Goal: Feedback & Contribution: Contribute content

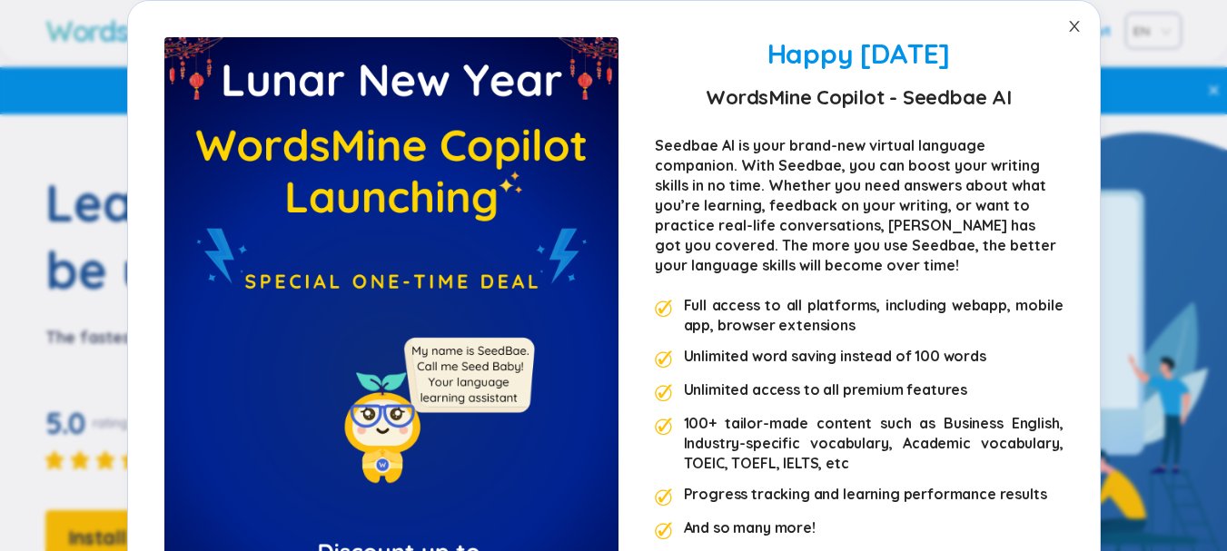
click at [1069, 25] on icon "close" at bounding box center [1074, 26] width 10 height 11
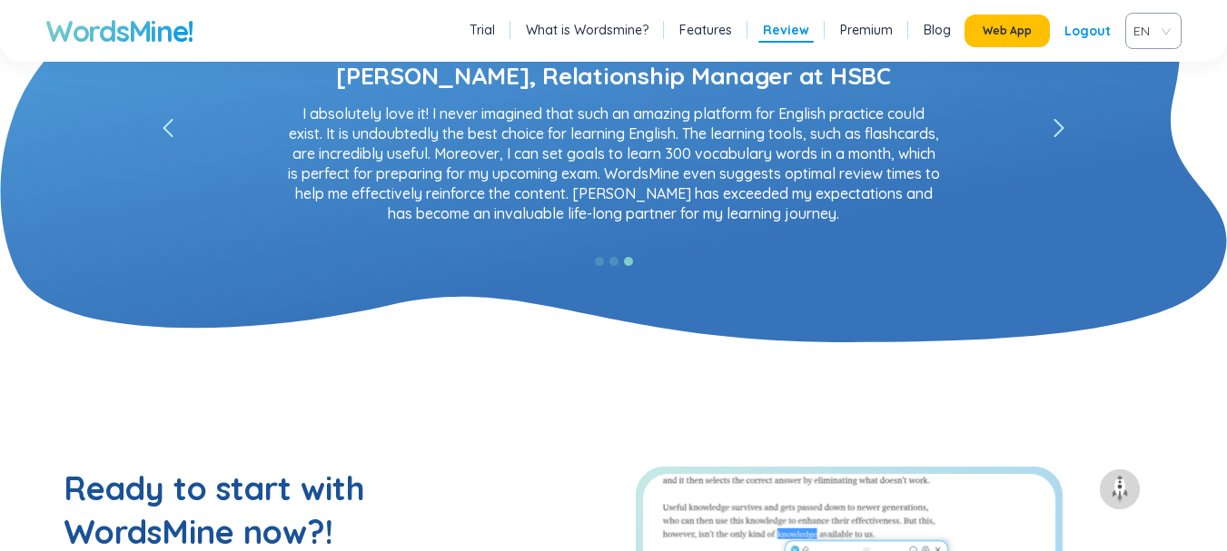
scroll to position [3360, 0]
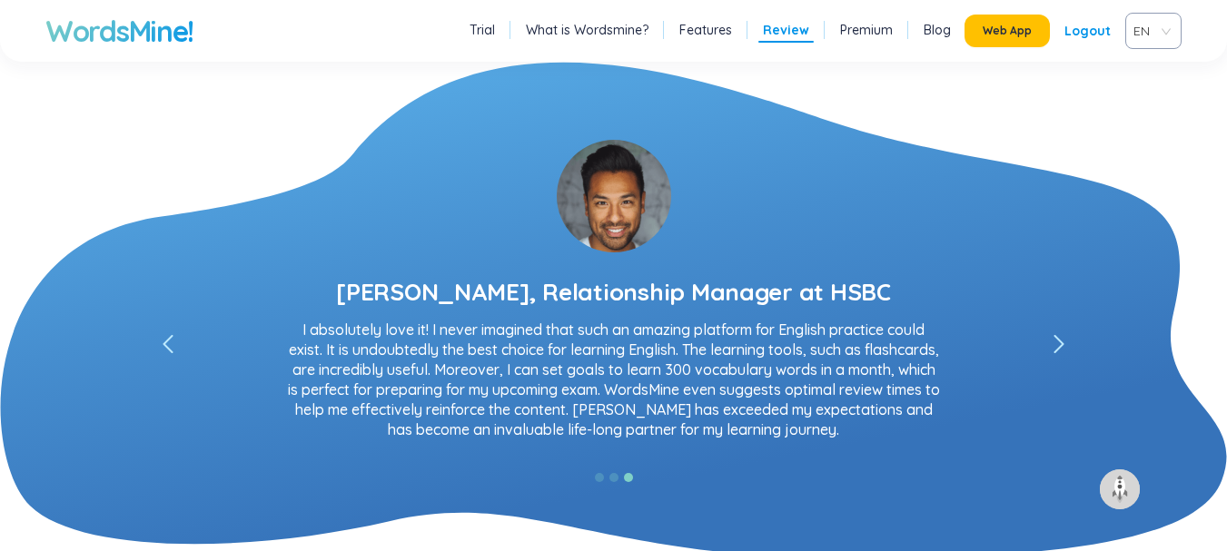
click at [1055, 340] on icon "left" at bounding box center [1059, 344] width 11 height 18
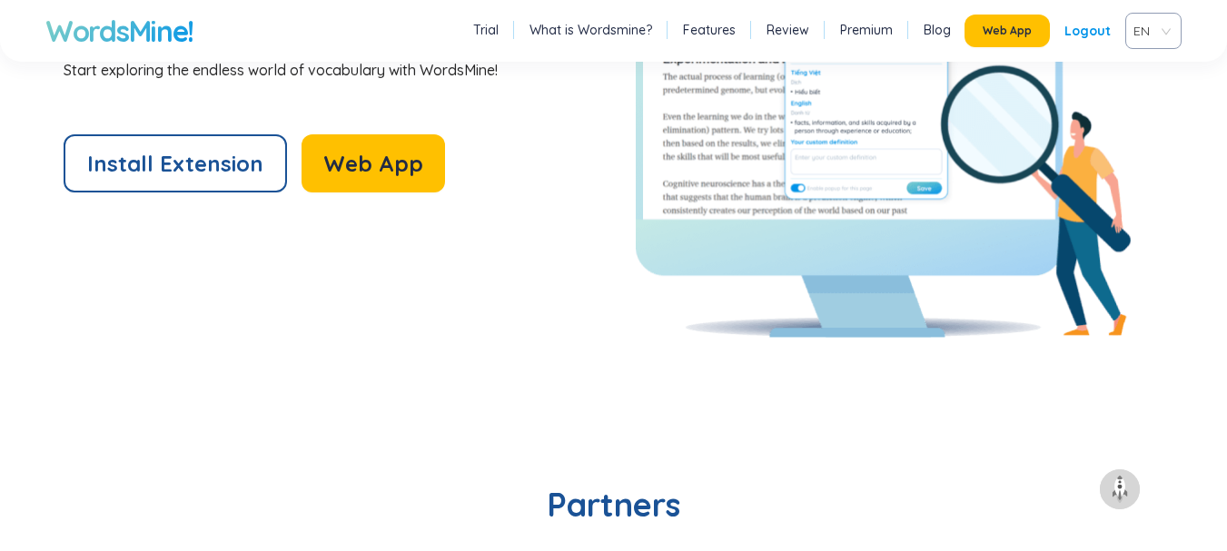
scroll to position [3996, 0]
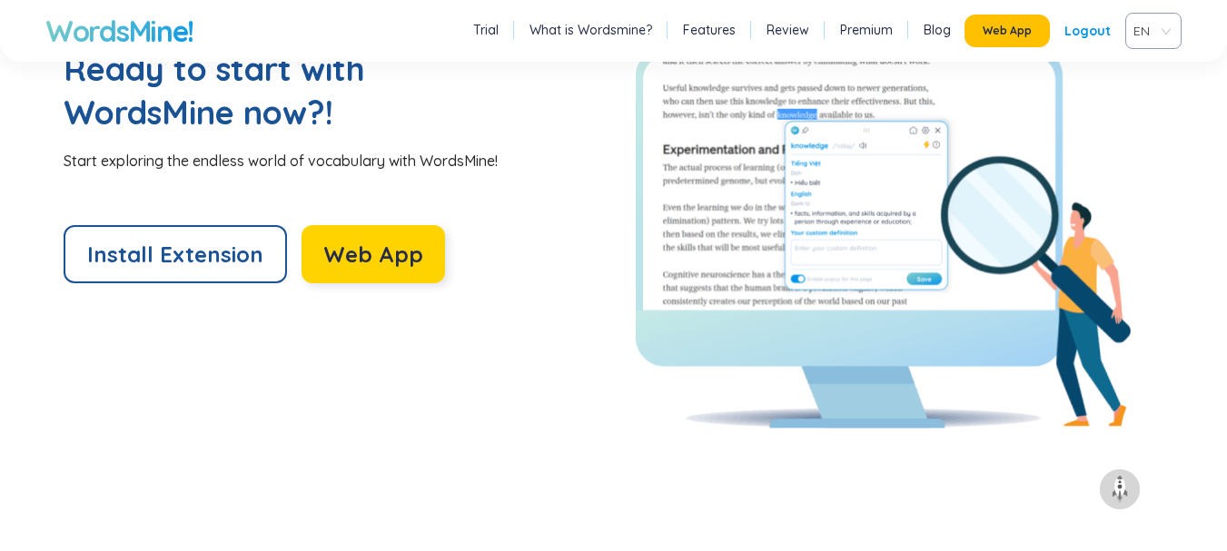
click at [336, 242] on span "Web App" at bounding box center [373, 254] width 100 height 29
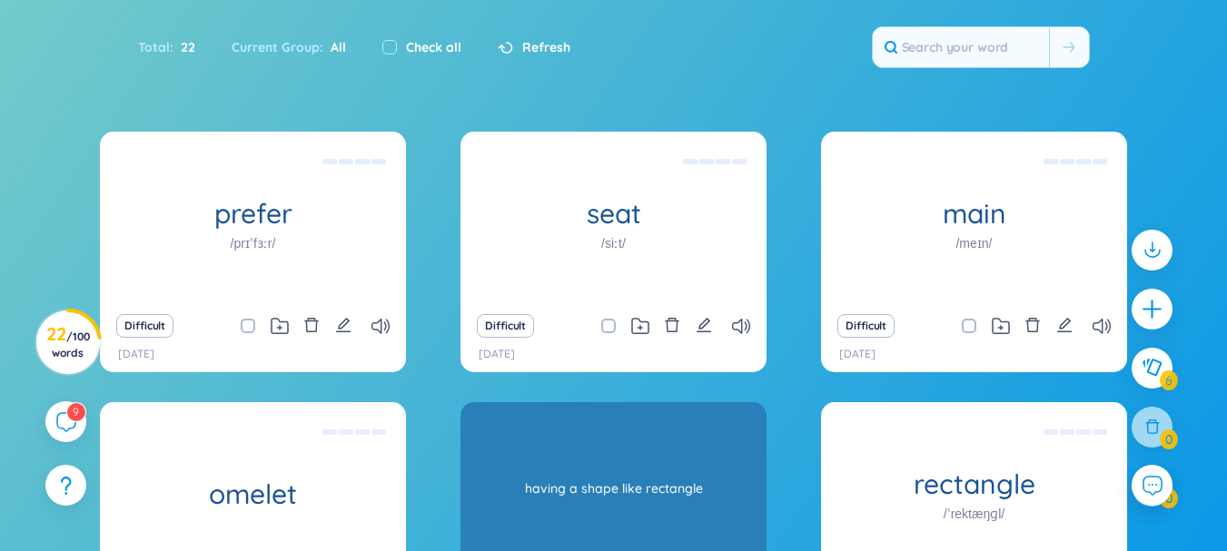
scroll to position [272, 0]
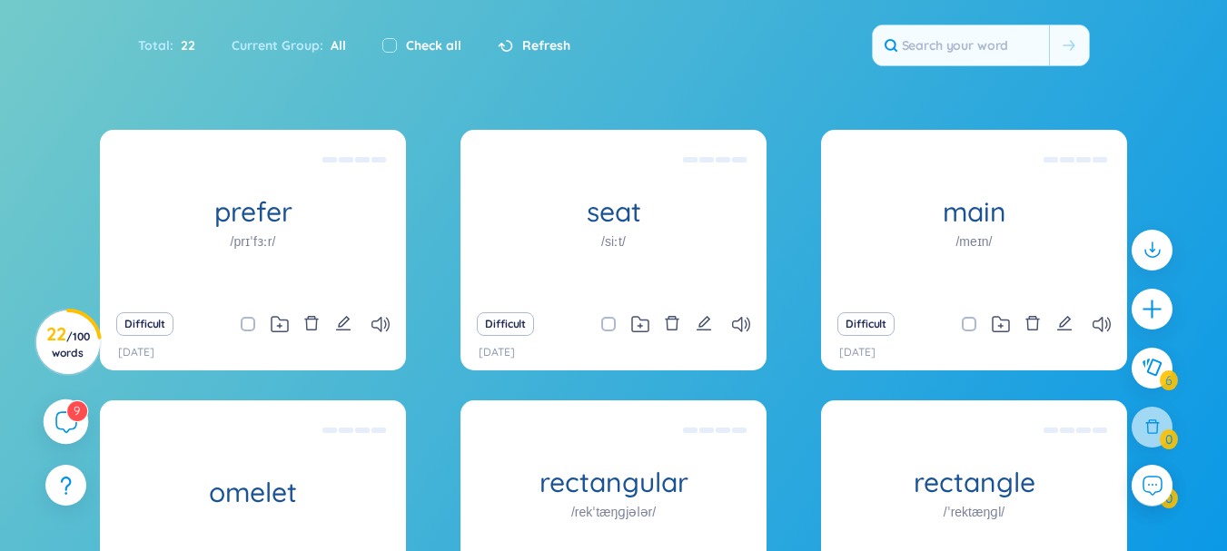
click at [64, 427] on icon at bounding box center [65, 422] width 22 height 22
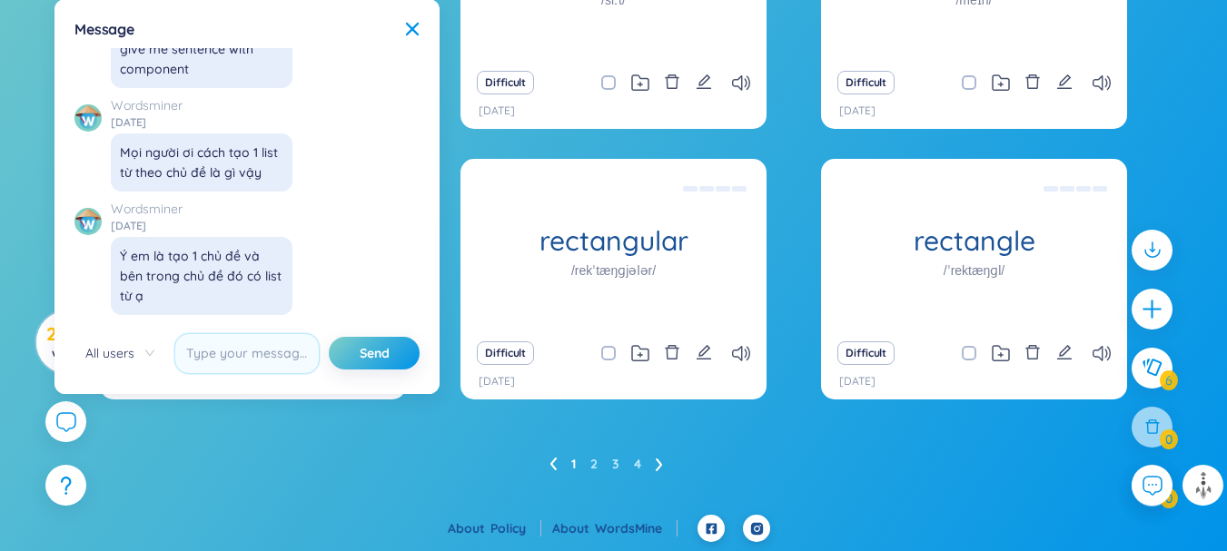
scroll to position [20455, 0]
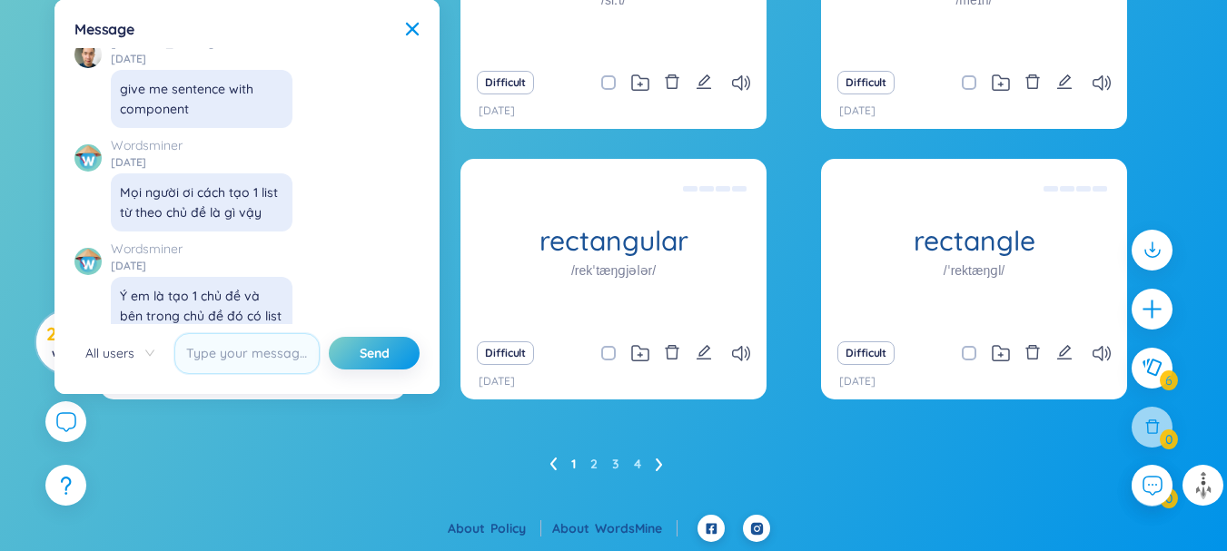
click at [373, 484] on div "prefer /prɪˈfɜːr/ like(one thing or person)better than another or others,tend t…" at bounding box center [613, 201] width 1227 height 627
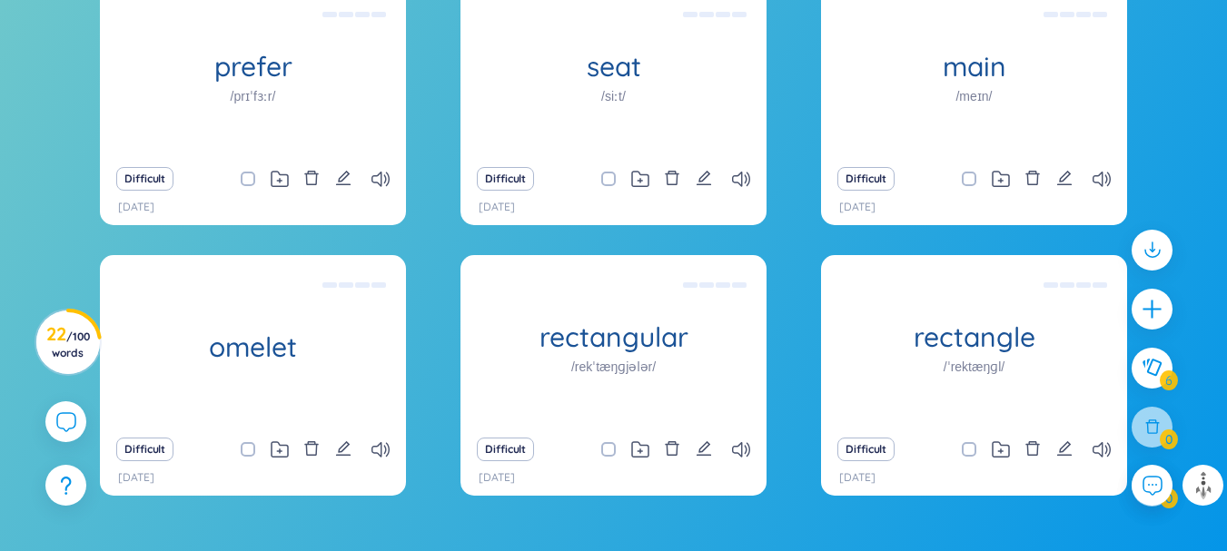
scroll to position [514, 0]
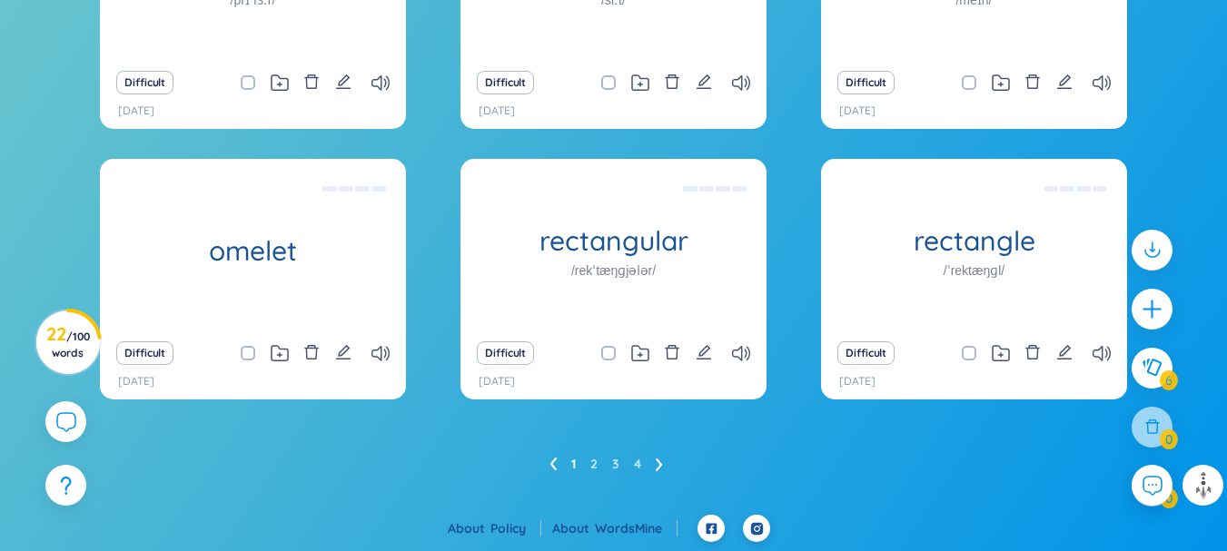
click at [657, 460] on icon at bounding box center [659, 465] width 7 height 14
click at [655, 470] on ul "1 2 3 4" at bounding box center [613, 464] width 128 height 29
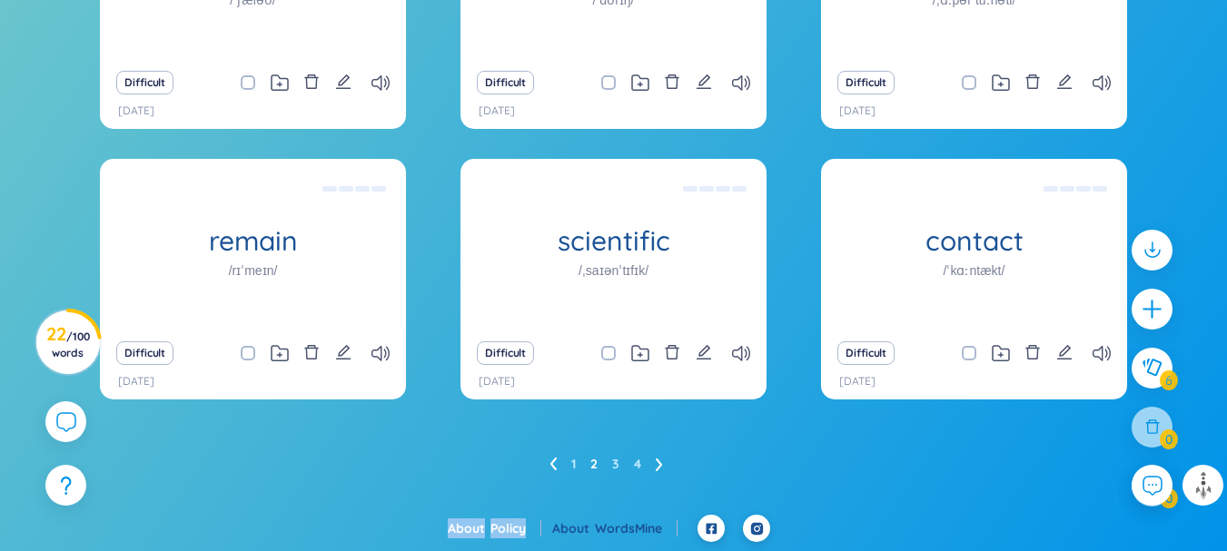
click at [655, 470] on ul "1 2 3 4" at bounding box center [613, 464] width 128 height 29
click at [658, 461] on icon at bounding box center [659, 465] width 6 height 13
click at [660, 461] on icon at bounding box center [659, 465] width 7 height 14
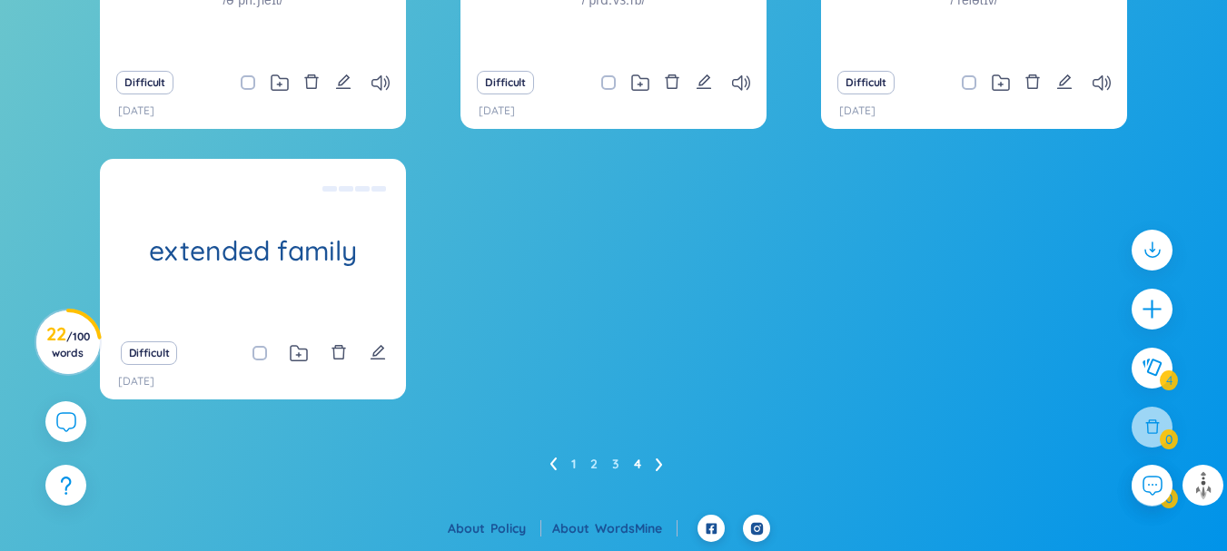
click at [551, 461] on icon at bounding box center [552, 465] width 7 height 14
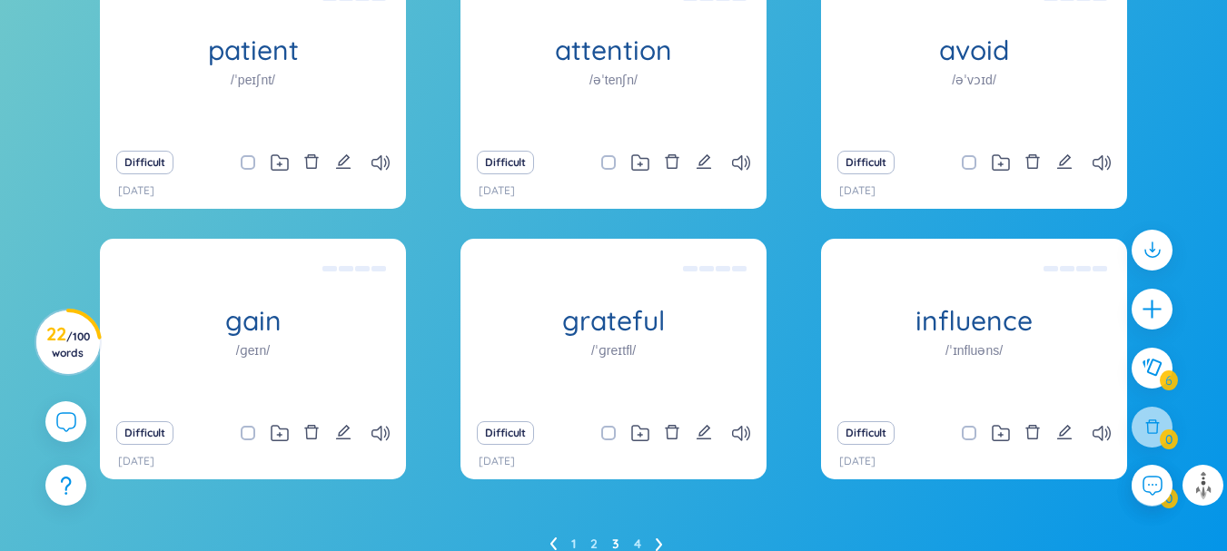
scroll to position [466, 0]
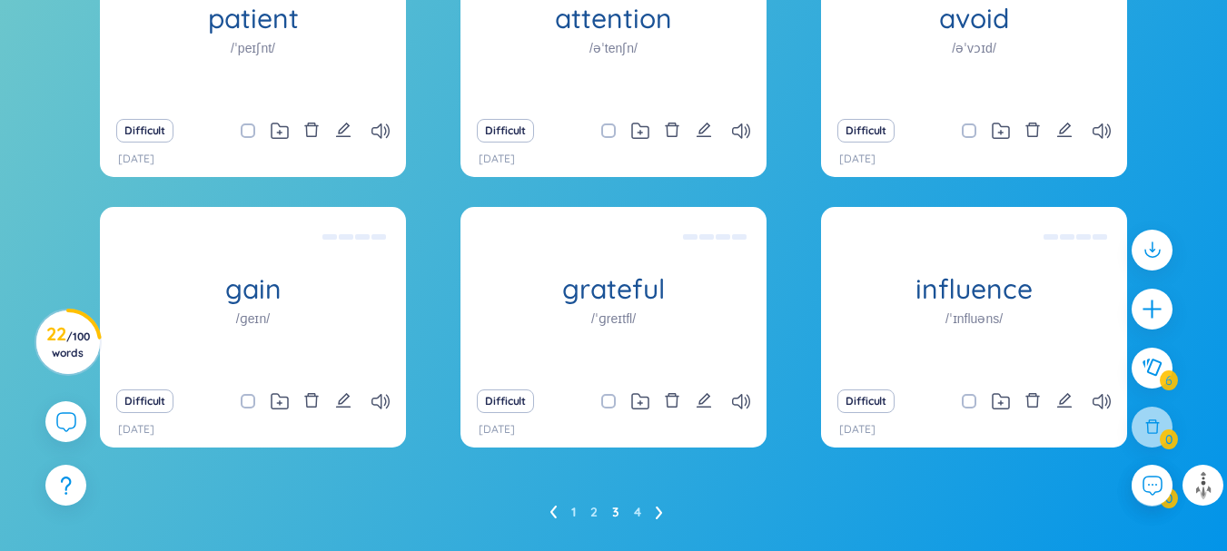
click at [555, 511] on icon at bounding box center [552, 513] width 7 height 14
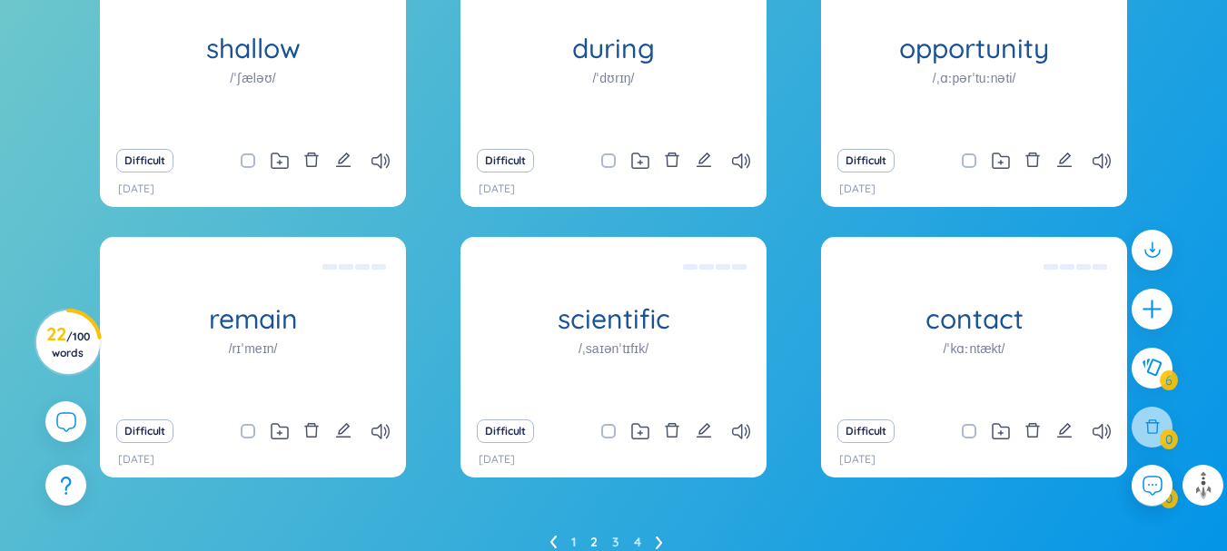
scroll to position [375, 0]
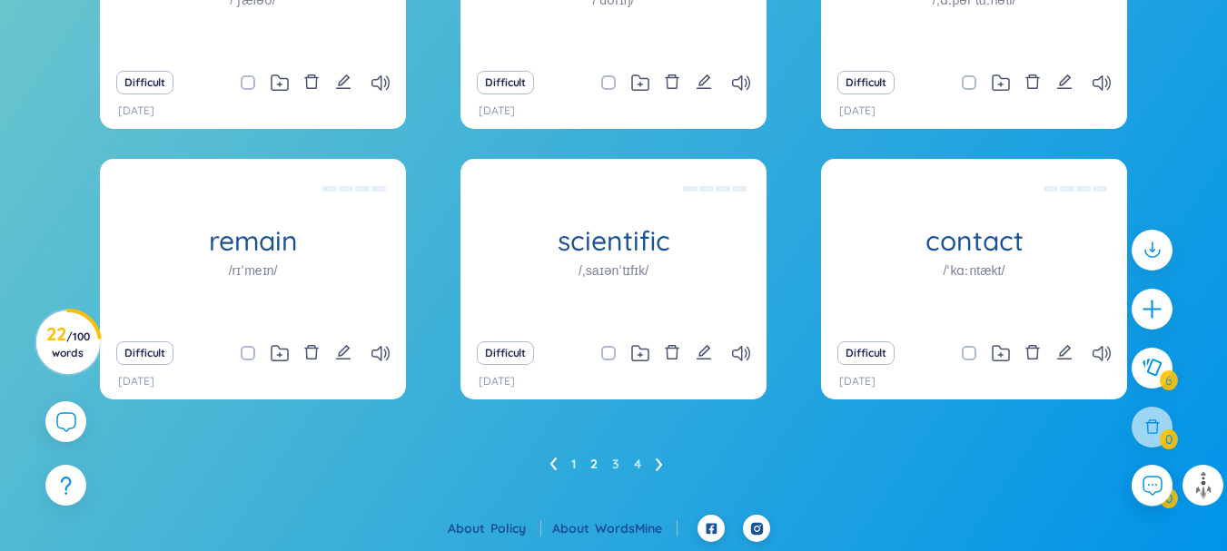
click at [658, 454] on li at bounding box center [659, 464] width 7 height 29
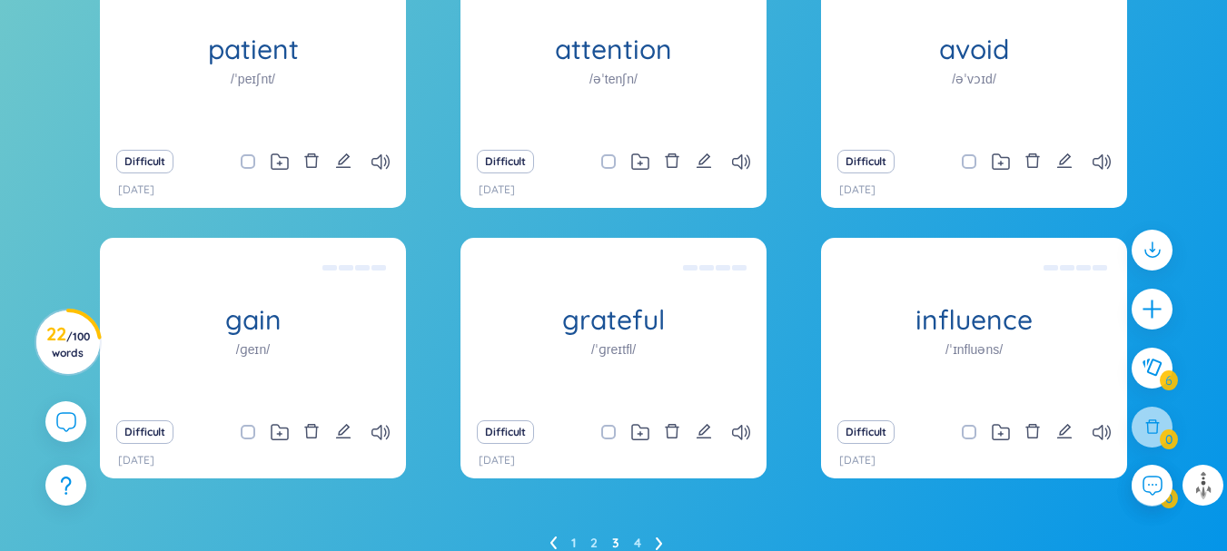
scroll to position [514, 0]
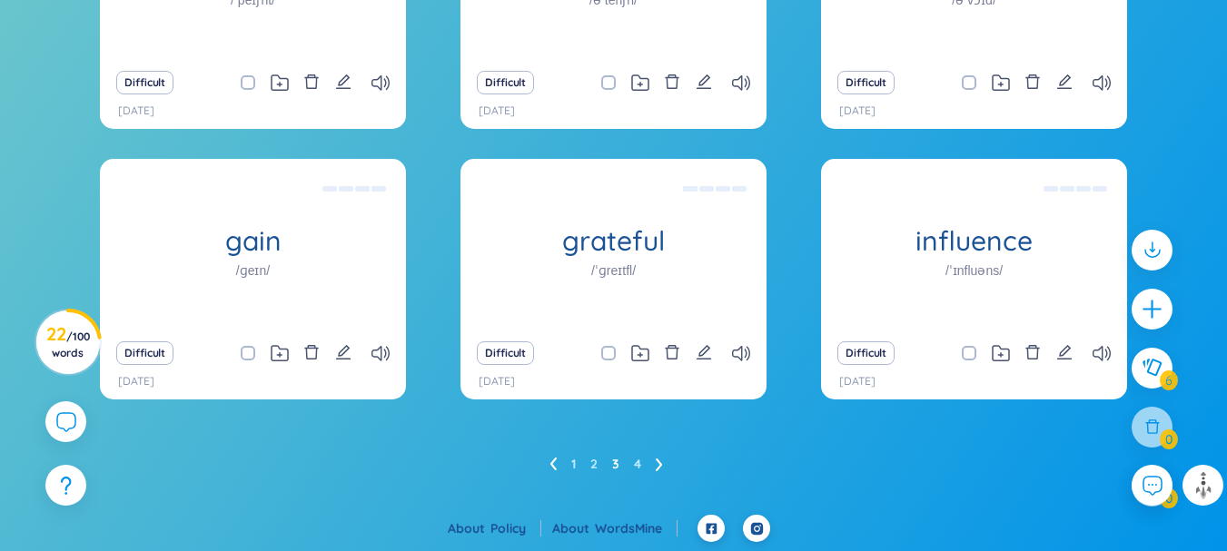
click at [553, 470] on icon at bounding box center [552, 465] width 7 height 14
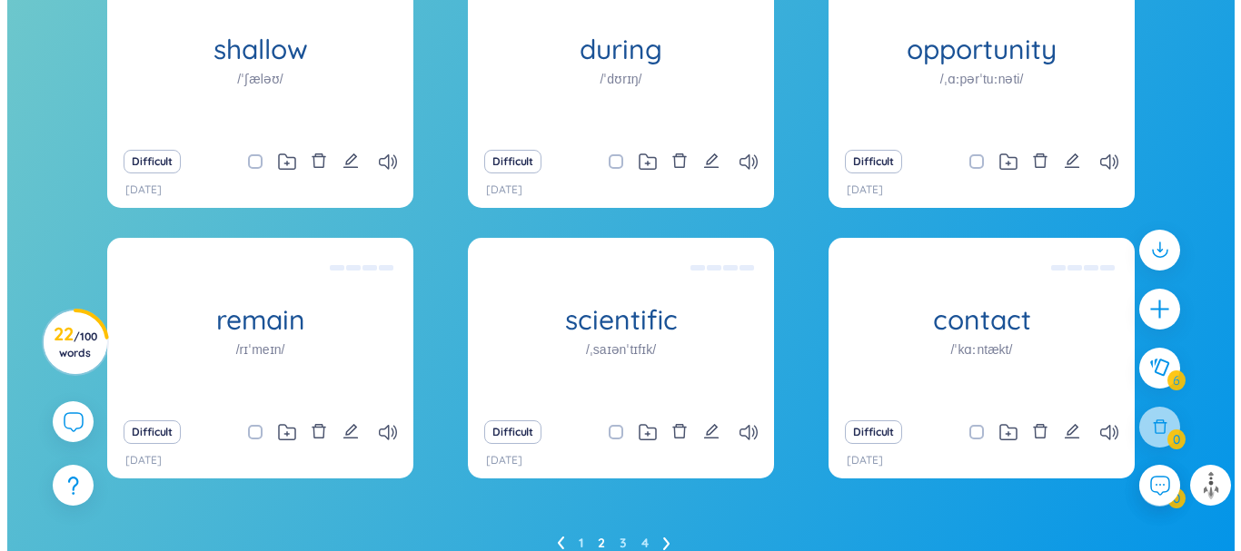
scroll to position [466, 0]
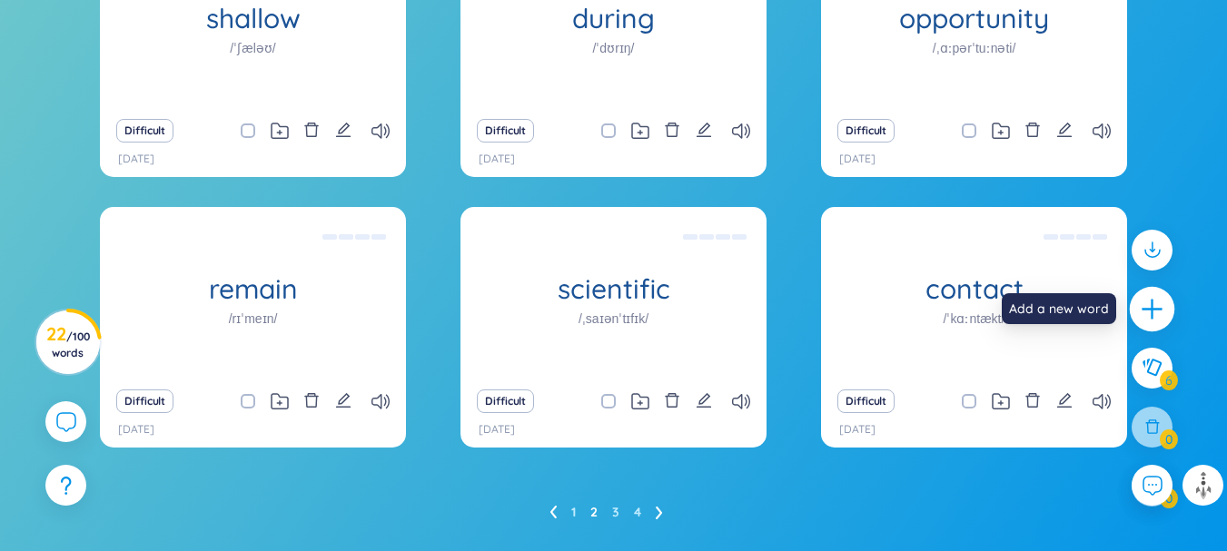
click at [1151, 322] on div at bounding box center [1152, 309] width 45 height 45
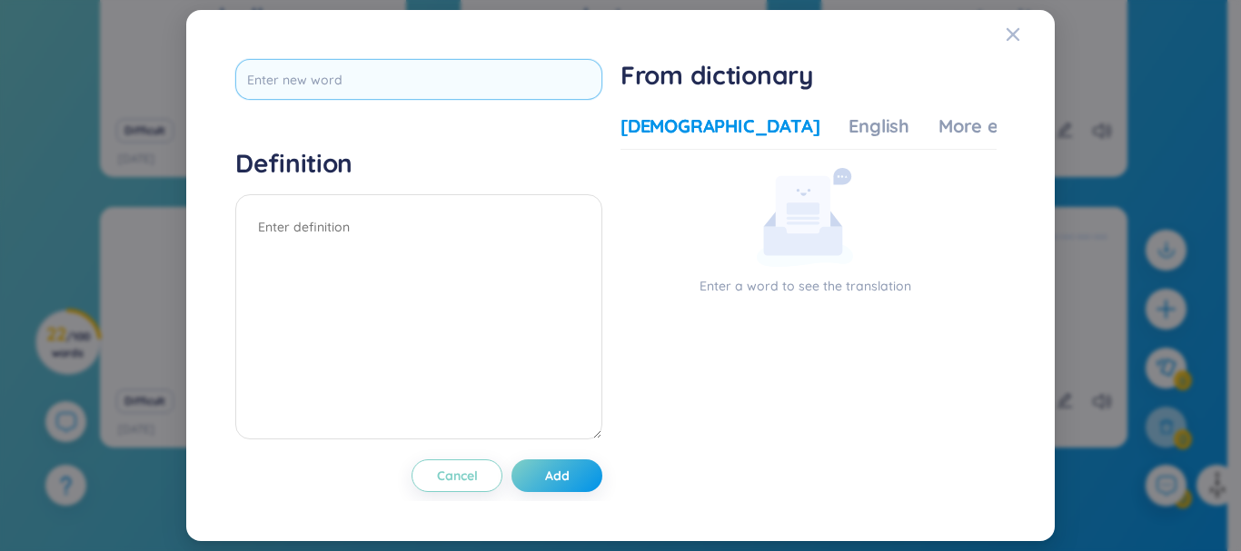
click at [511, 86] on input "text" at bounding box center [418, 79] width 367 height 41
type input "shop assistant"
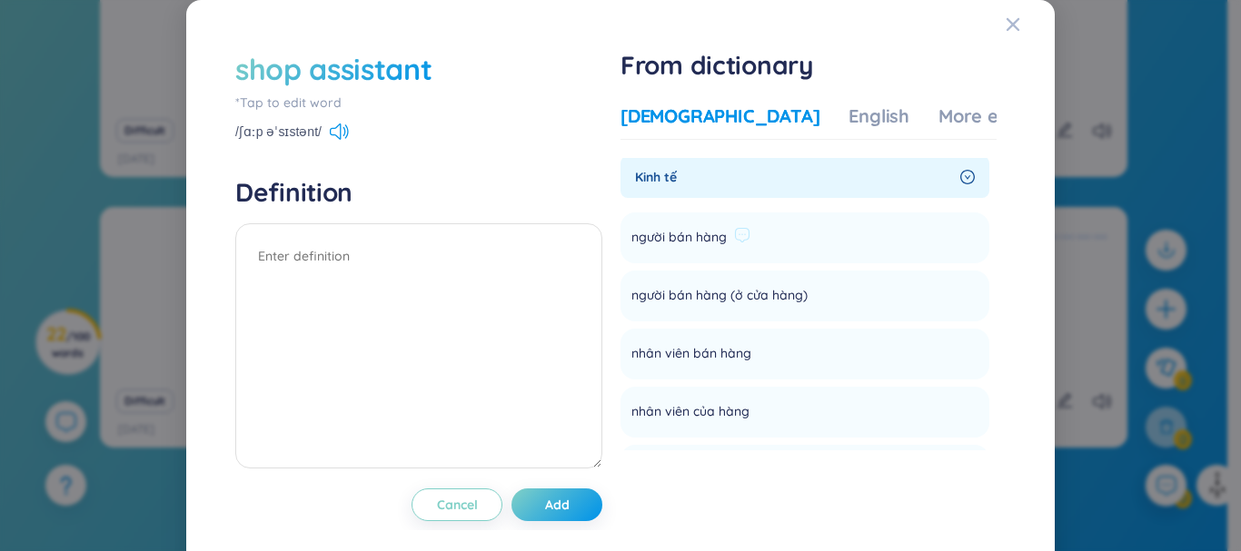
scroll to position [0, 0]
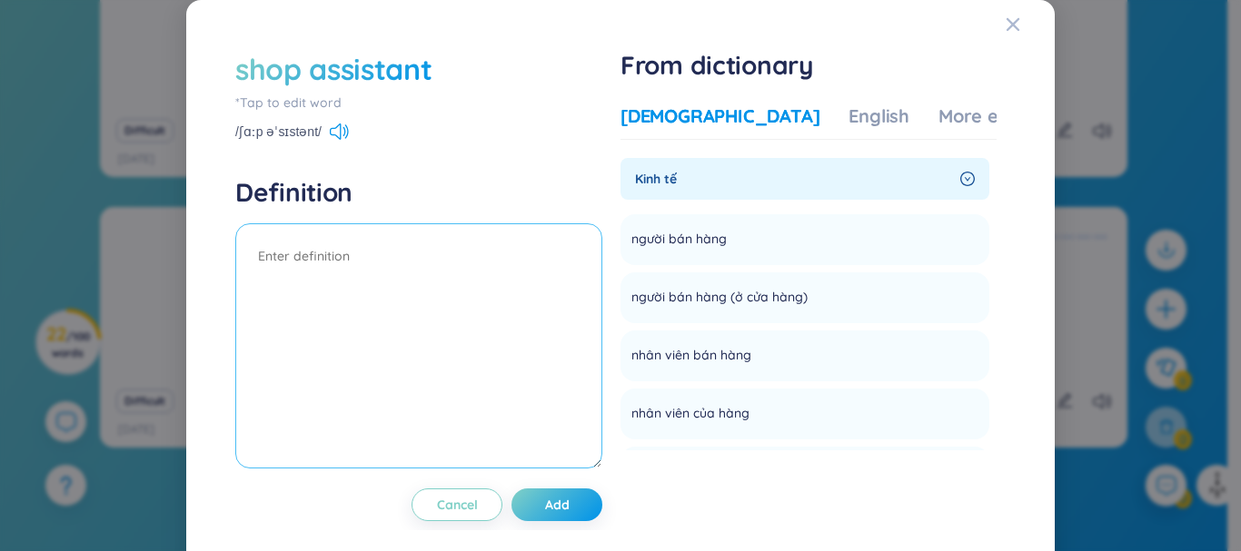
click at [410, 256] on textarea at bounding box center [418, 345] width 367 height 245
type textarea "người bán & nhân viên bán hàng"
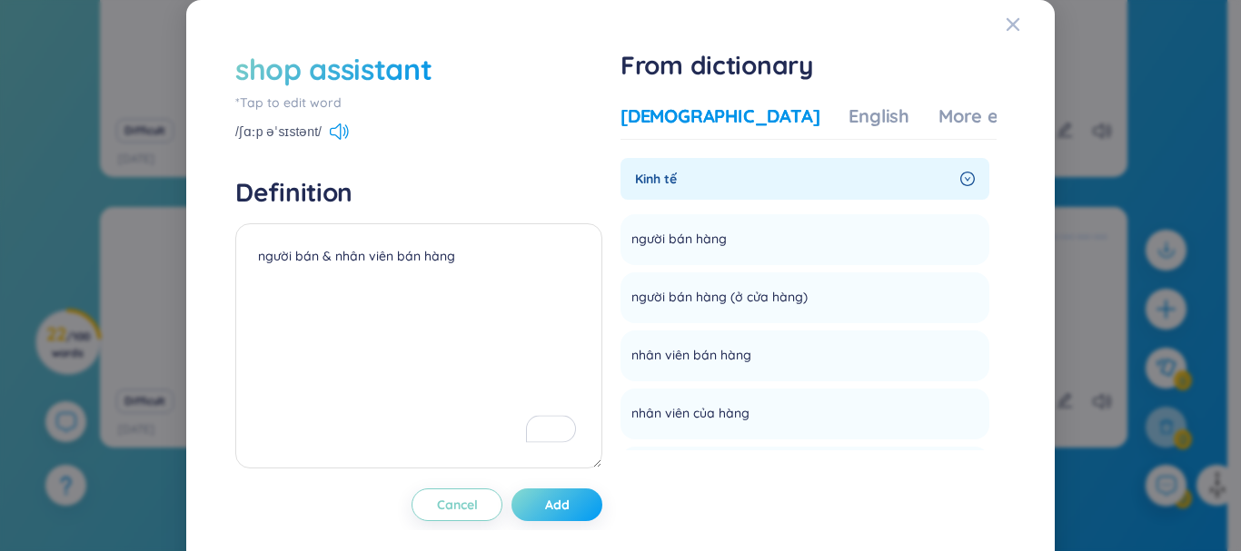
click at [579, 514] on button "Add" at bounding box center [556, 505] width 91 height 33
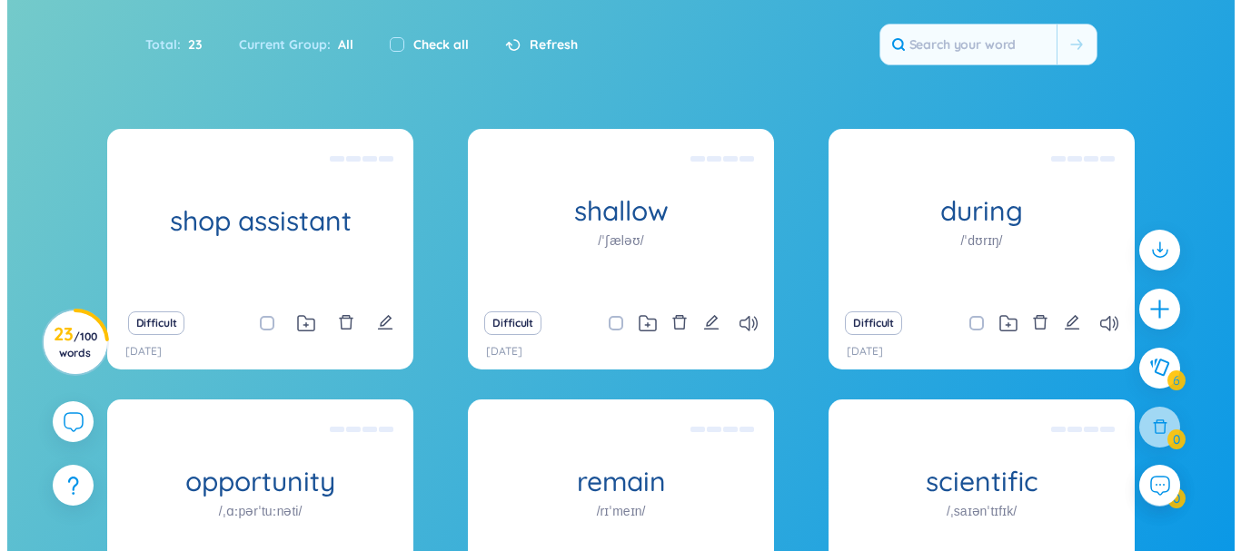
scroll to position [272, 0]
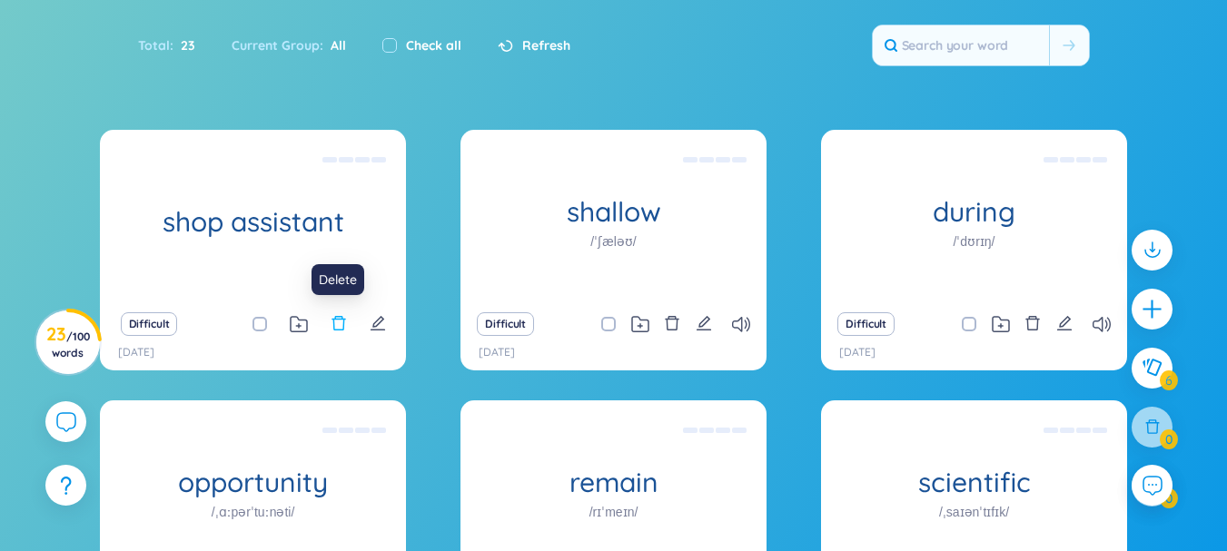
click at [340, 319] on icon "delete" at bounding box center [339, 323] width 16 height 16
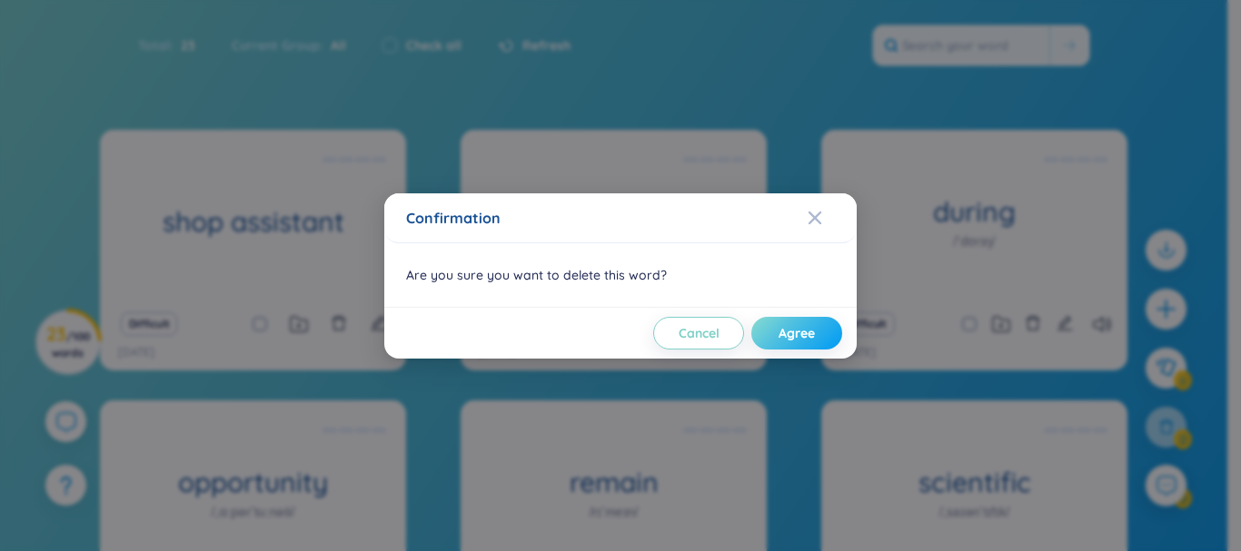
click at [781, 341] on span "Agree" at bounding box center [796, 333] width 36 height 18
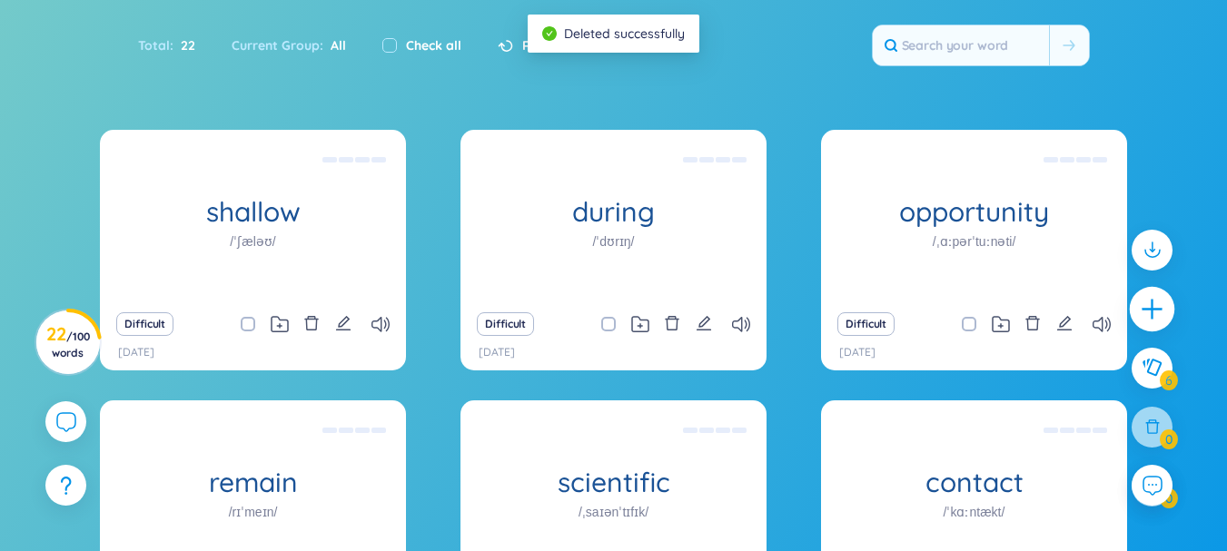
click at [1150, 300] on icon "plus" at bounding box center [1152, 309] width 25 height 25
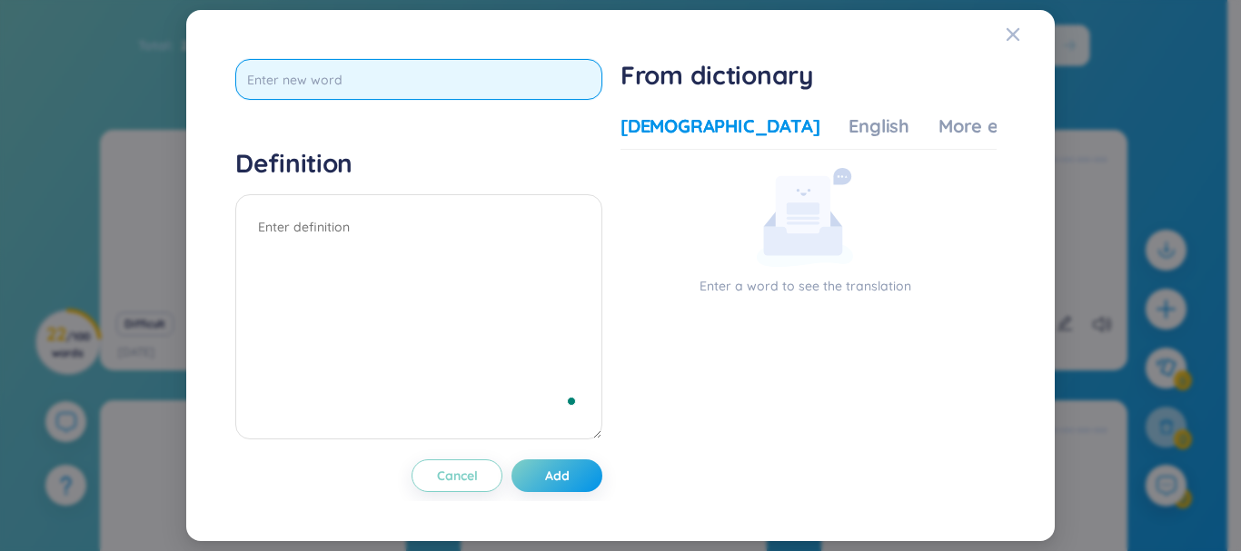
click at [500, 75] on input "text" at bounding box center [418, 79] width 367 height 41
type input "dough"
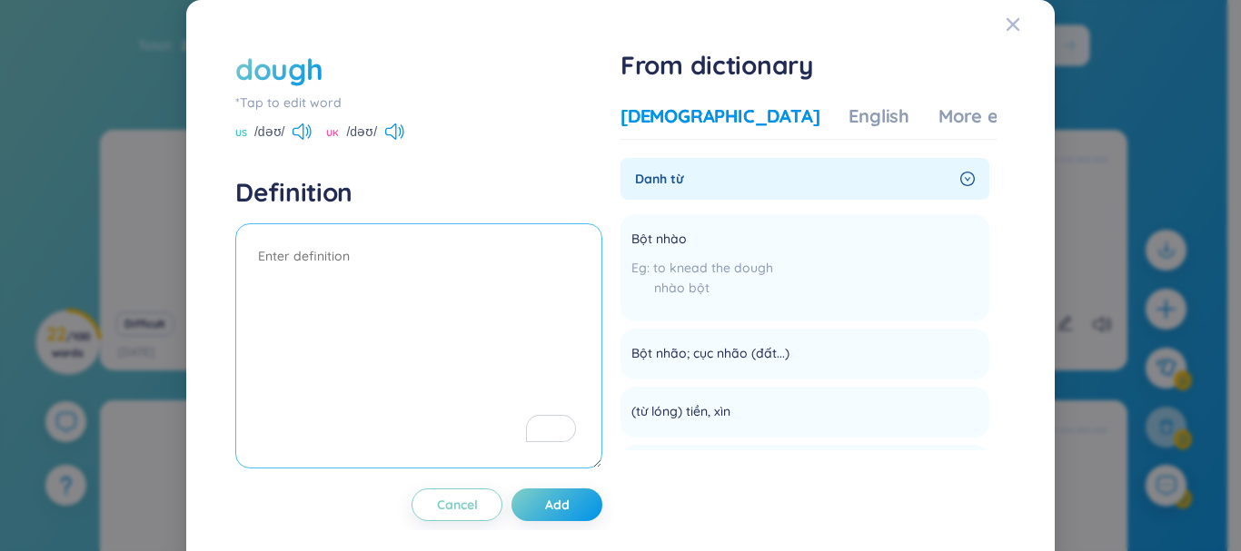
click at [400, 257] on textarea "To enrich screen reader interactions, please activate Accessibility in Grammarl…" at bounding box center [418, 345] width 367 height 245
type textarea "bột nhào"
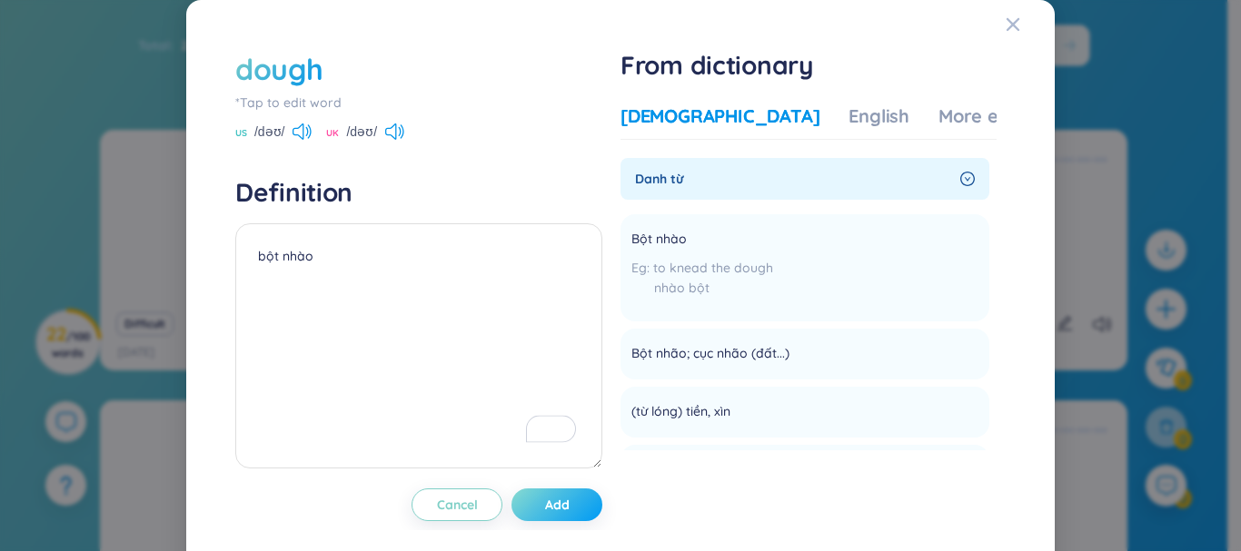
click at [548, 516] on button "Add" at bounding box center [556, 505] width 91 height 33
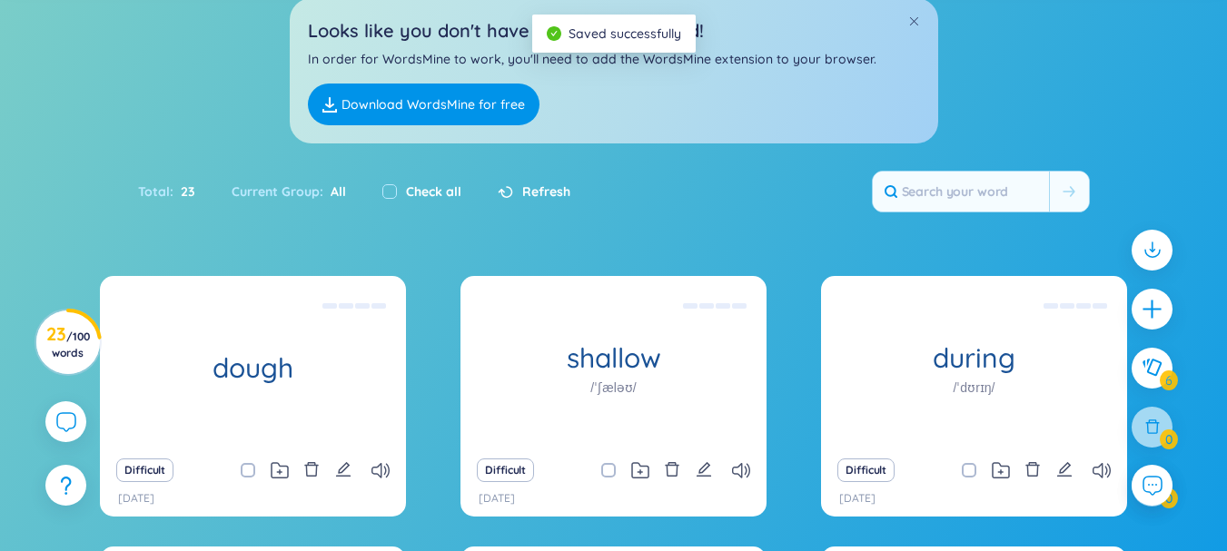
scroll to position [0, 0]
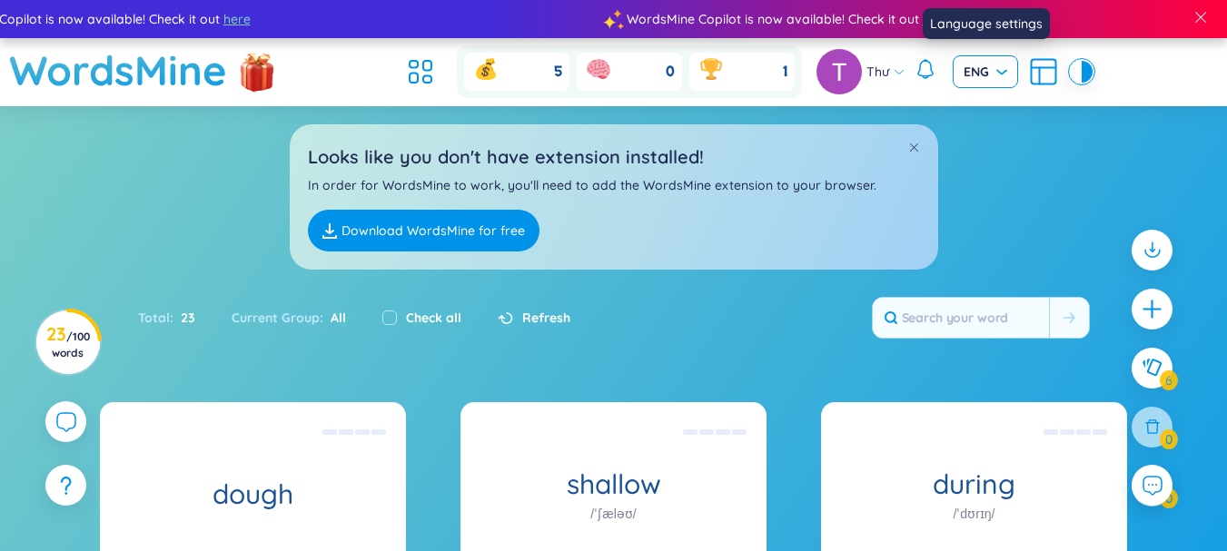
click at [1007, 74] on div "ENG" at bounding box center [985, 71] width 65 height 33
click at [1083, 136] on div "Looks like you don't have extension installed! In order for WordsMine to work, …" at bounding box center [613, 187] width 1227 height 163
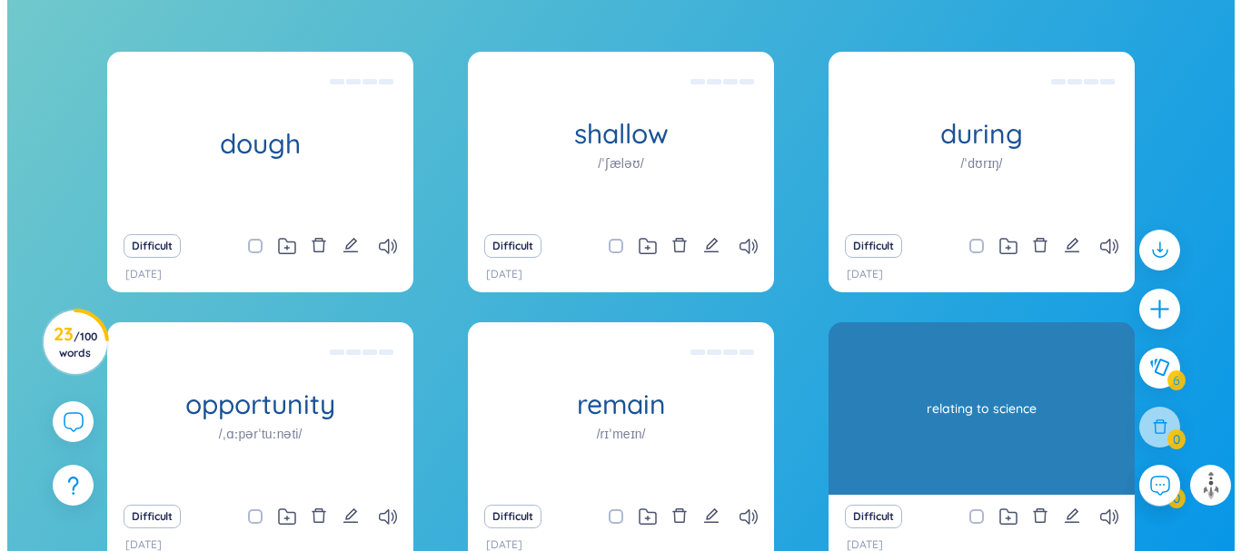
scroll to position [332, 0]
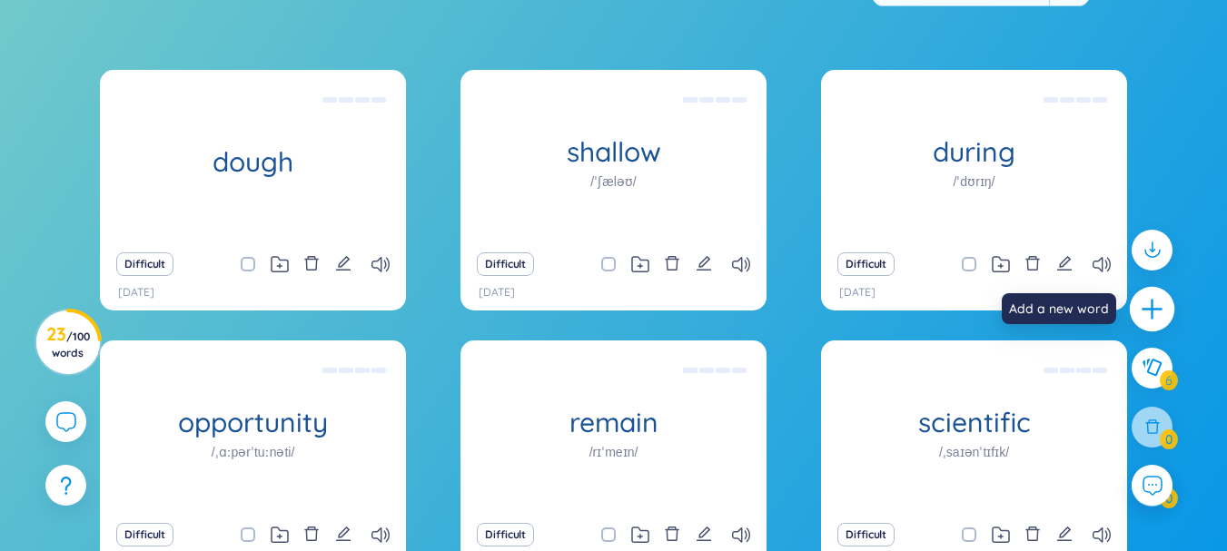
click at [1144, 312] on icon "plus" at bounding box center [1152, 309] width 25 height 25
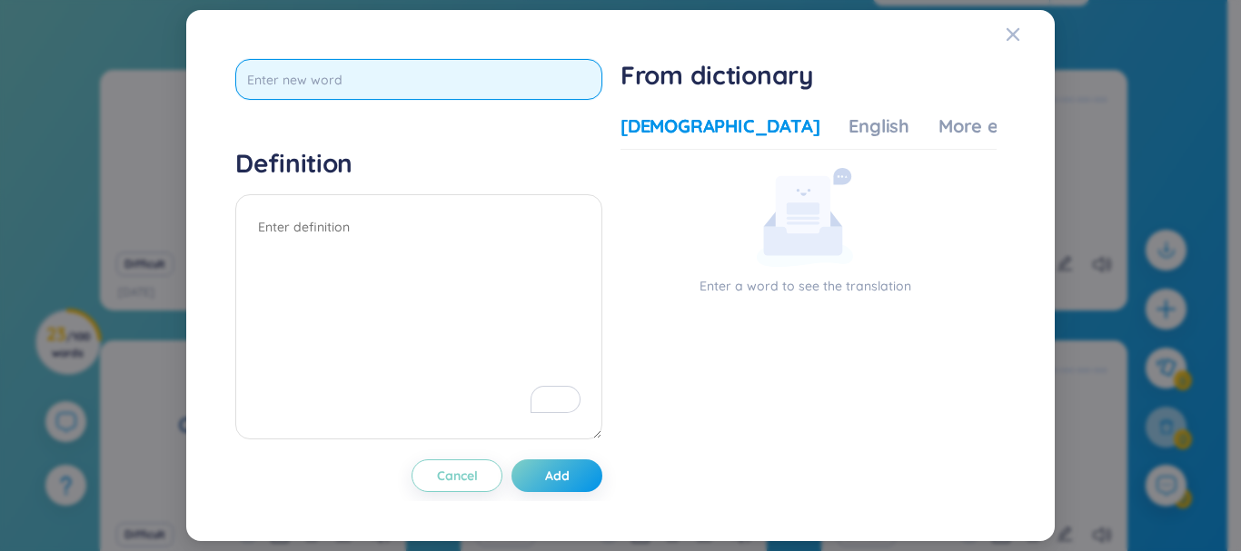
click at [425, 97] on input "text" at bounding box center [418, 79] width 367 height 41
type input "grind"
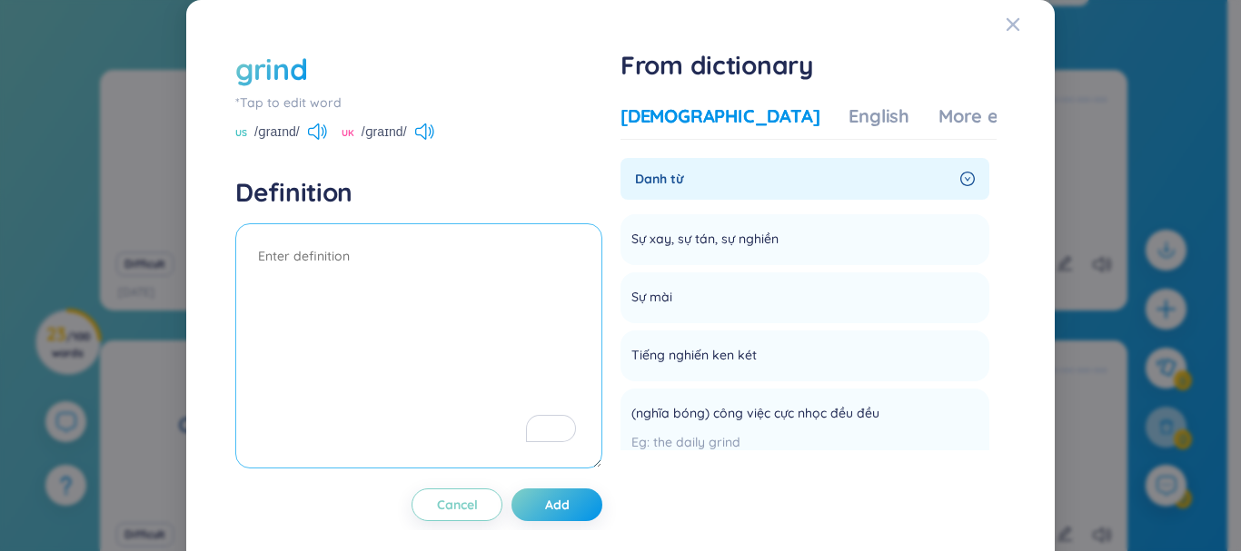
click at [544, 257] on textarea "To enrich screen reader interactions, please activate Accessibility in Grammarl…" at bounding box center [418, 345] width 367 height 245
type textarea "sự xay, tán nhuyễn & tiếng ken két"
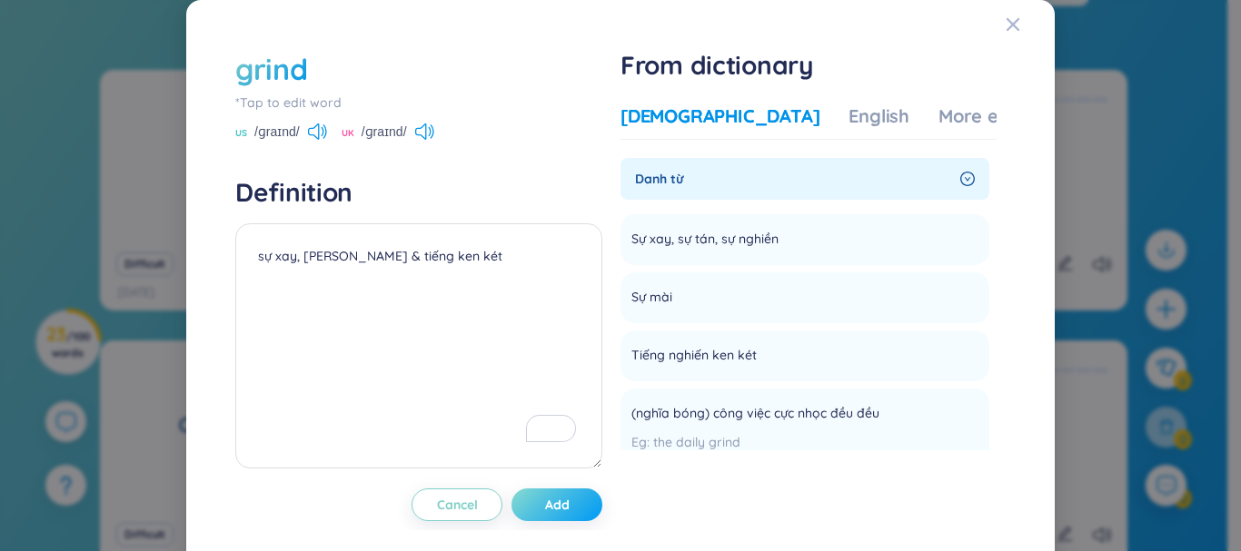
click at [526, 508] on button "Add" at bounding box center [556, 505] width 91 height 33
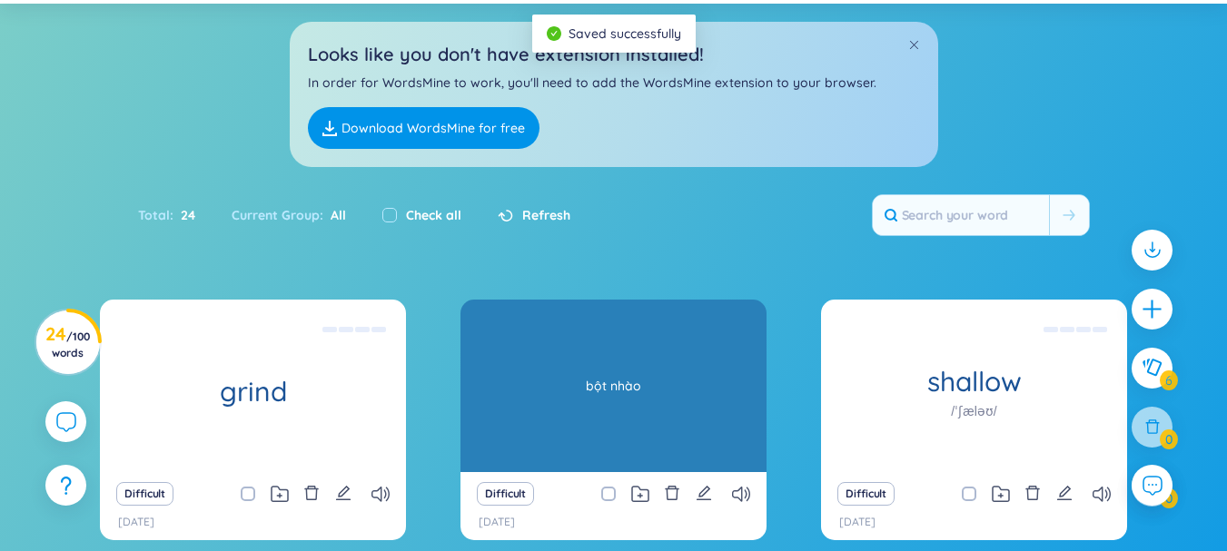
scroll to position [182, 0]
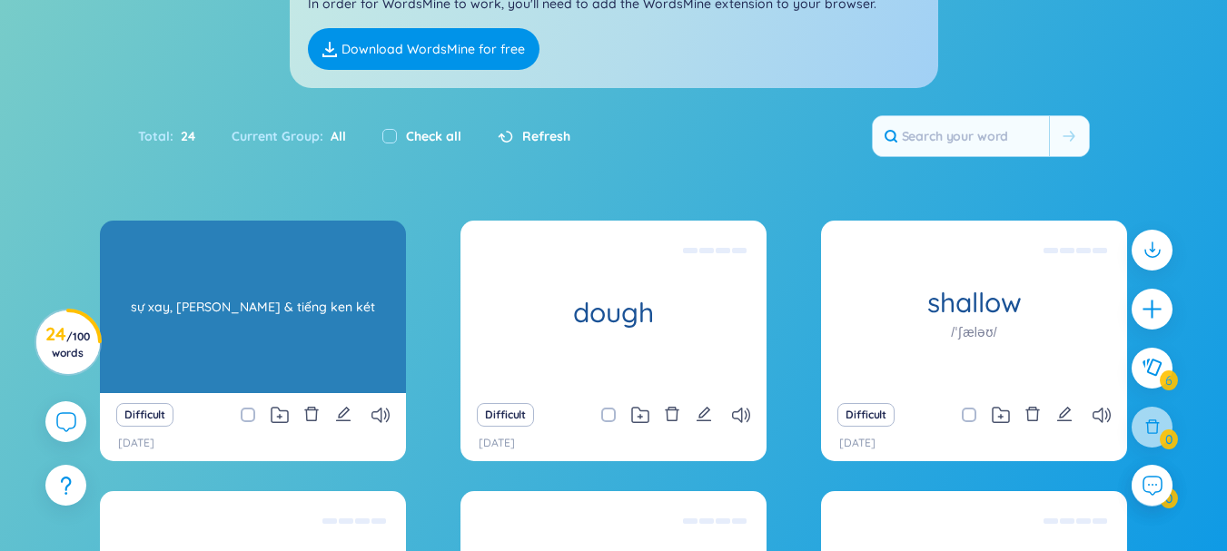
click at [320, 327] on div "sự xay, tán nhuyễn & tiếng ken két" at bounding box center [253, 306] width 288 height 163
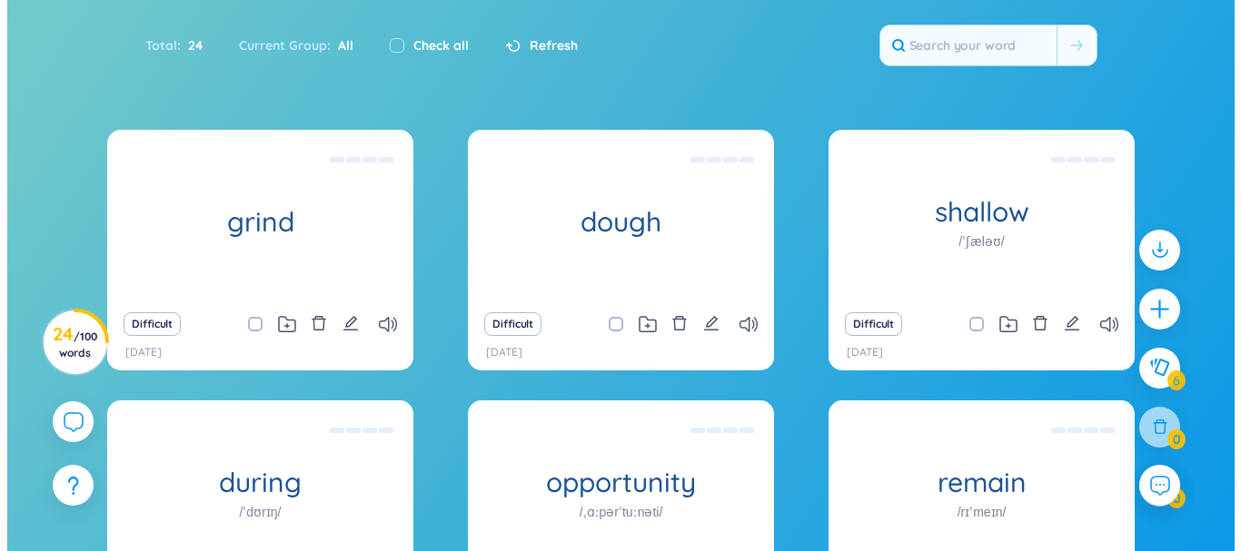
scroll to position [363, 0]
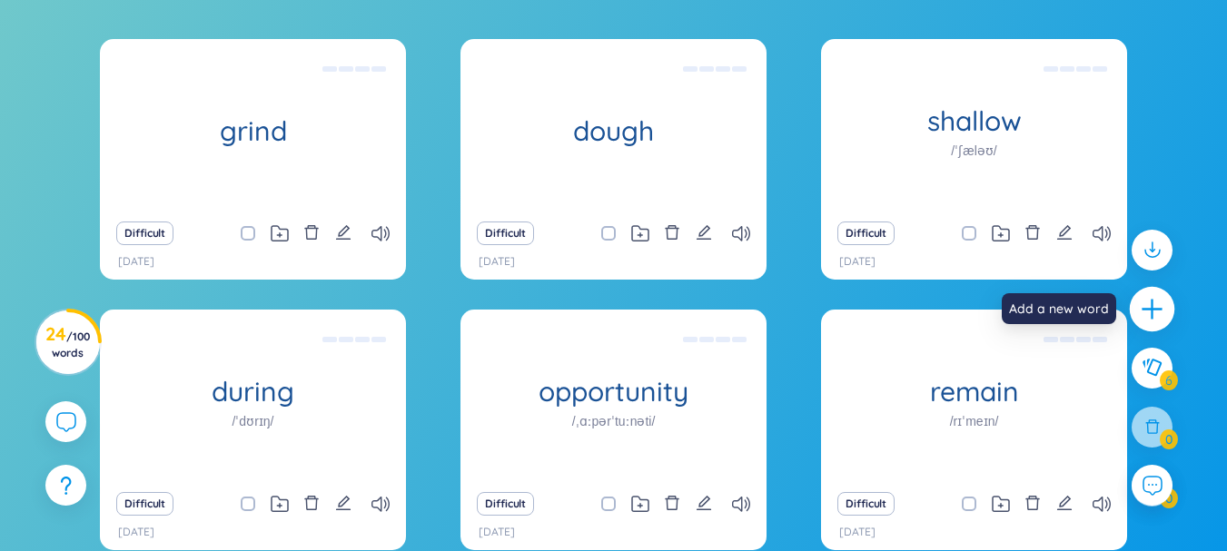
click at [1152, 306] on icon "plus" at bounding box center [1152, 309] width 2 height 20
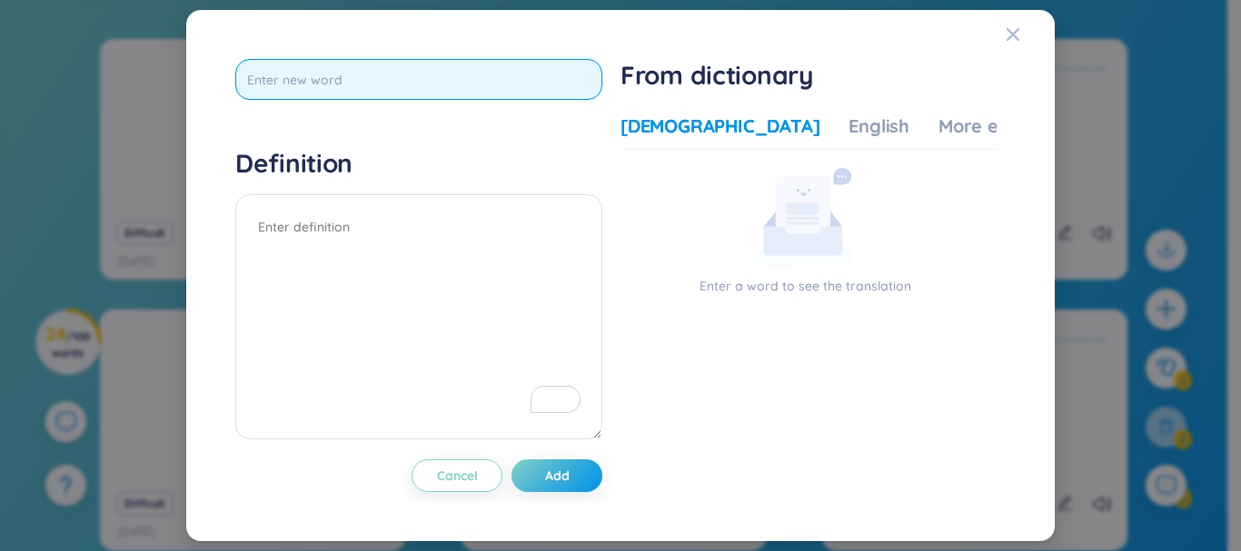
click at [455, 81] on input "text" at bounding box center [418, 79] width 367 height 41
type input "security"
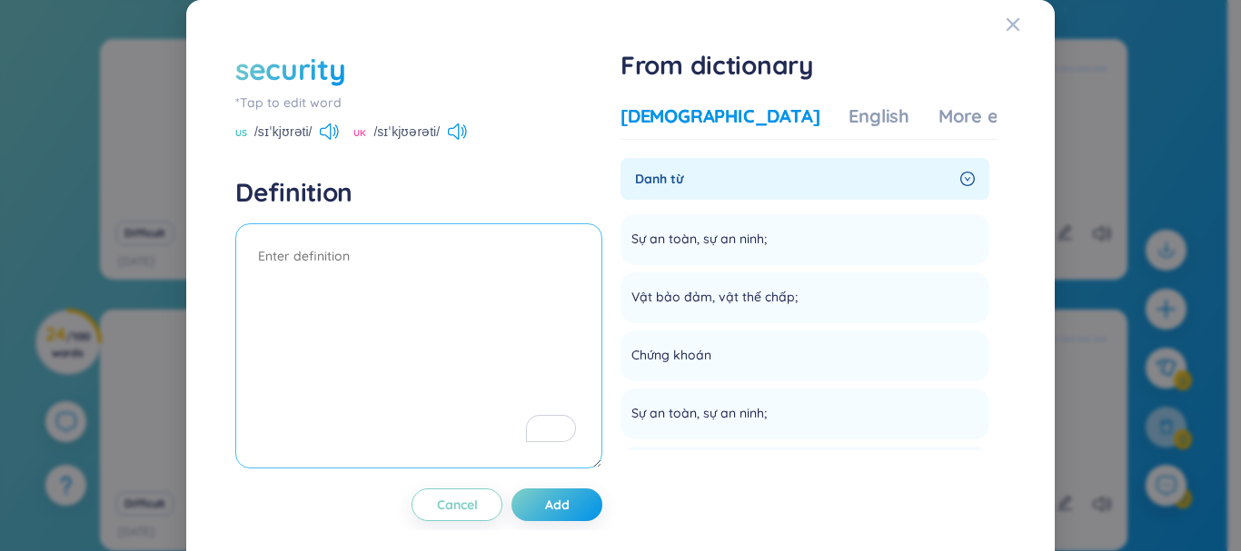
click at [423, 269] on textarea "To enrich screen reader interactions, please activate Accessibility in Grammarl…" at bounding box center [418, 345] width 367 height 245
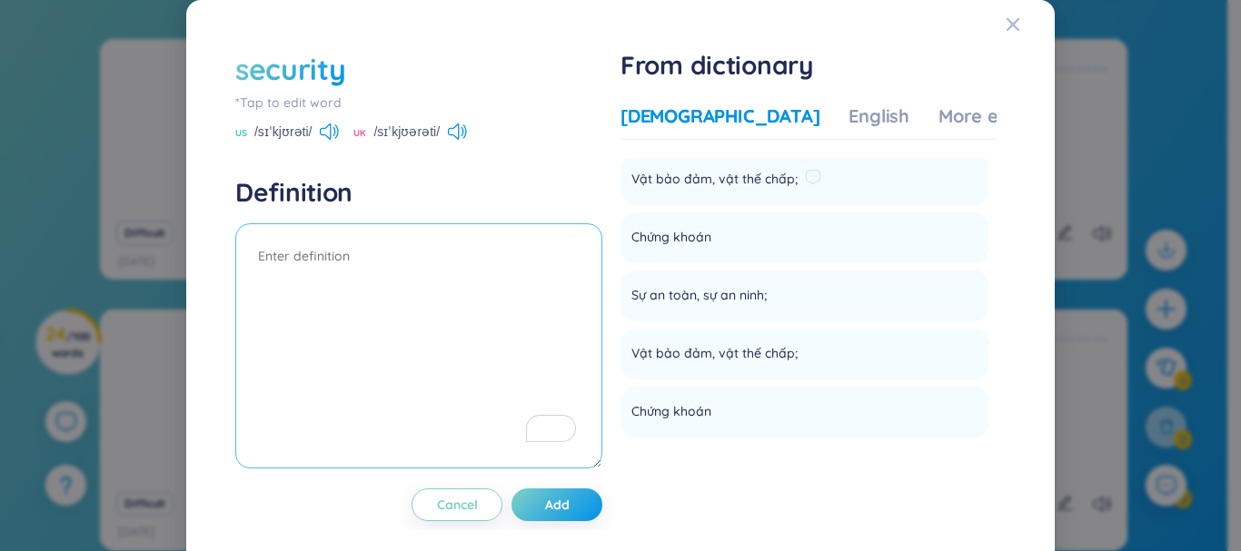
scroll to position [91, 0]
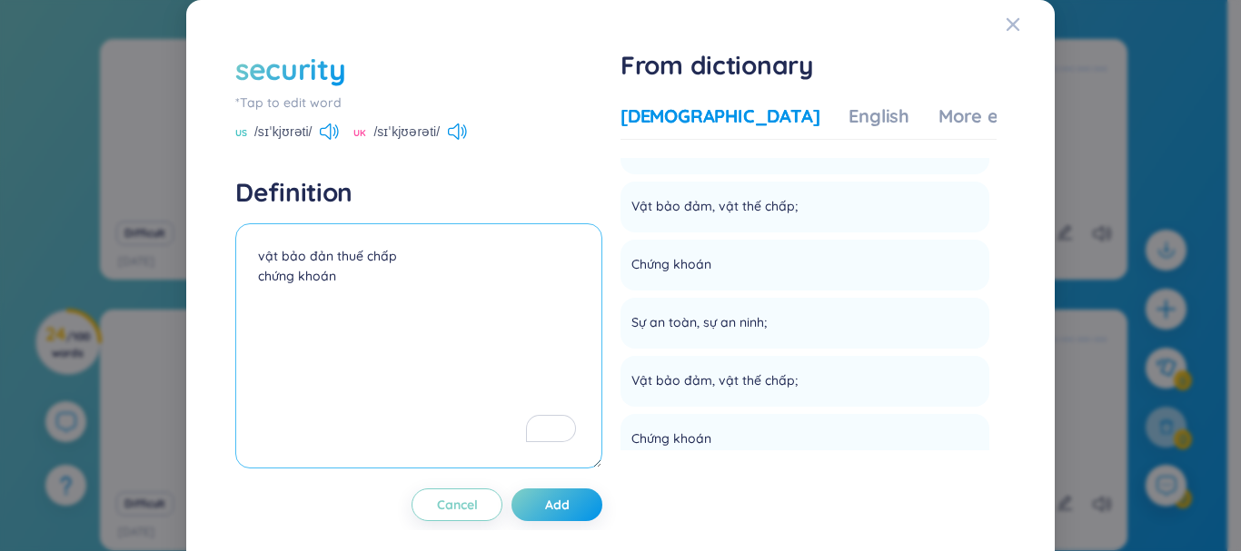
click at [347, 277] on textarea "vật bảo đản thuế chấp chứng khoán" at bounding box center [418, 345] width 367 height 245
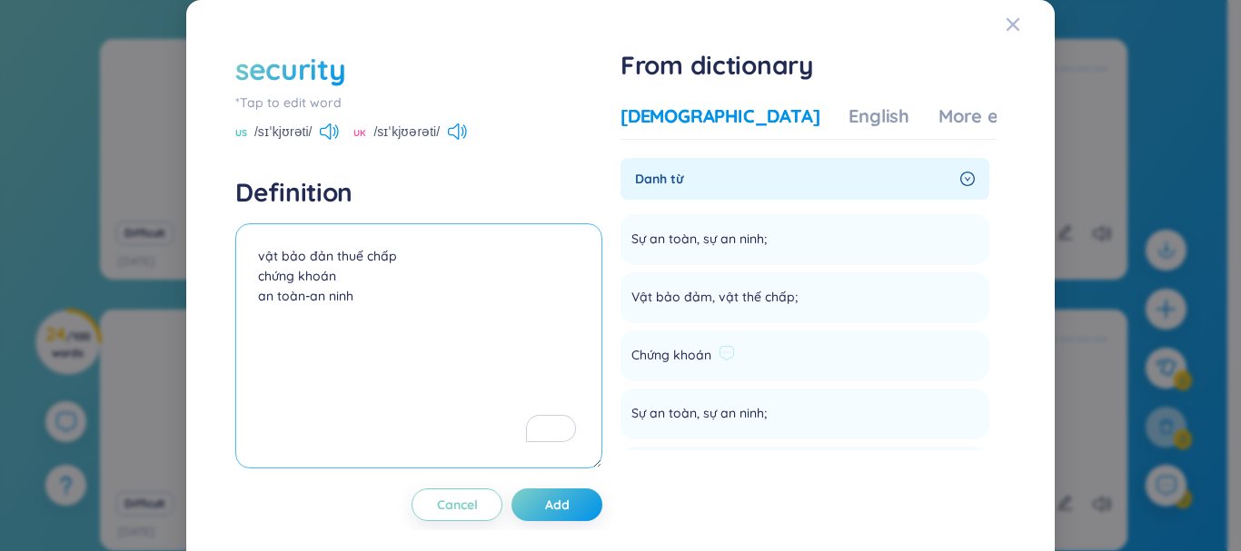
scroll to position [363, 0]
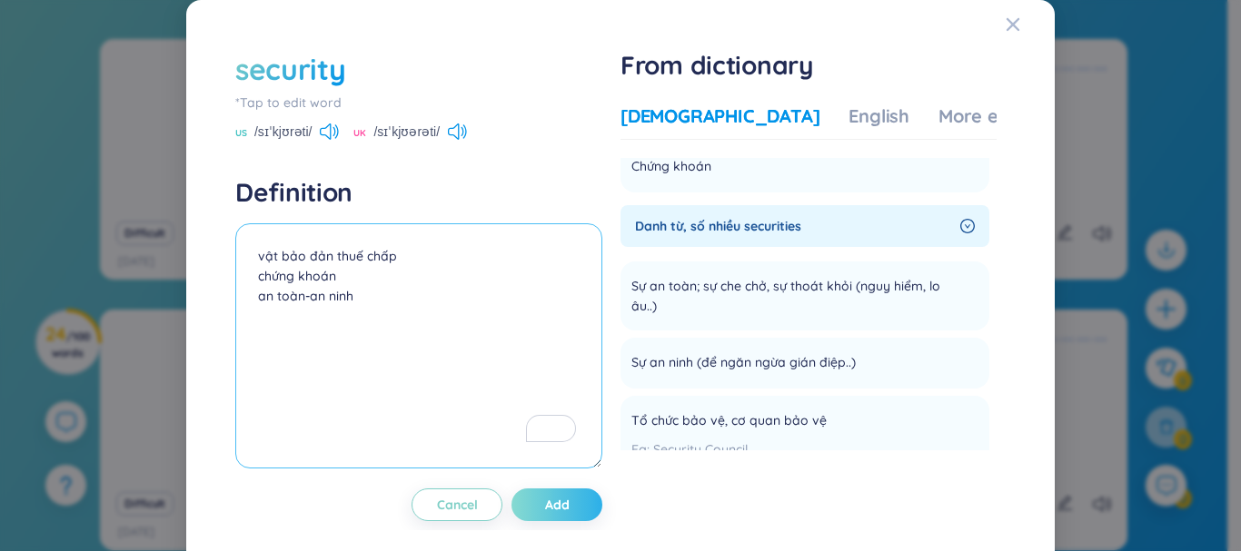
type textarea "vật bảo đản thuế chấp chứng khoán an toàn-an ninh"
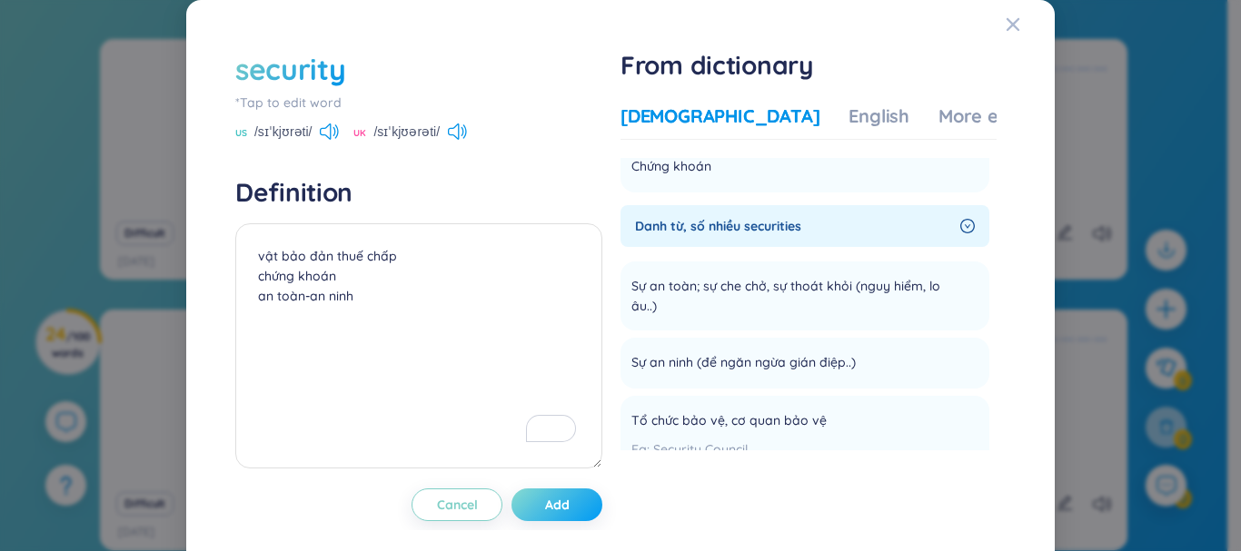
click at [535, 500] on button "Add" at bounding box center [556, 505] width 91 height 33
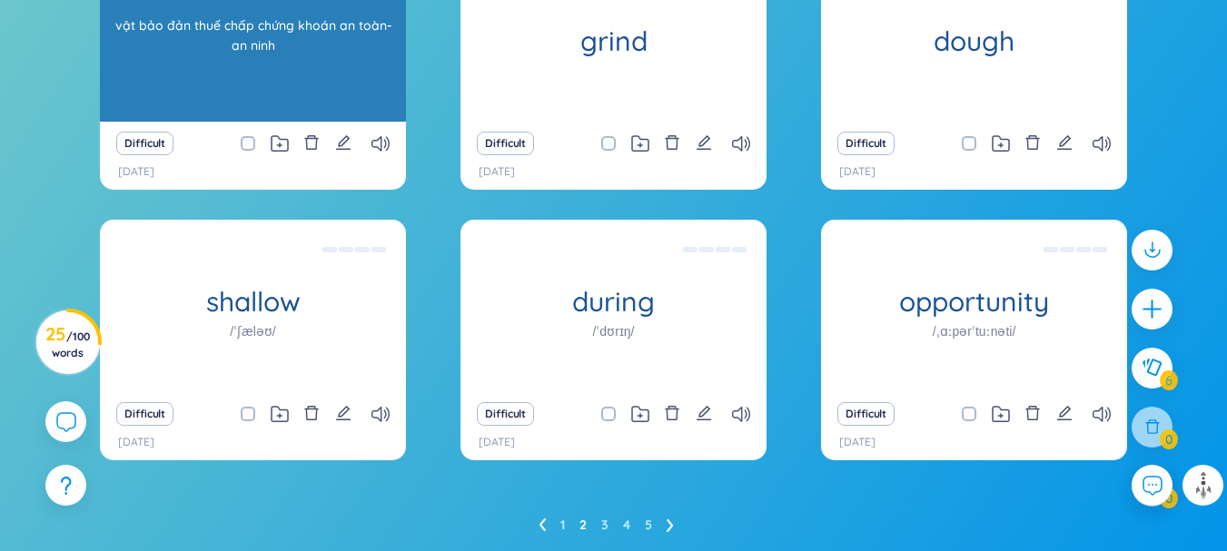
scroll to position [454, 0]
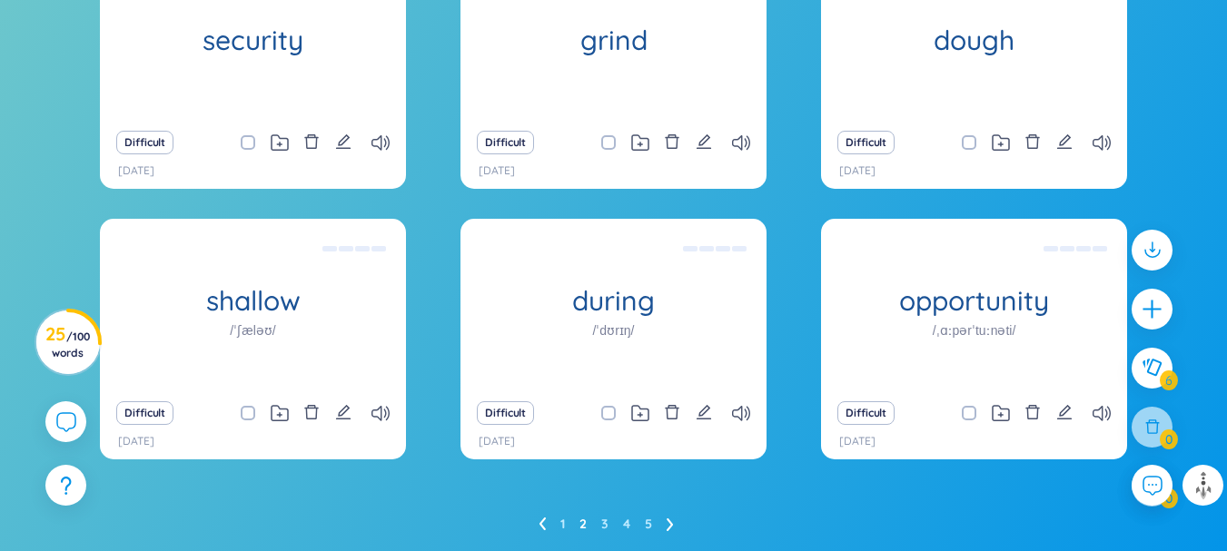
click at [545, 518] on icon at bounding box center [542, 524] width 6 height 13
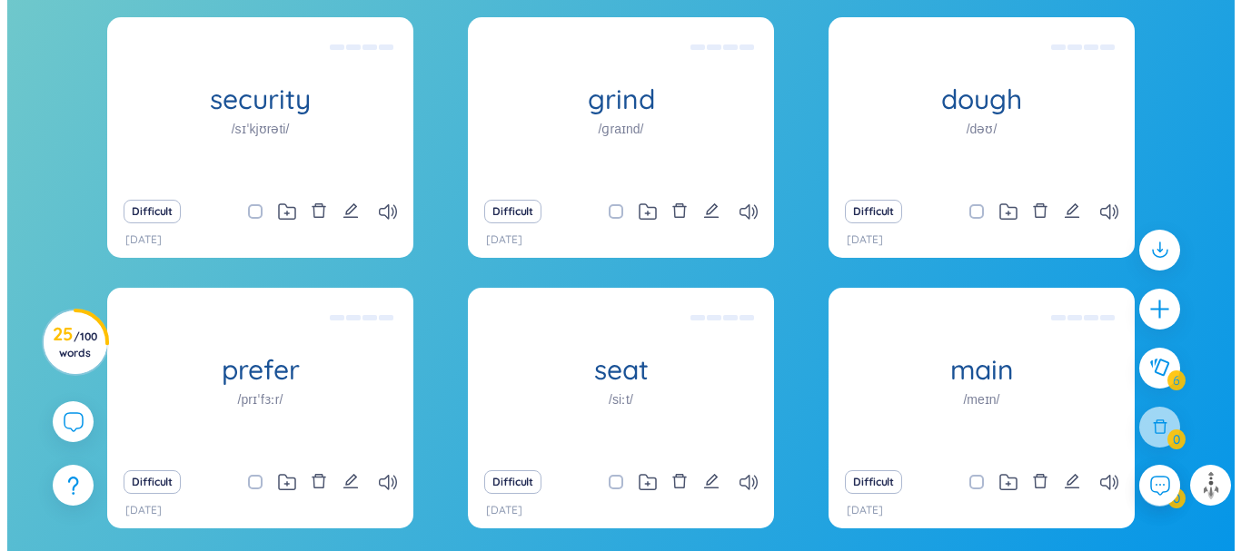
scroll to position [375, 0]
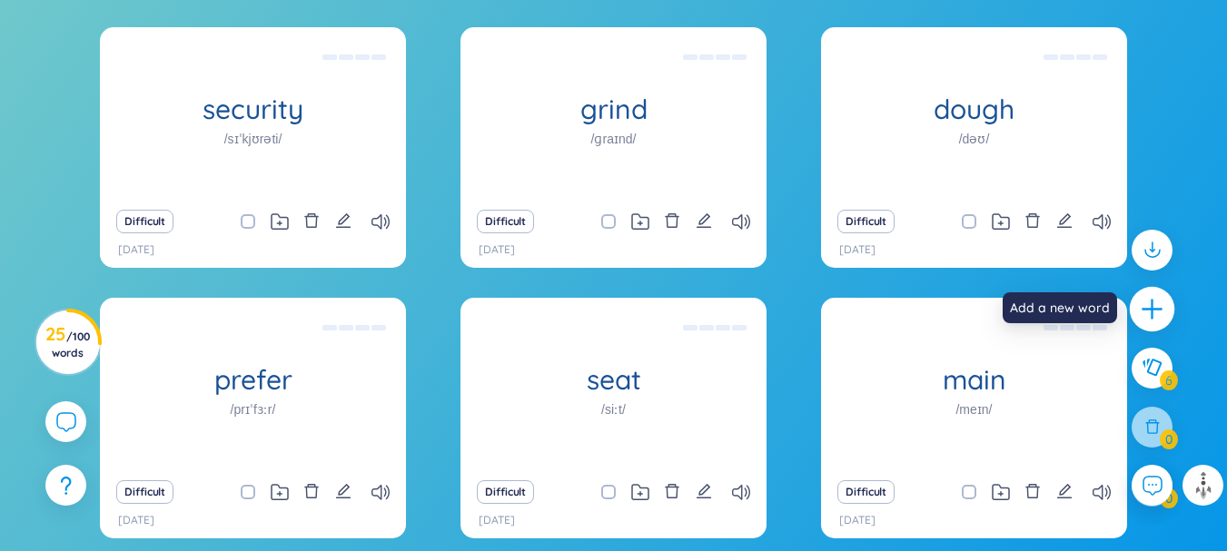
click at [1146, 304] on icon "plus" at bounding box center [1152, 309] width 25 height 25
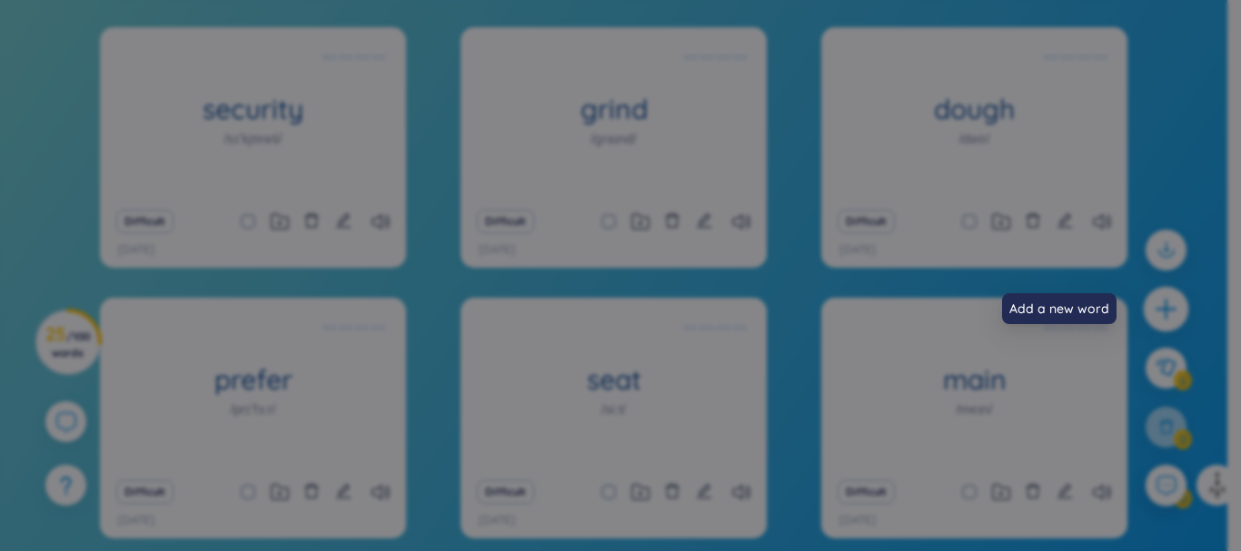
scroll to position [0, 0]
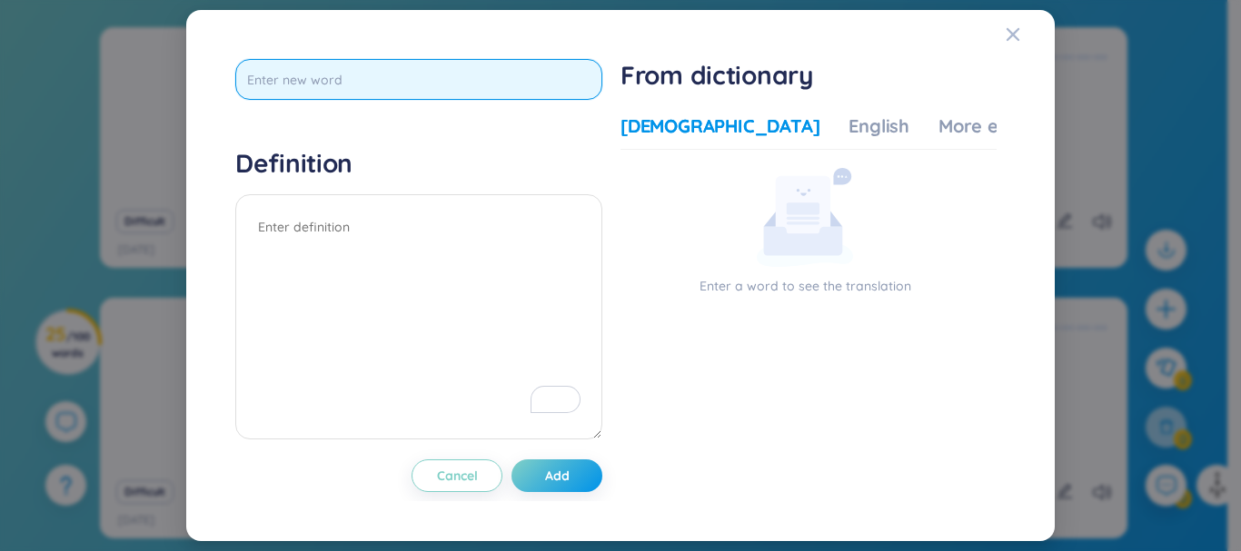
click at [448, 87] on input "text" at bounding box center [418, 79] width 367 height 41
type input "stage"
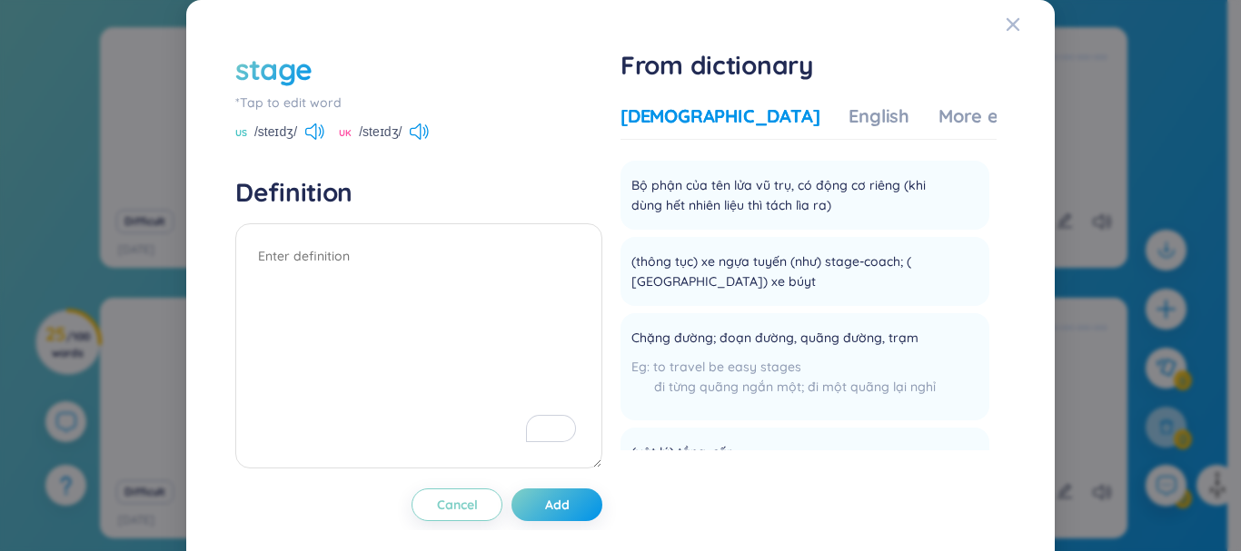
scroll to position [872, 0]
click at [469, 510] on span "Cancel" at bounding box center [457, 505] width 41 height 18
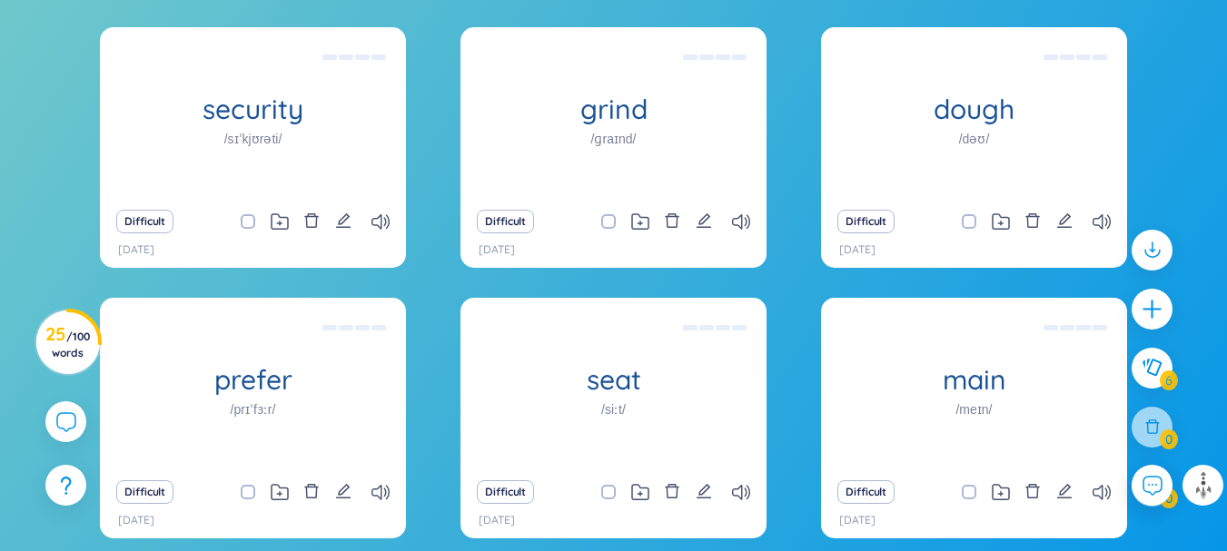
click at [1174, 311] on div at bounding box center [1152, 377] width 59 height 313
click at [1164, 313] on icon "plus" at bounding box center [1152, 309] width 25 height 25
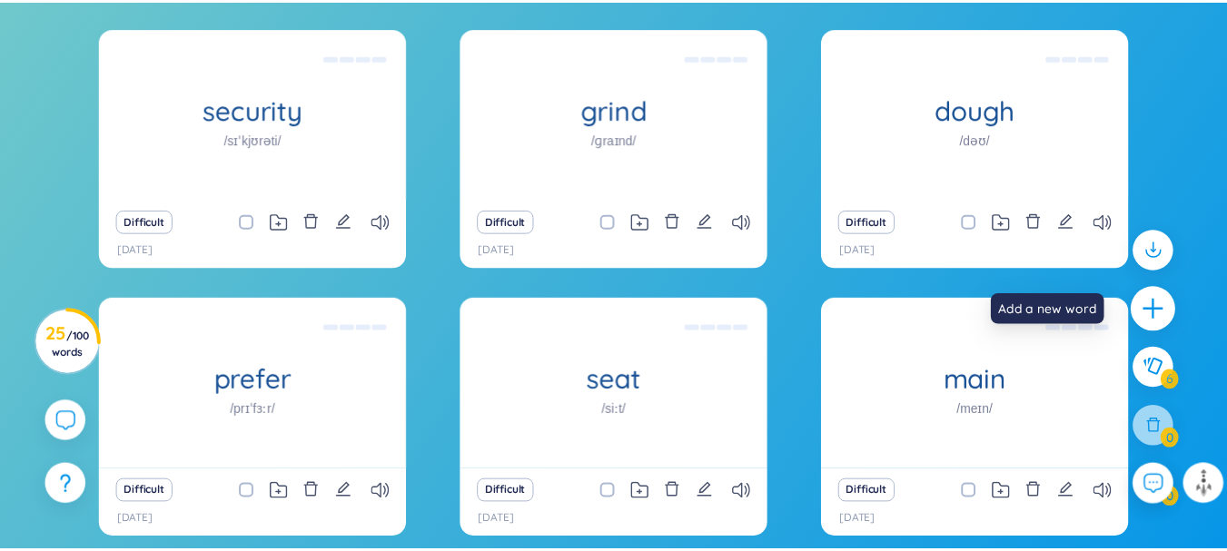
scroll to position [0, 0]
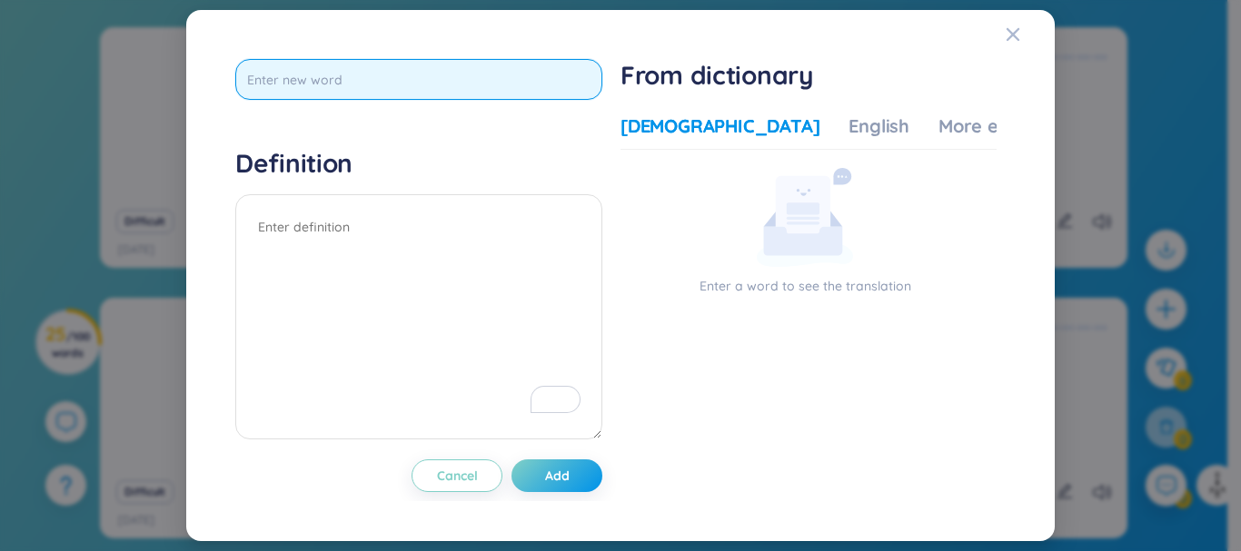
click at [507, 95] on input "text" at bounding box center [418, 79] width 367 height 41
type input "during"
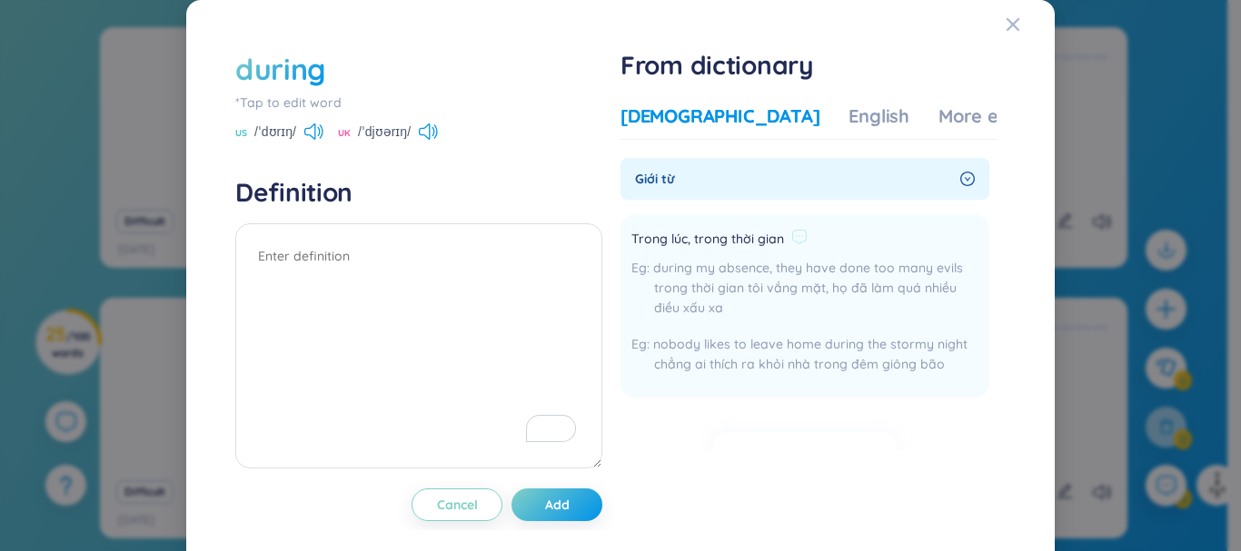
click at [856, 316] on div "trong thời gian tôi vắng mặt, họ đã làm quá nhiều điều xấu xa" at bounding box center [804, 298] width 347 height 40
click at [470, 499] on span "Cancel" at bounding box center [457, 505] width 41 height 18
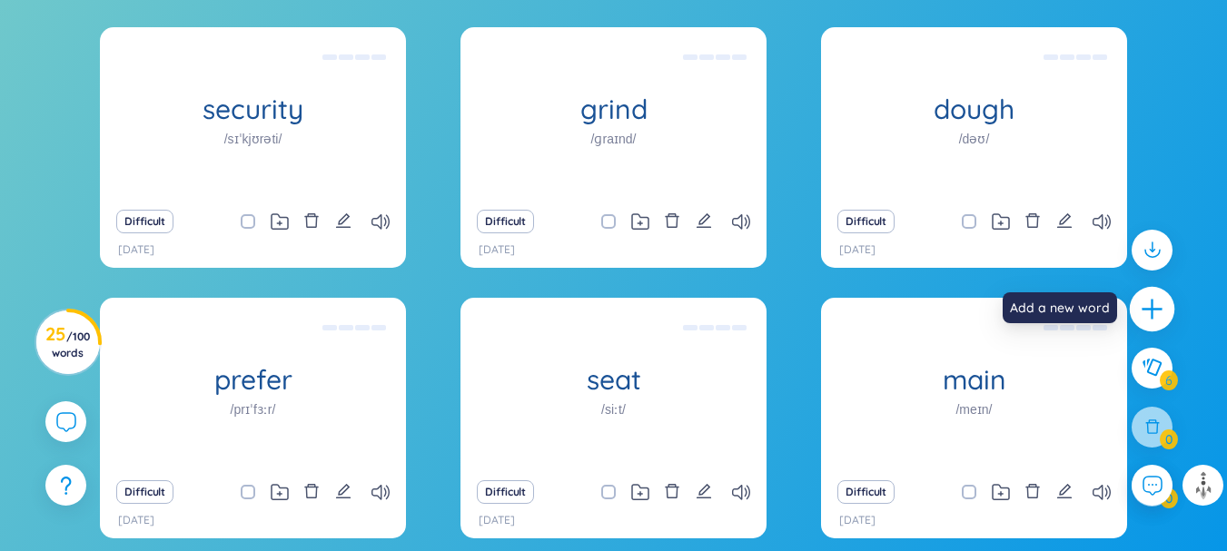
click at [1169, 306] on div at bounding box center [1152, 309] width 45 height 45
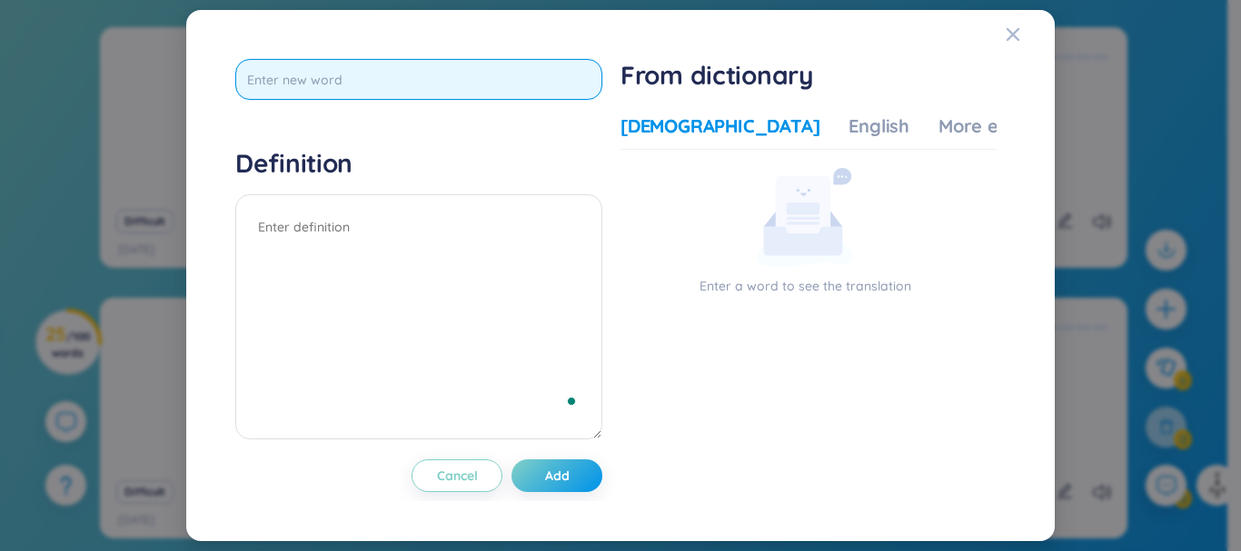
click at [499, 94] on input "text" at bounding box center [418, 79] width 367 height 41
type input "shallow"
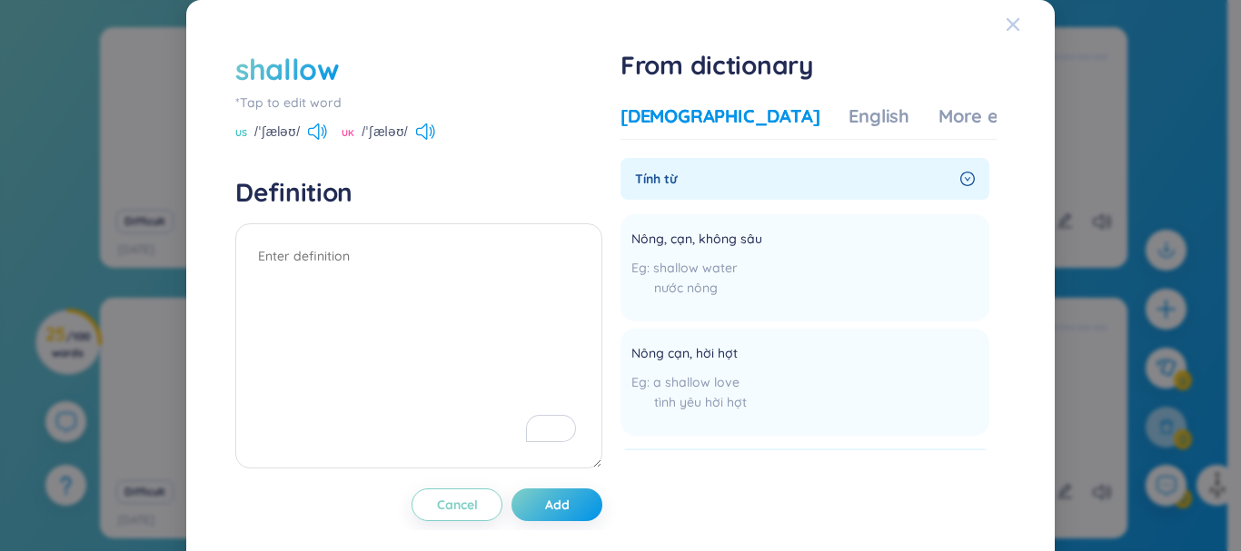
click at [1005, 31] on icon "Close" at bounding box center [1012, 24] width 15 height 15
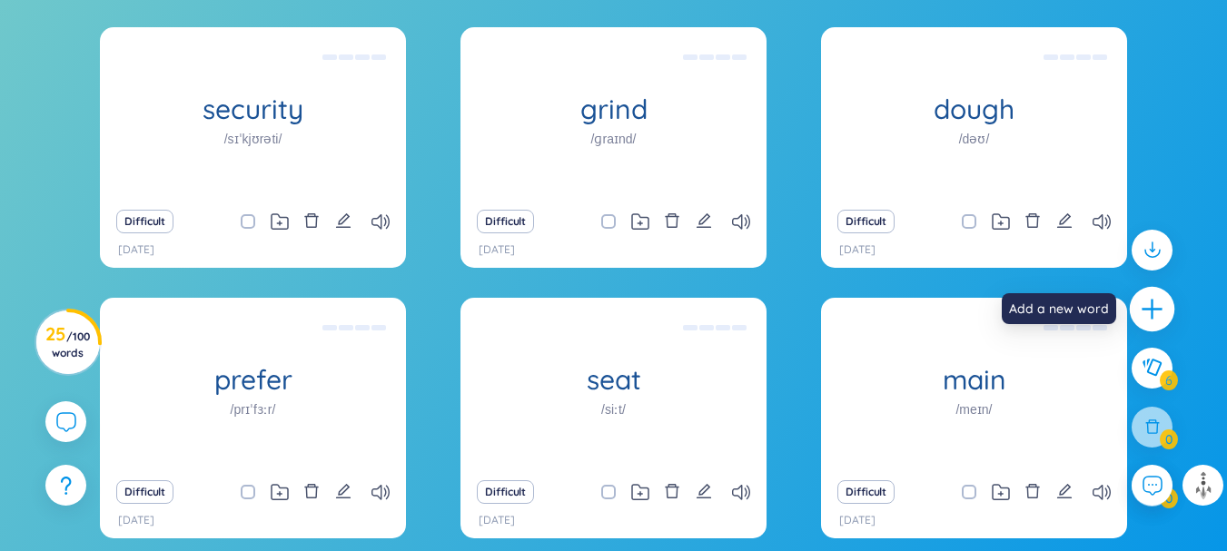
click at [1153, 313] on icon "plus" at bounding box center [1152, 309] width 25 height 25
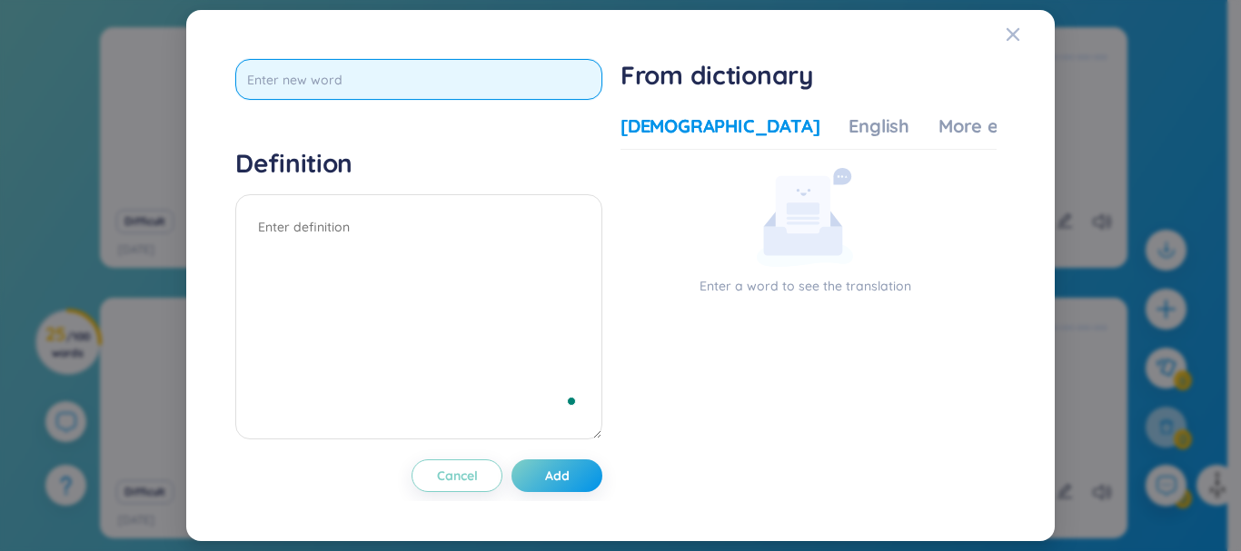
click at [470, 80] on input "text" at bounding box center [418, 79] width 367 height 41
type input "p"
click at [414, 84] on input "text" at bounding box center [418, 79] width 367 height 41
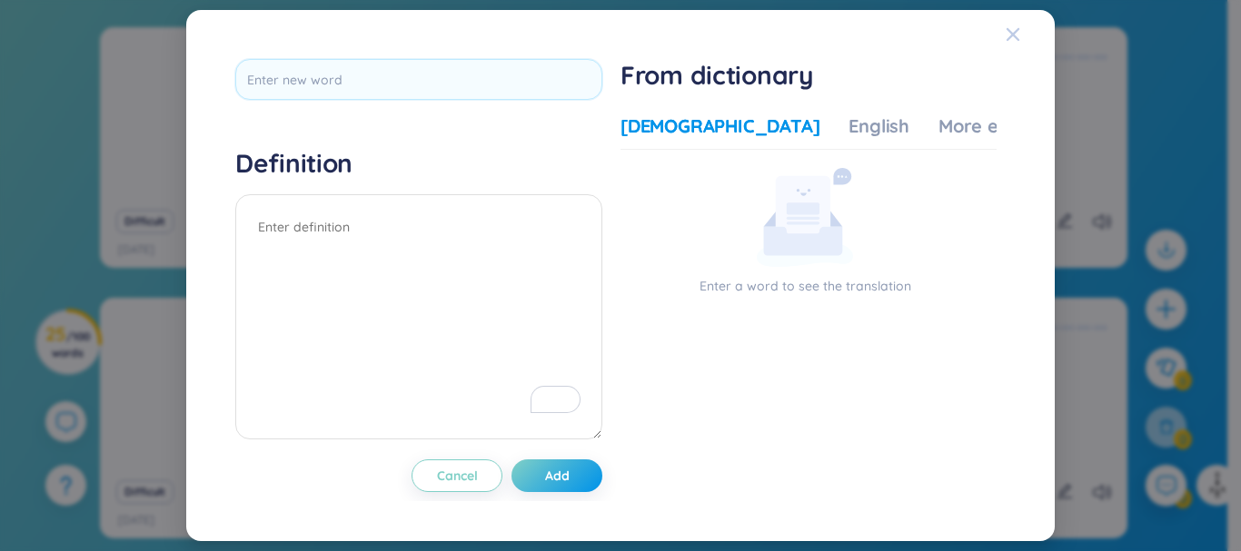
click at [1008, 35] on icon "Close" at bounding box center [1012, 34] width 15 height 15
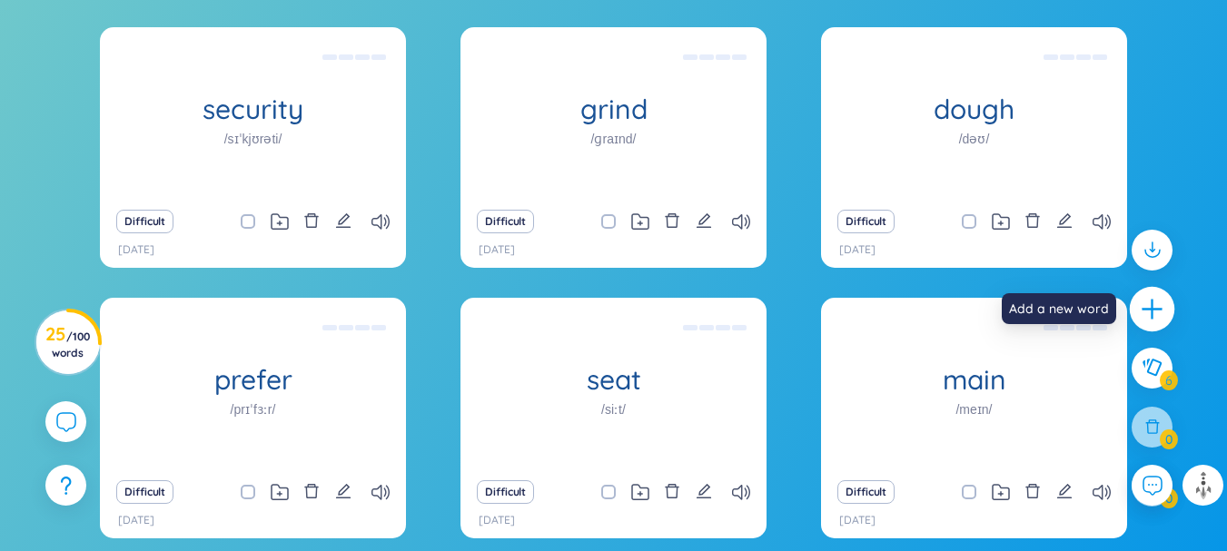
click at [1150, 316] on icon "plus" at bounding box center [1152, 309] width 25 height 25
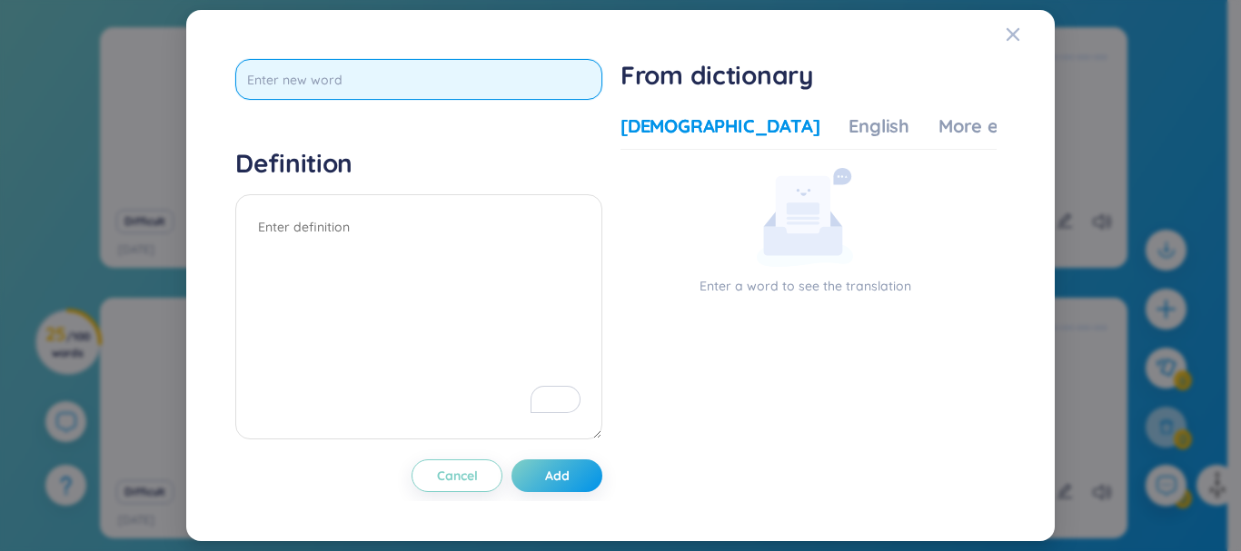
click at [479, 91] on input "text" at bounding box center [418, 79] width 367 height 41
type input "hole"
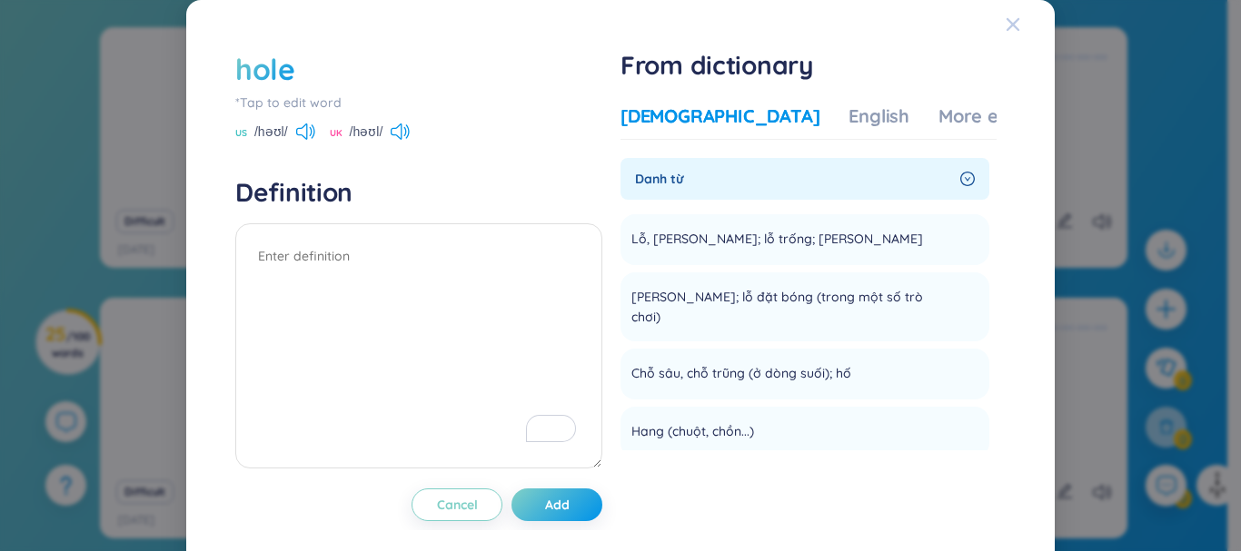
click at [1005, 35] on div "Close" at bounding box center [1012, 24] width 15 height 49
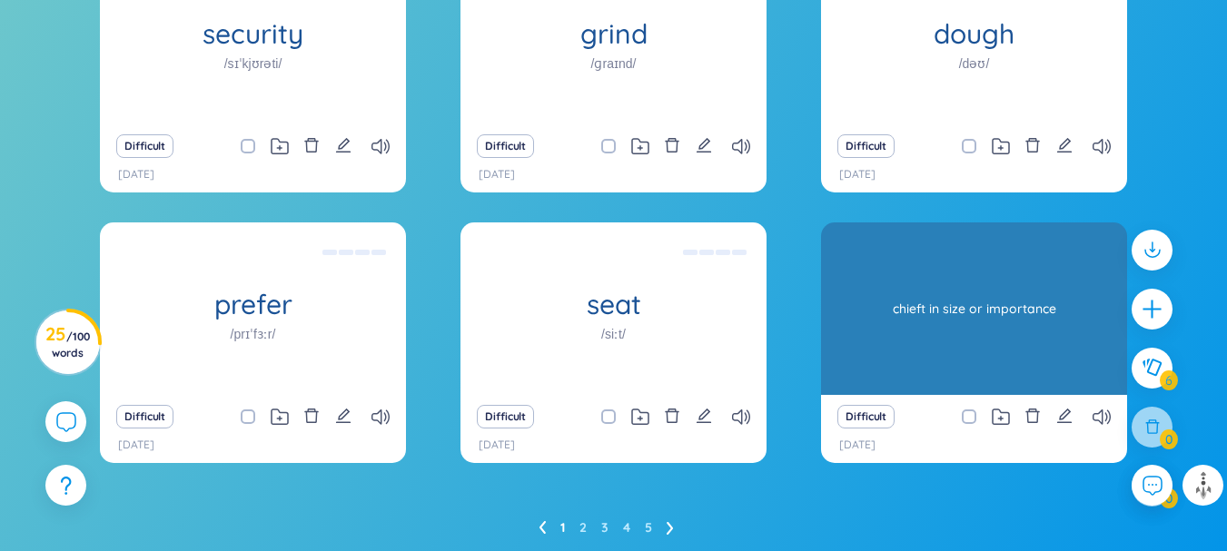
scroll to position [514, 0]
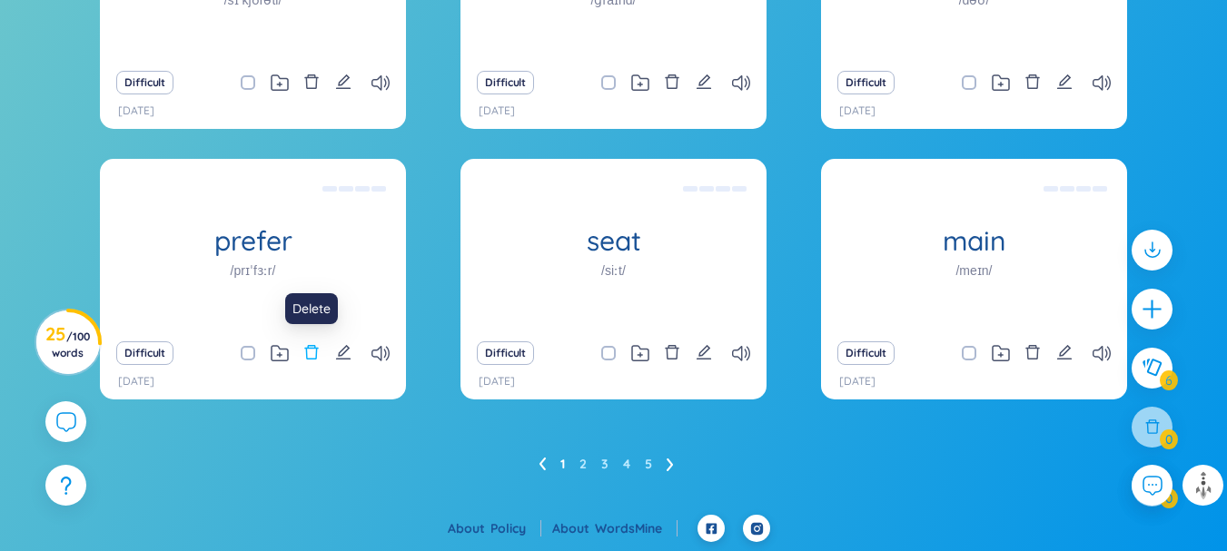
click at [316, 353] on icon "delete" at bounding box center [312, 352] width 14 height 15
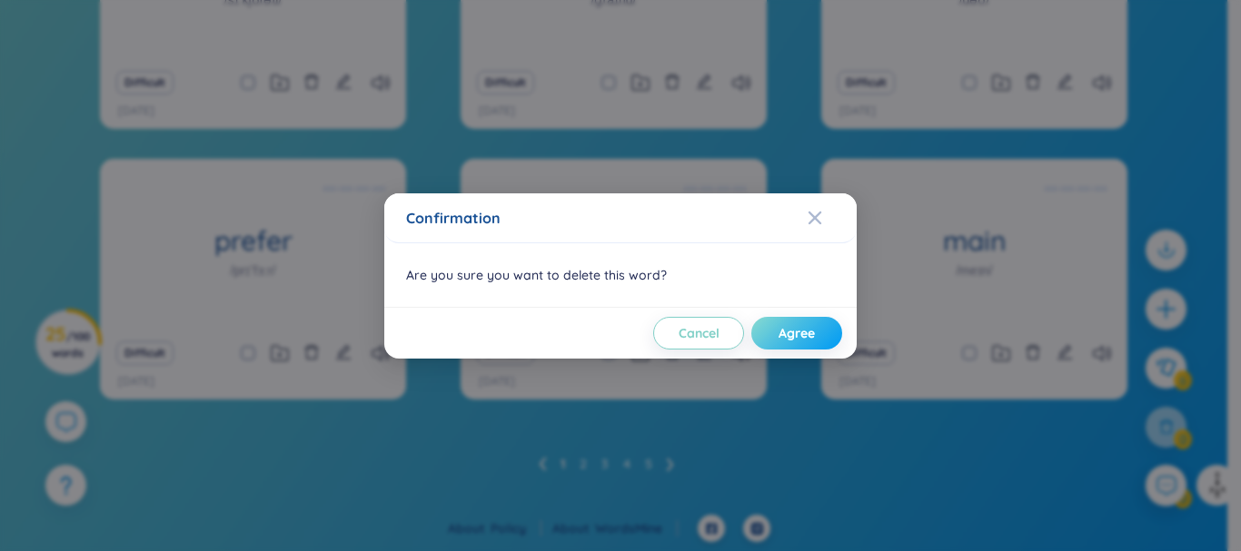
click at [798, 317] on button "Agree" at bounding box center [796, 333] width 91 height 33
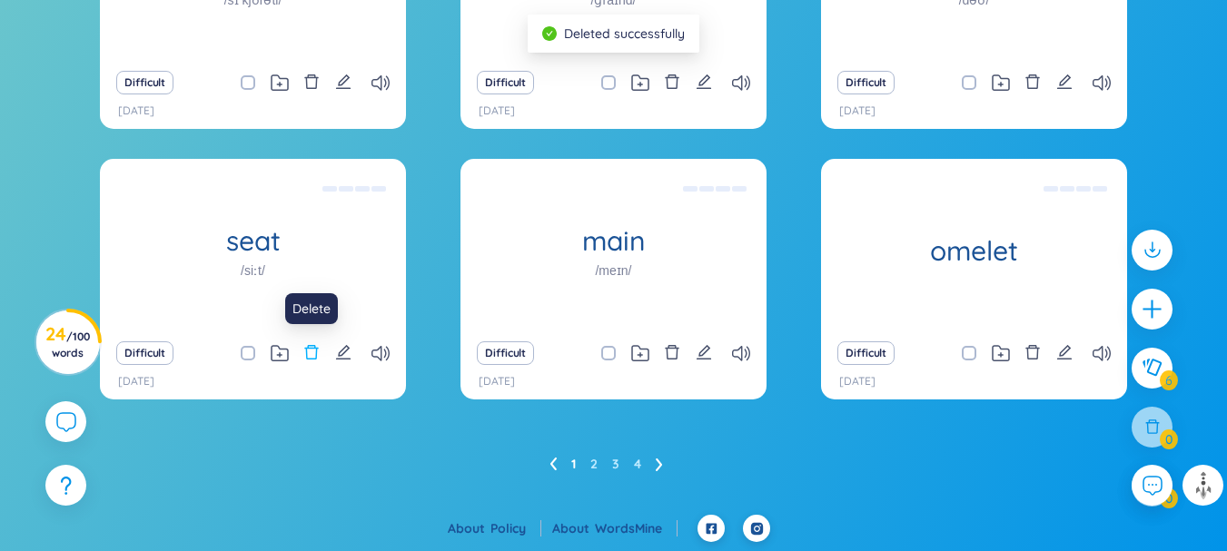
click at [305, 342] on button at bounding box center [311, 353] width 16 height 25
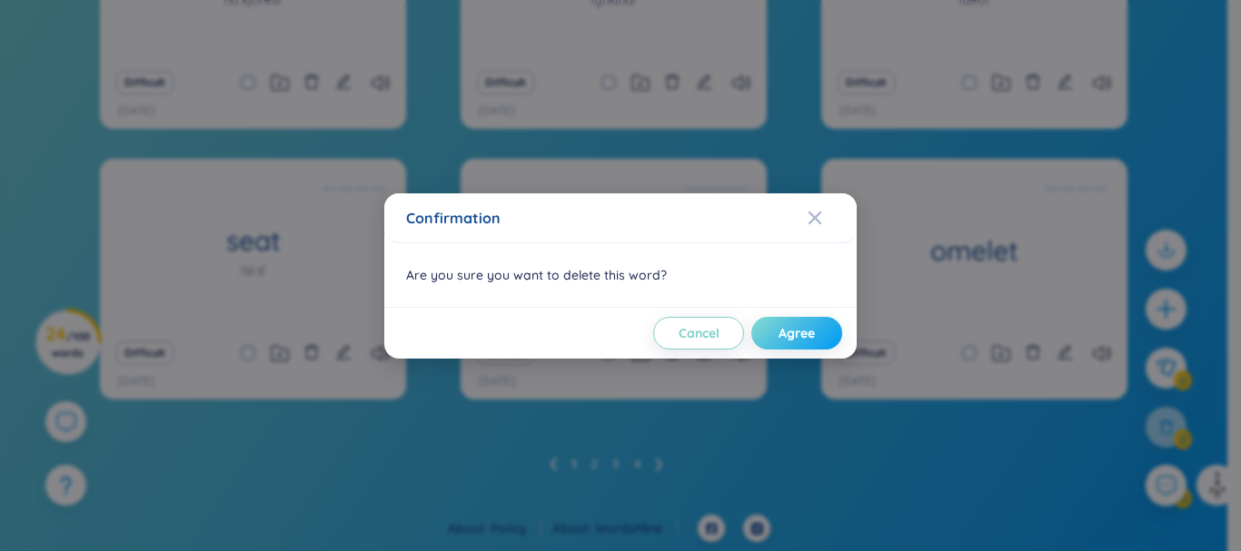
click at [812, 332] on span "Agree" at bounding box center [796, 333] width 36 height 18
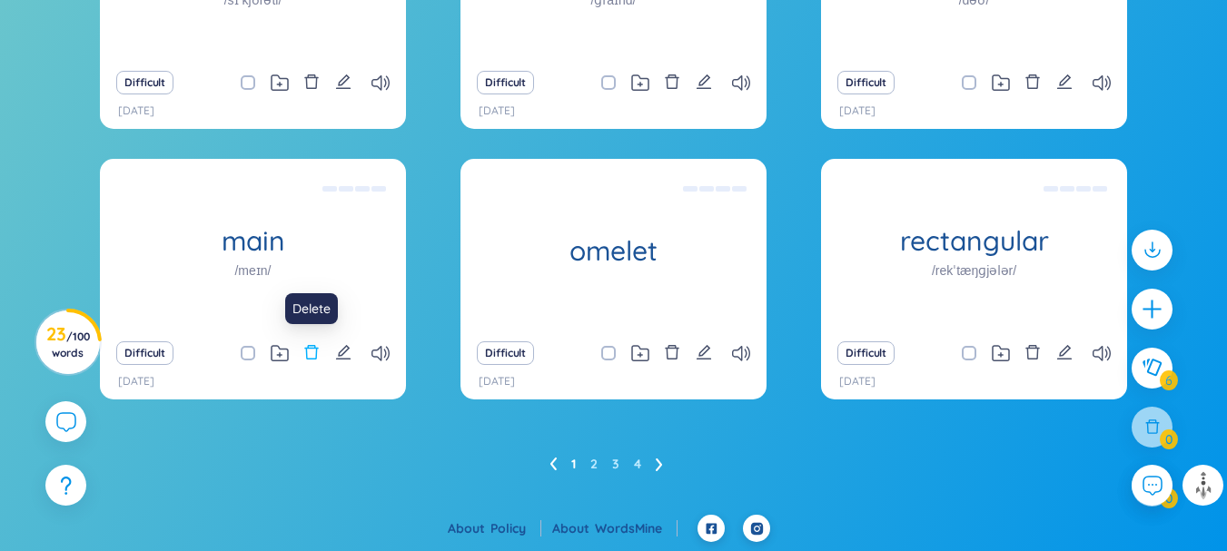
click at [308, 341] on button at bounding box center [311, 353] width 16 height 25
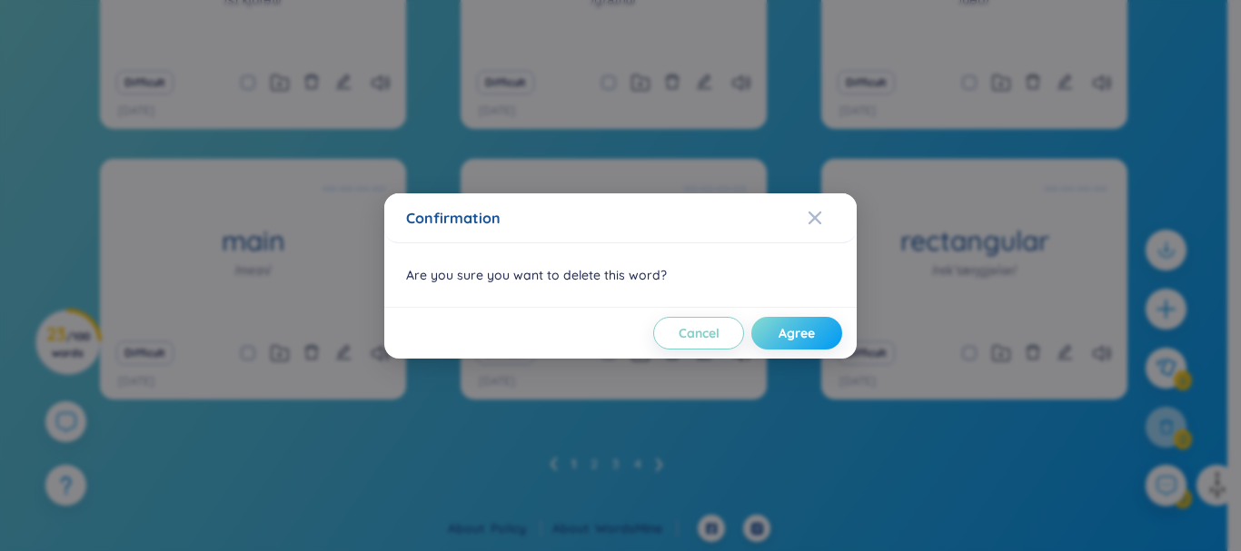
click at [777, 336] on button "Agree" at bounding box center [796, 333] width 91 height 33
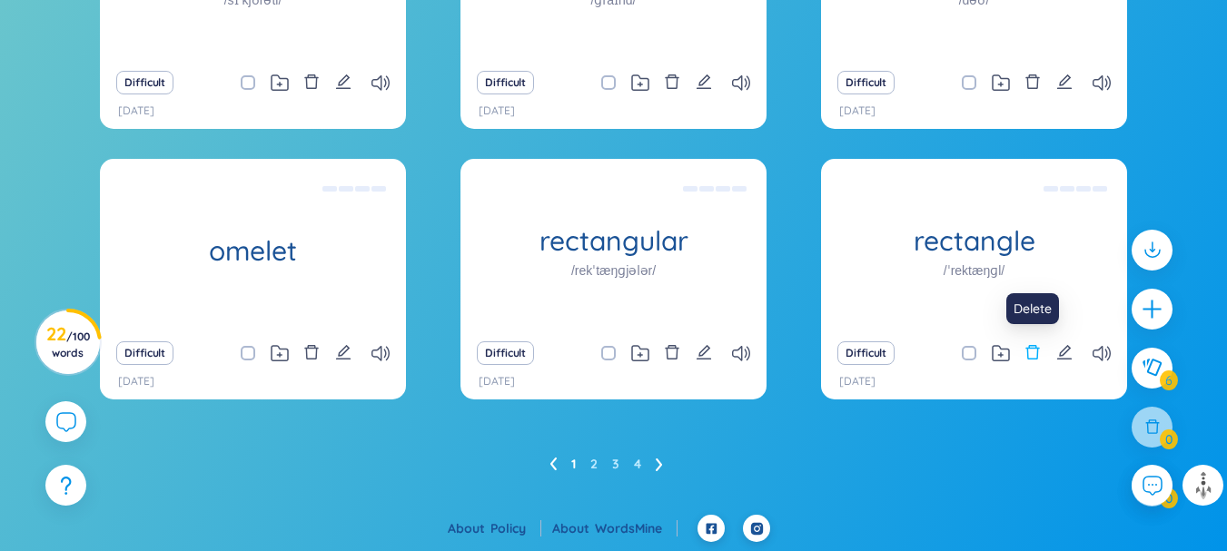
click at [1033, 358] on icon "delete" at bounding box center [1032, 352] width 16 height 16
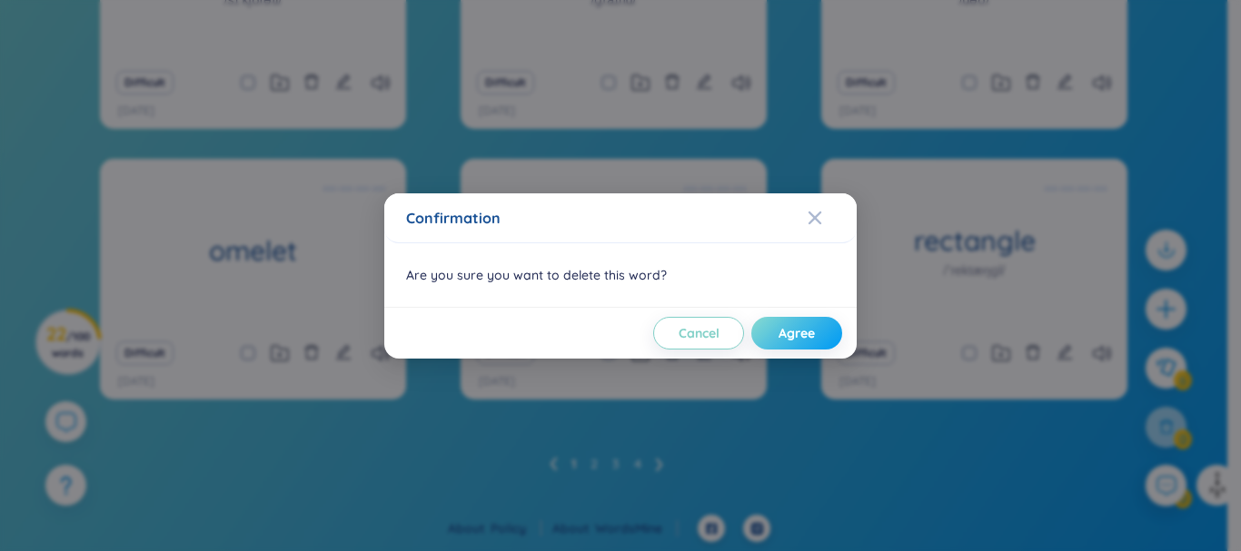
click at [807, 346] on button "Agree" at bounding box center [796, 333] width 91 height 33
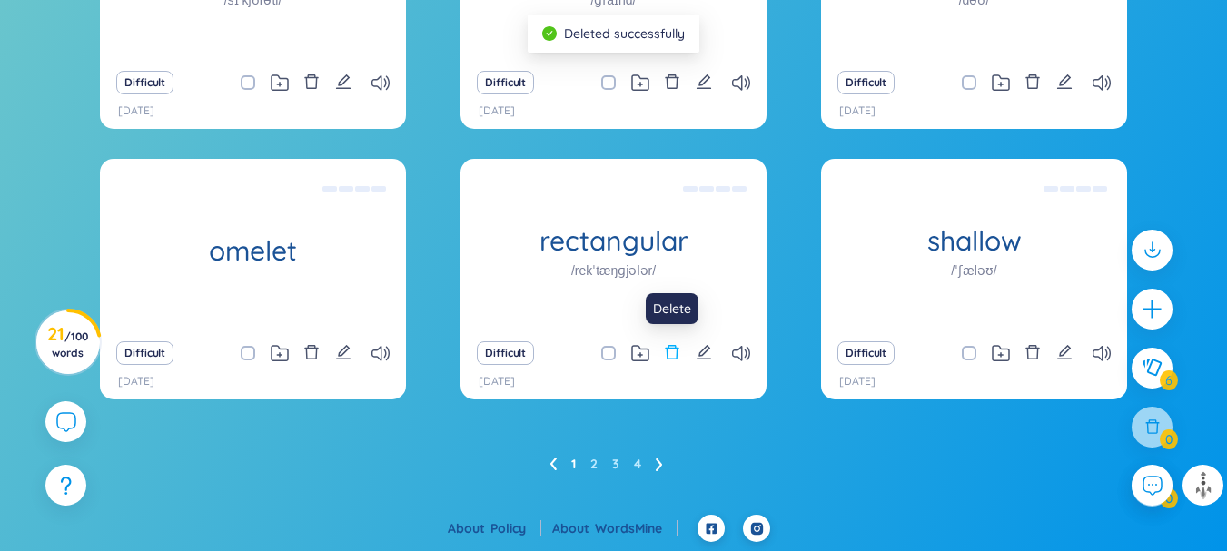
click at [675, 349] on icon "delete" at bounding box center [673, 352] width 14 height 15
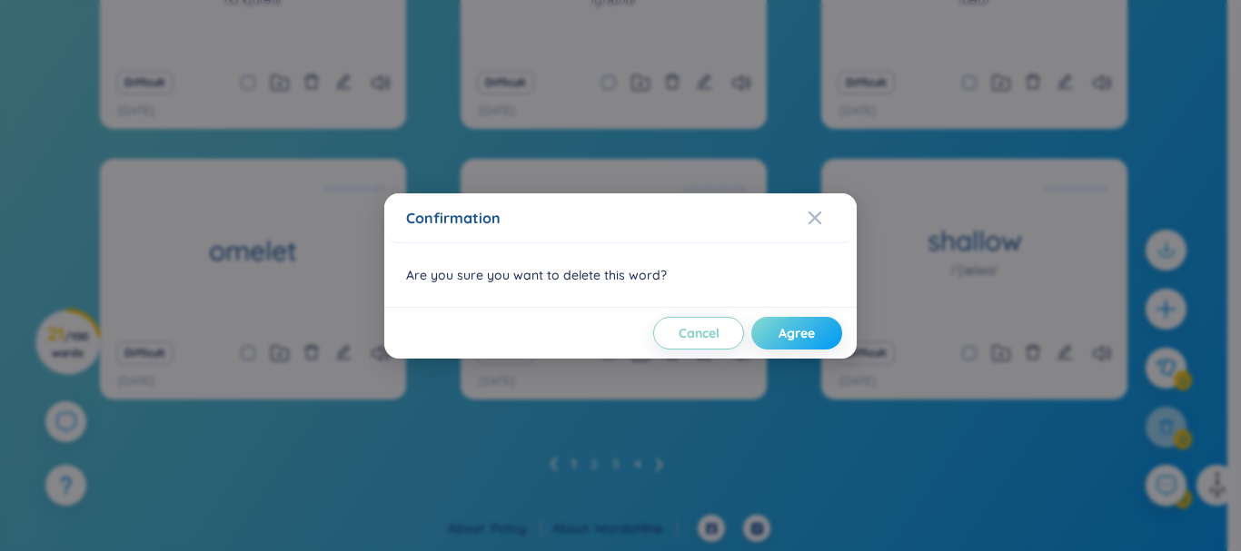
click at [774, 324] on button "Agree" at bounding box center [796, 333] width 91 height 33
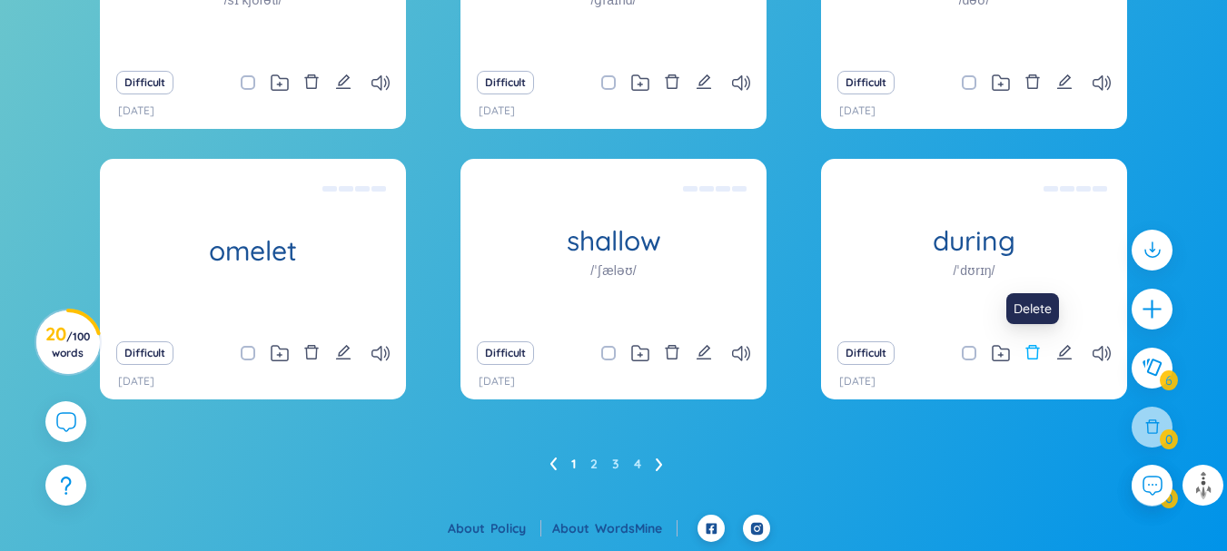
click at [1037, 353] on icon "delete" at bounding box center [1033, 352] width 14 height 15
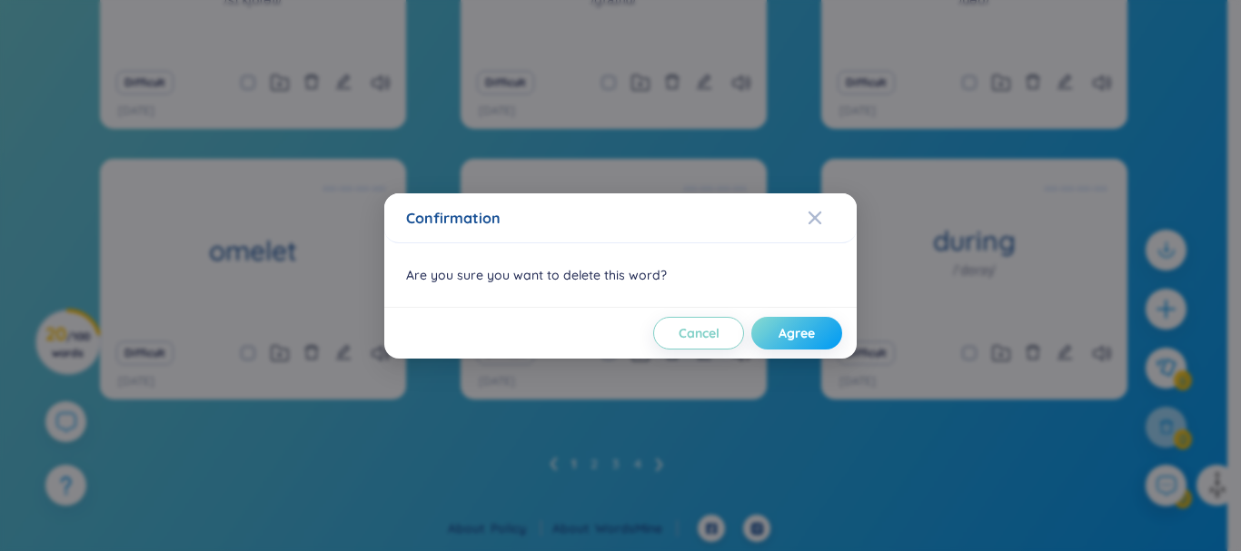
click at [826, 341] on button "Agree" at bounding box center [796, 333] width 91 height 33
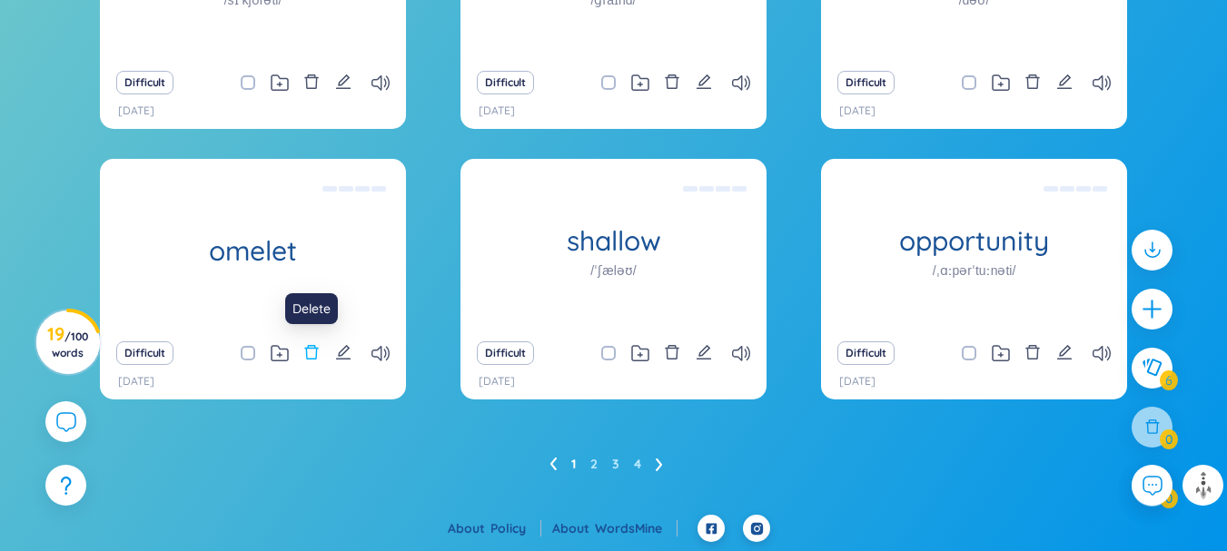
click at [312, 358] on icon "delete" at bounding box center [311, 352] width 16 height 16
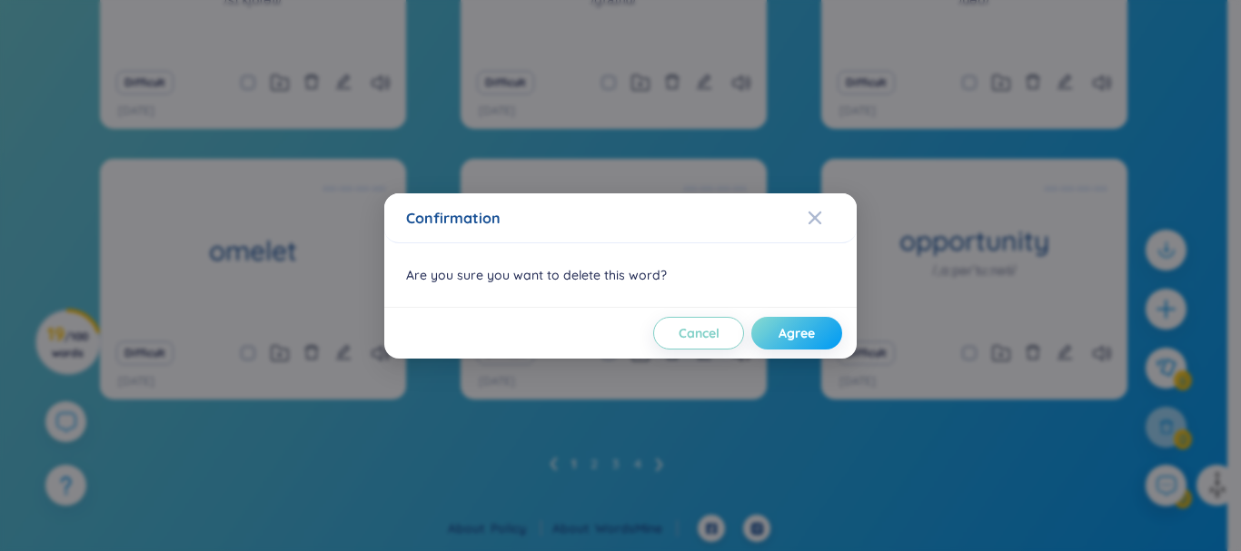
click at [808, 347] on button "Agree" at bounding box center [796, 333] width 91 height 33
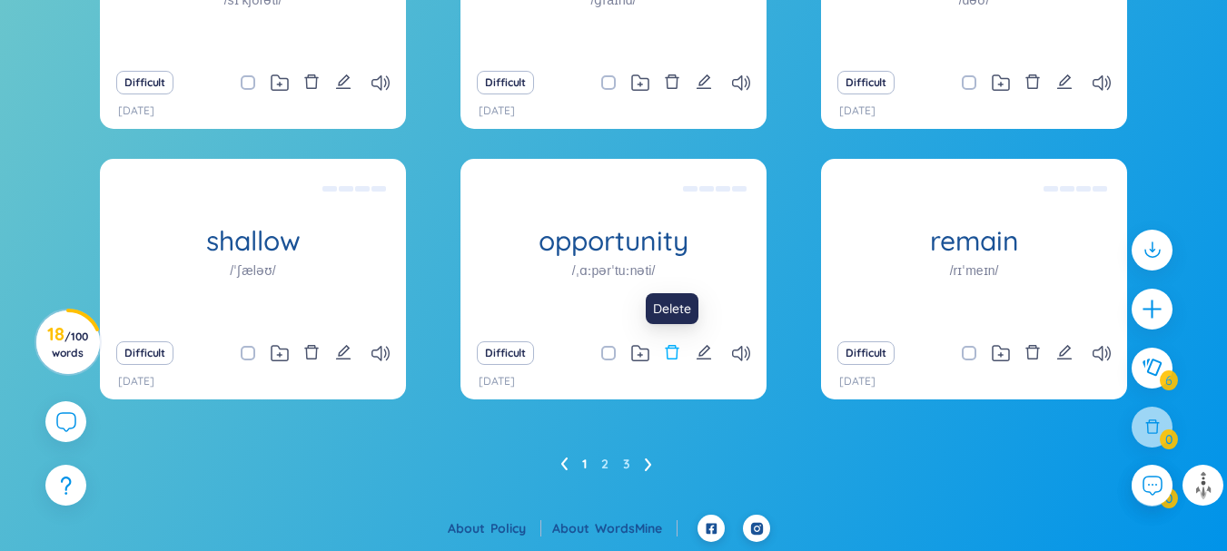
click at [671, 341] on button at bounding box center [672, 353] width 16 height 25
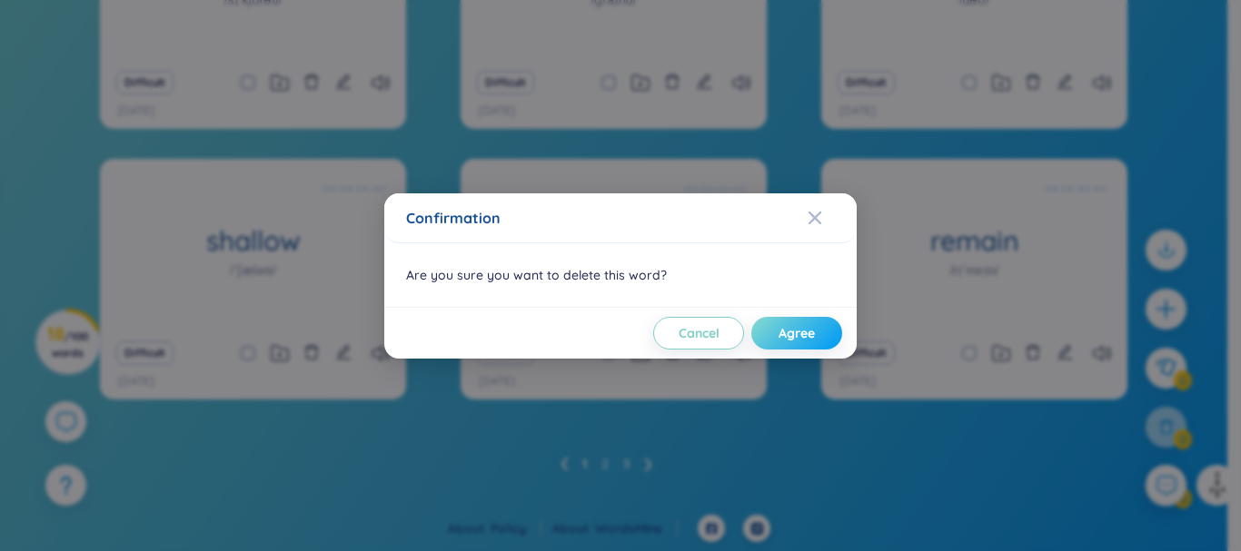
click at [790, 341] on span "Agree" at bounding box center [796, 333] width 36 height 18
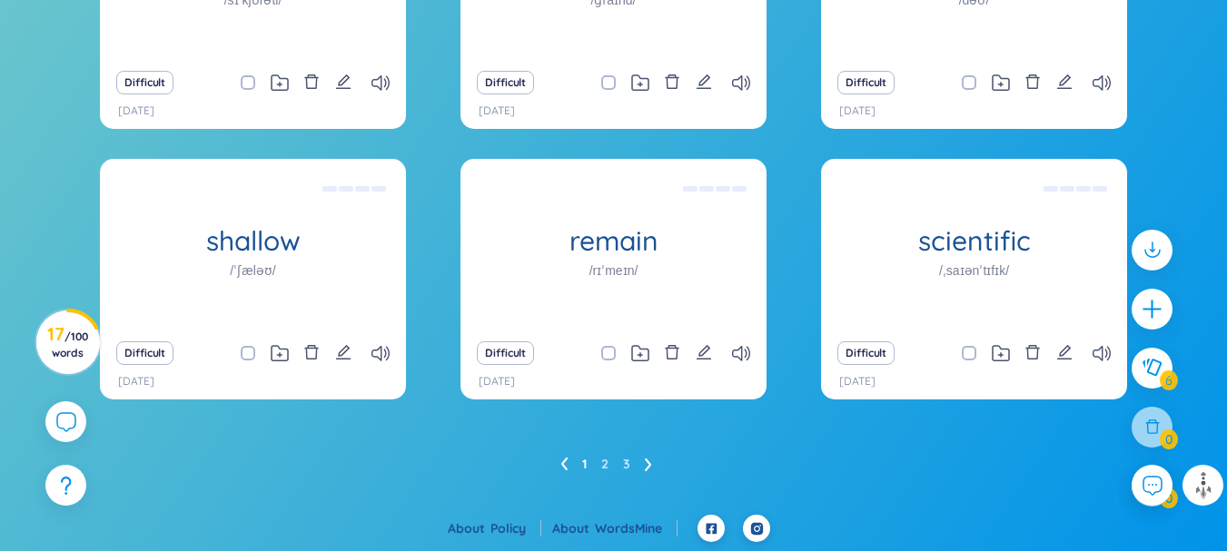
click at [645, 467] on icon at bounding box center [648, 465] width 7 height 14
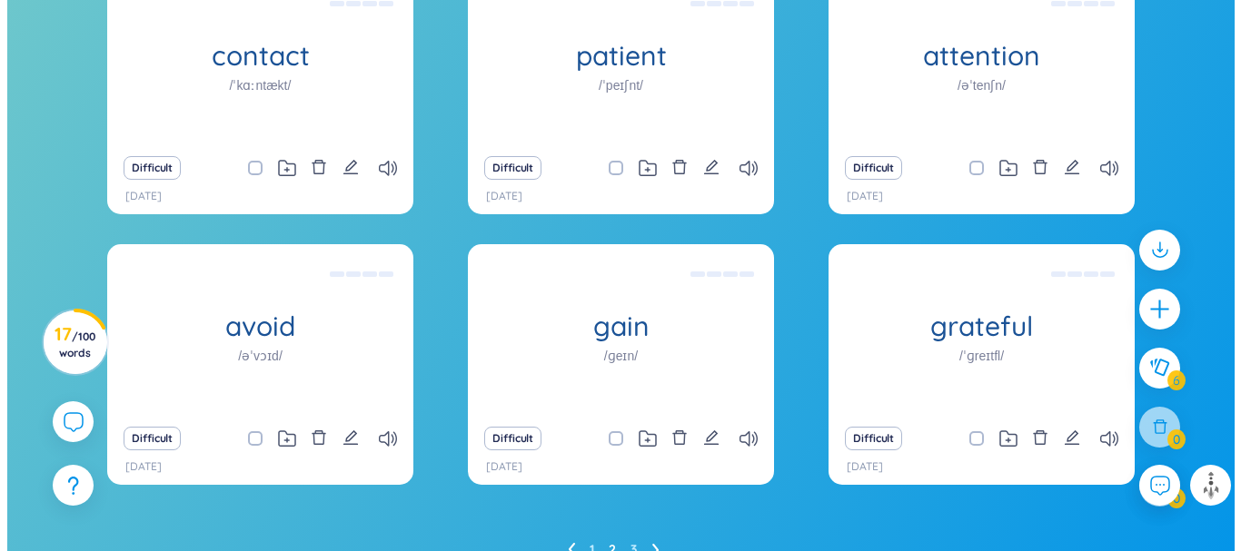
scroll to position [375, 0]
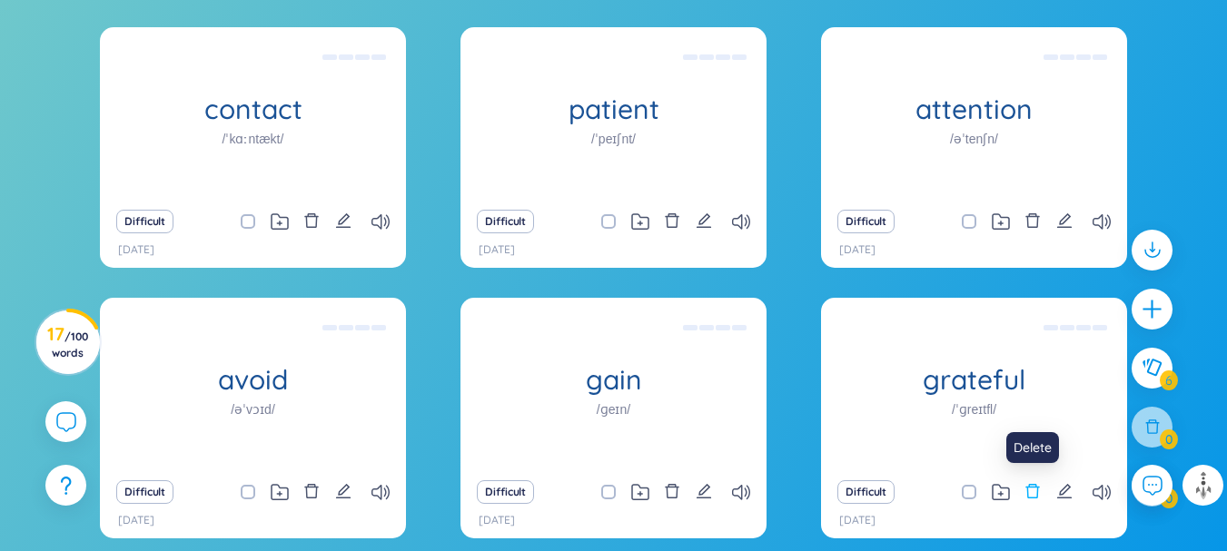
click at [1027, 488] on icon "delete" at bounding box center [1033, 491] width 14 height 15
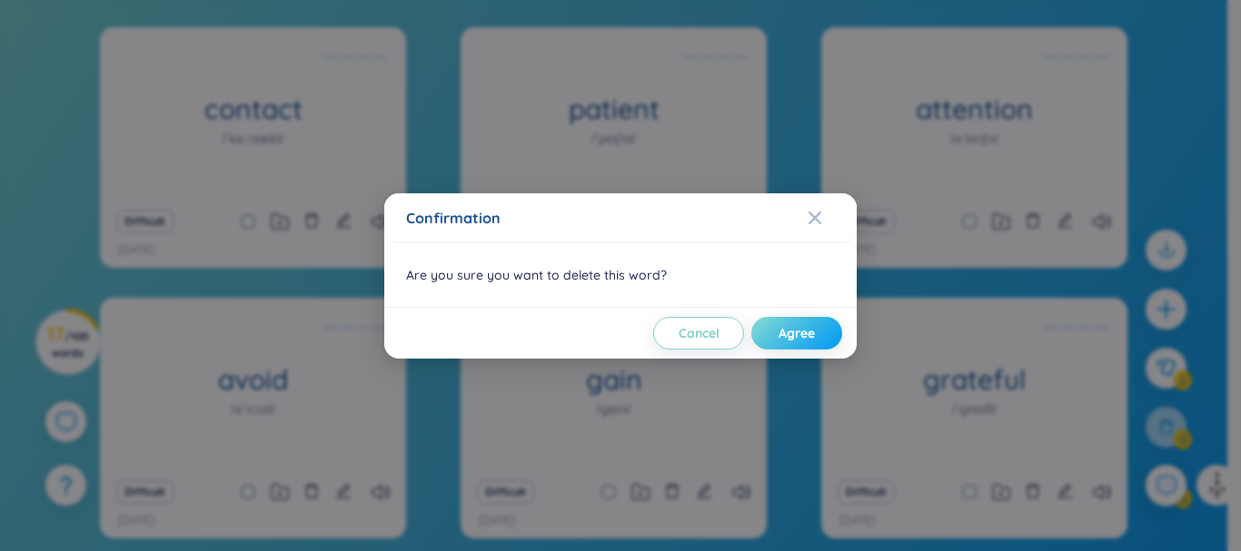
click at [812, 339] on span "Agree" at bounding box center [796, 333] width 36 height 18
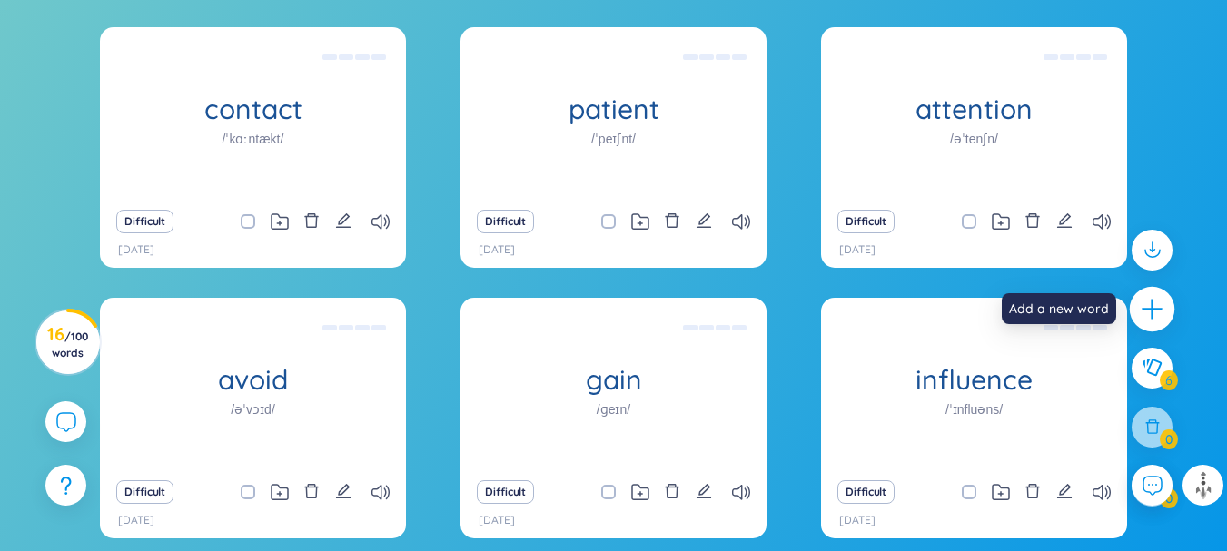
click at [1143, 302] on icon "plus" at bounding box center [1152, 309] width 25 height 25
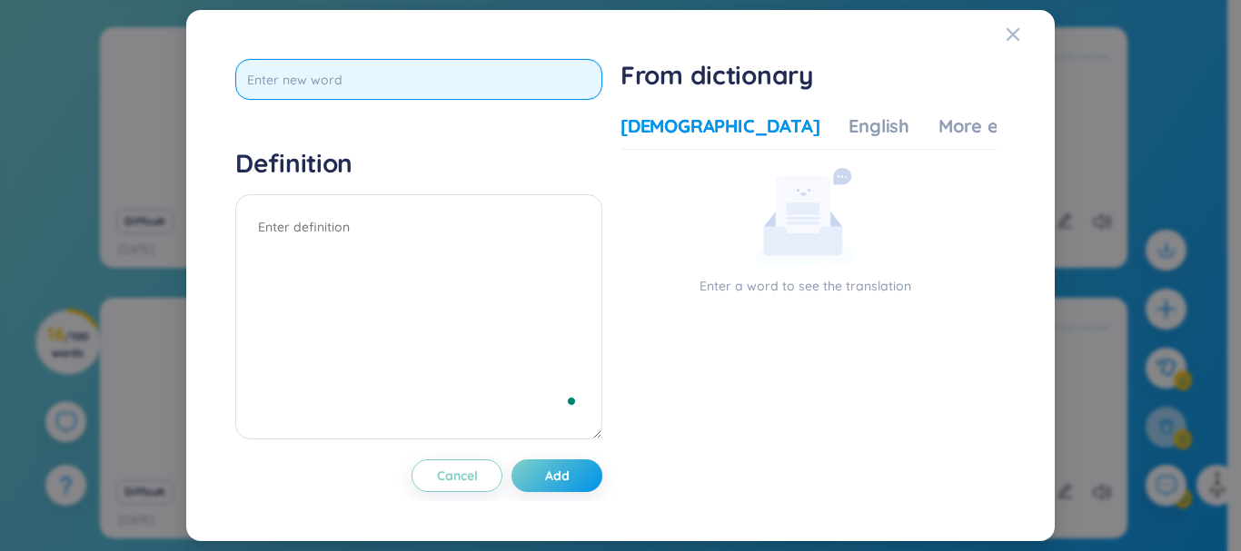
click at [444, 90] on input "text" at bounding box center [418, 79] width 367 height 41
type input "typical"
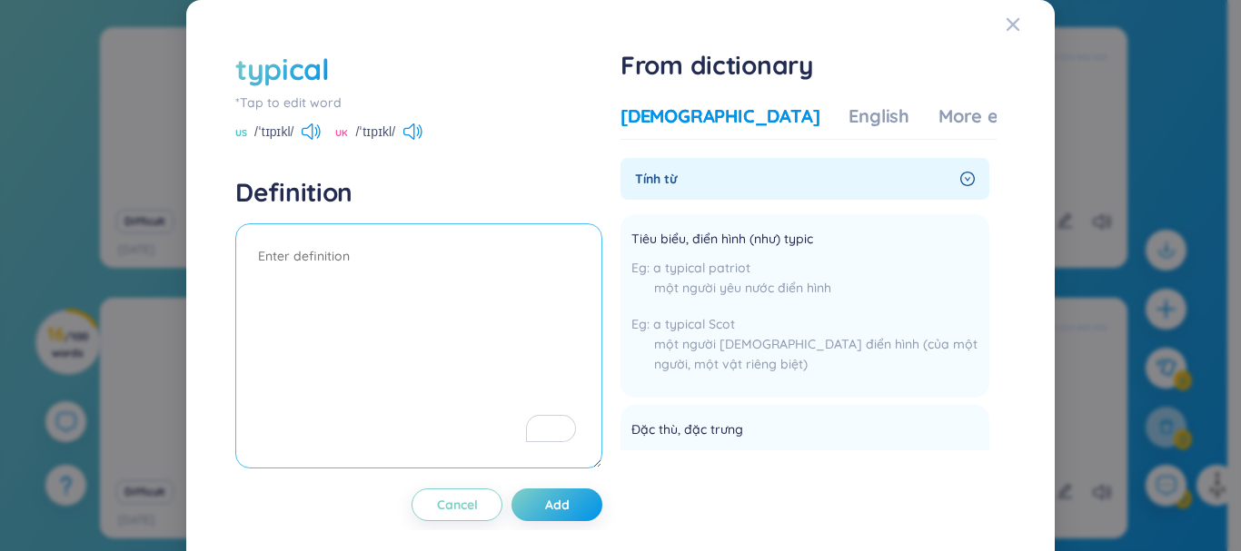
click at [430, 273] on textarea "To enrich screen reader interactions, please activate Accessibility in Grammarl…" at bounding box center [418, 345] width 367 height 245
type textarea "tiêu biểu điểm hình"
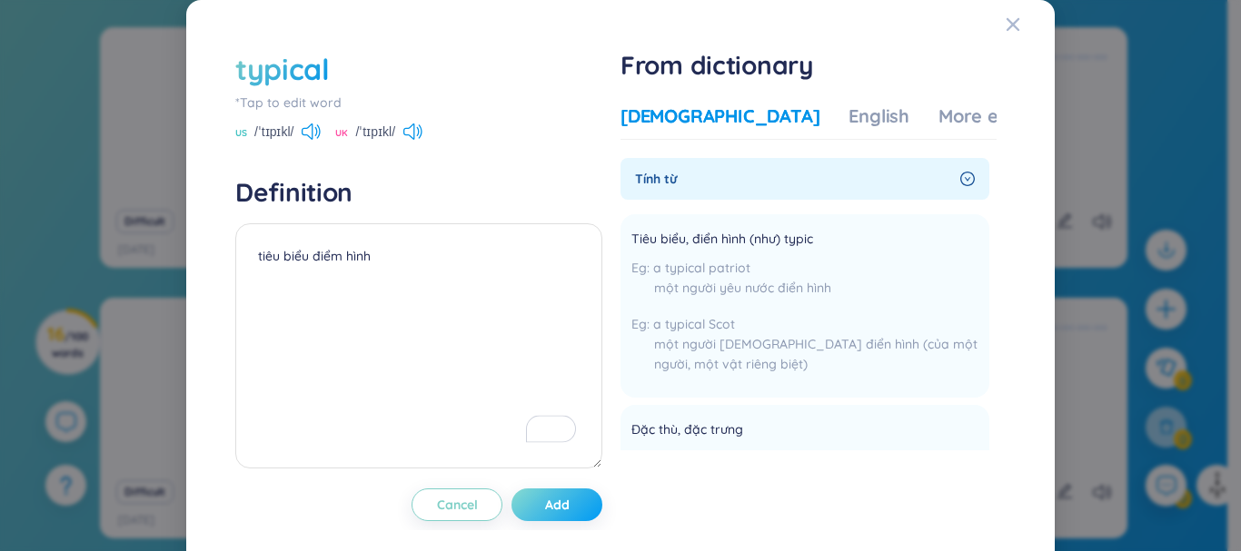
click at [559, 497] on span "Add" at bounding box center [557, 505] width 25 height 18
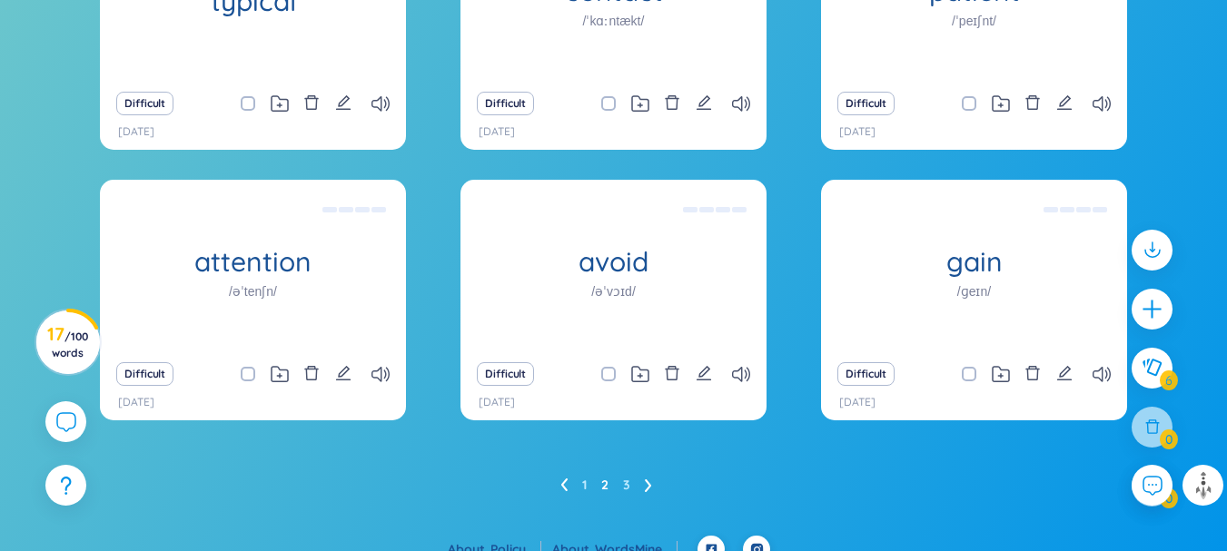
scroll to position [514, 0]
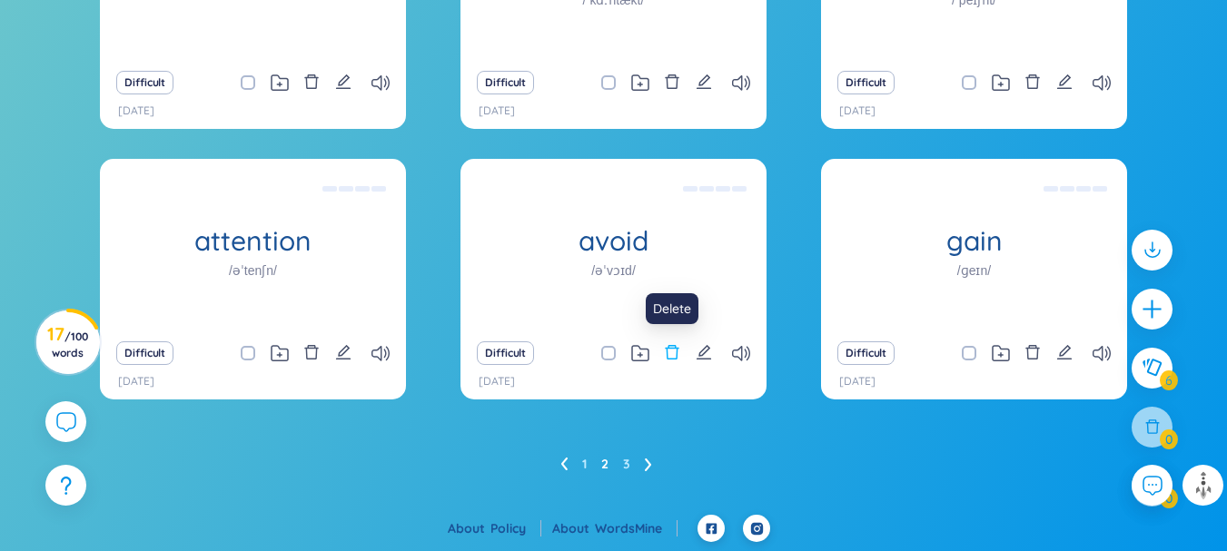
click at [671, 348] on icon "delete" at bounding box center [672, 352] width 16 height 16
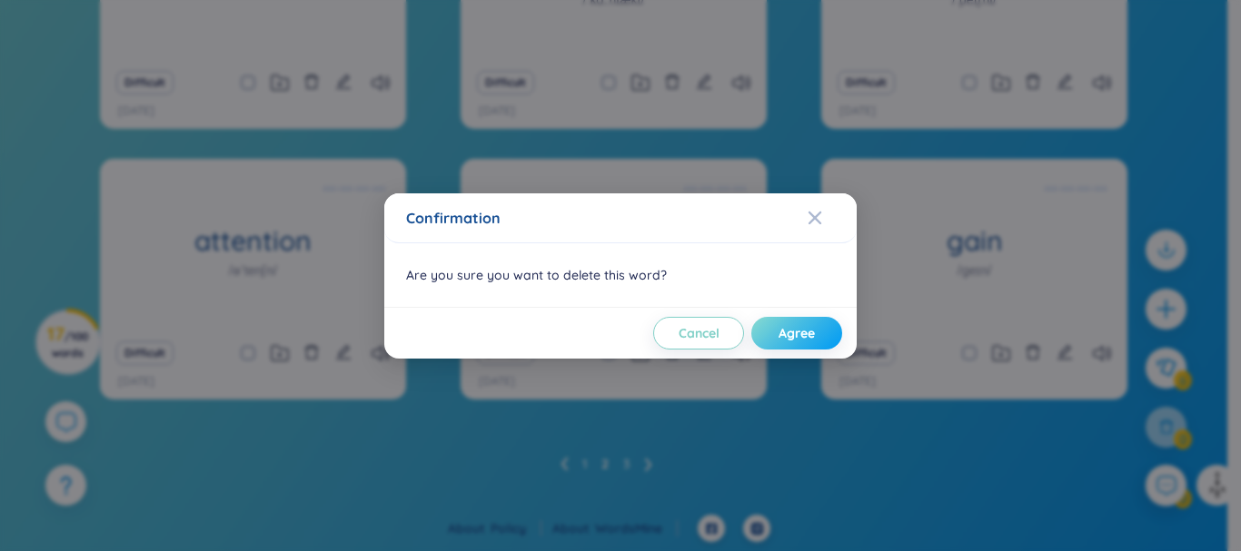
click at [802, 333] on span "Agree" at bounding box center [796, 333] width 36 height 18
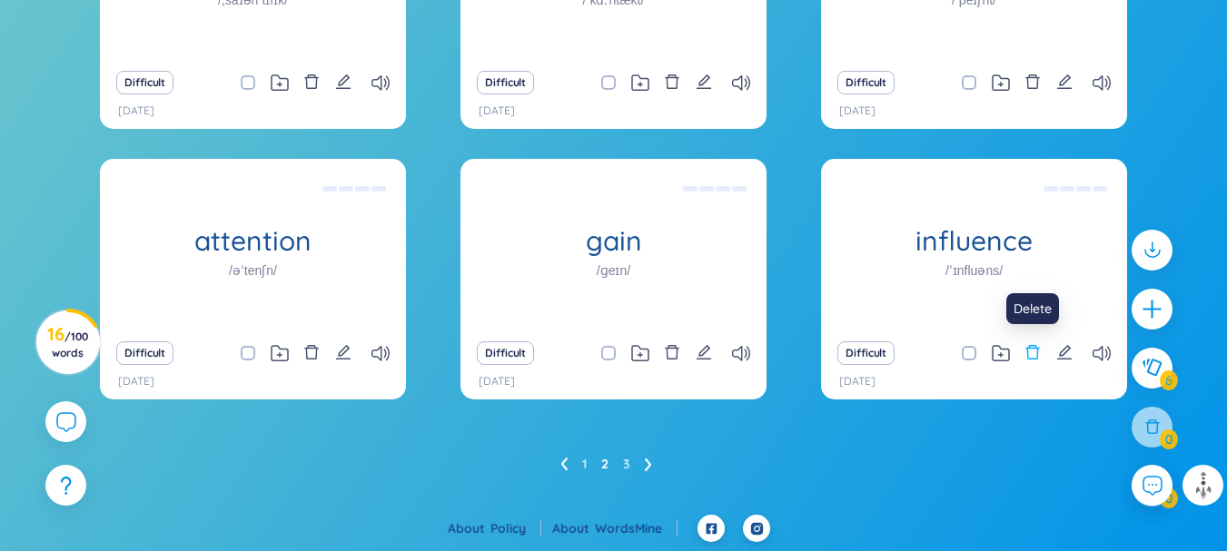
click at [1034, 354] on icon "delete" at bounding box center [1032, 352] width 16 height 16
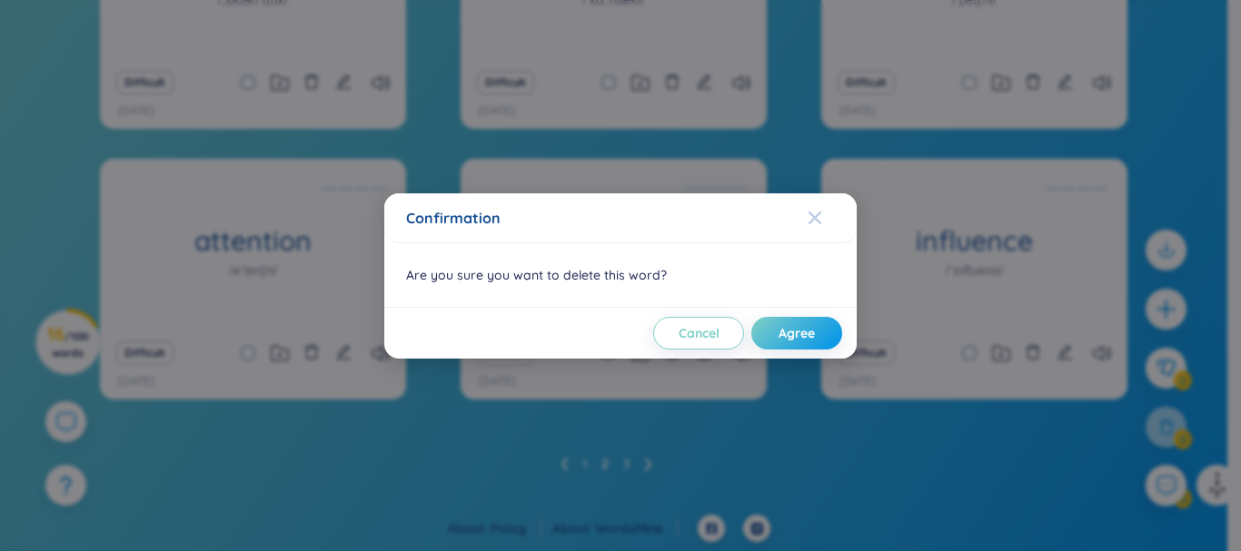
click at [817, 214] on icon "Close" at bounding box center [814, 217] width 13 height 13
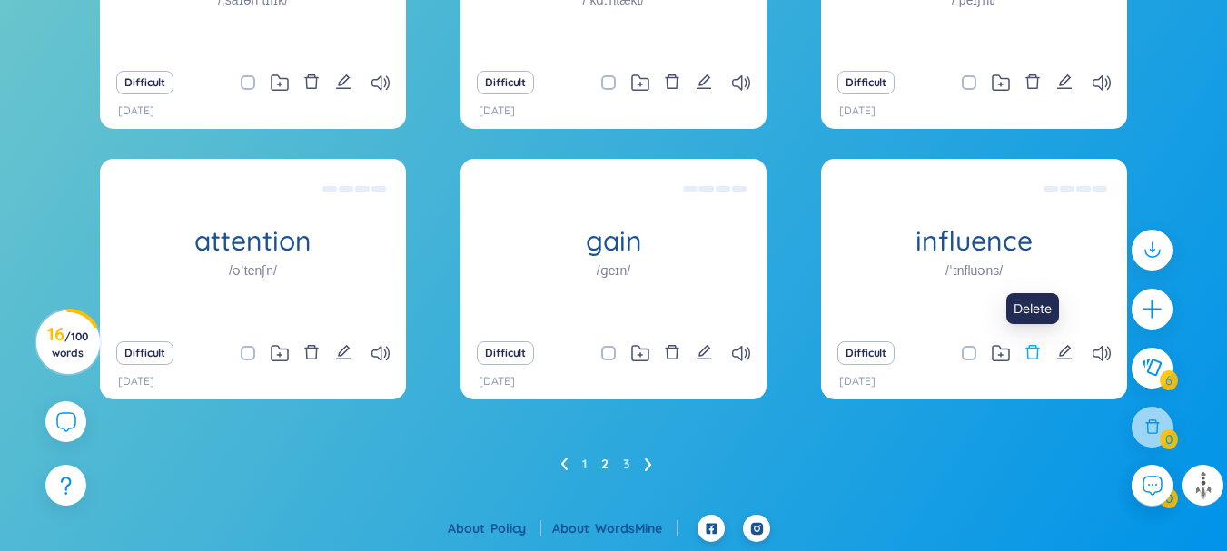
click at [1028, 352] on icon "delete" at bounding box center [1033, 352] width 14 height 15
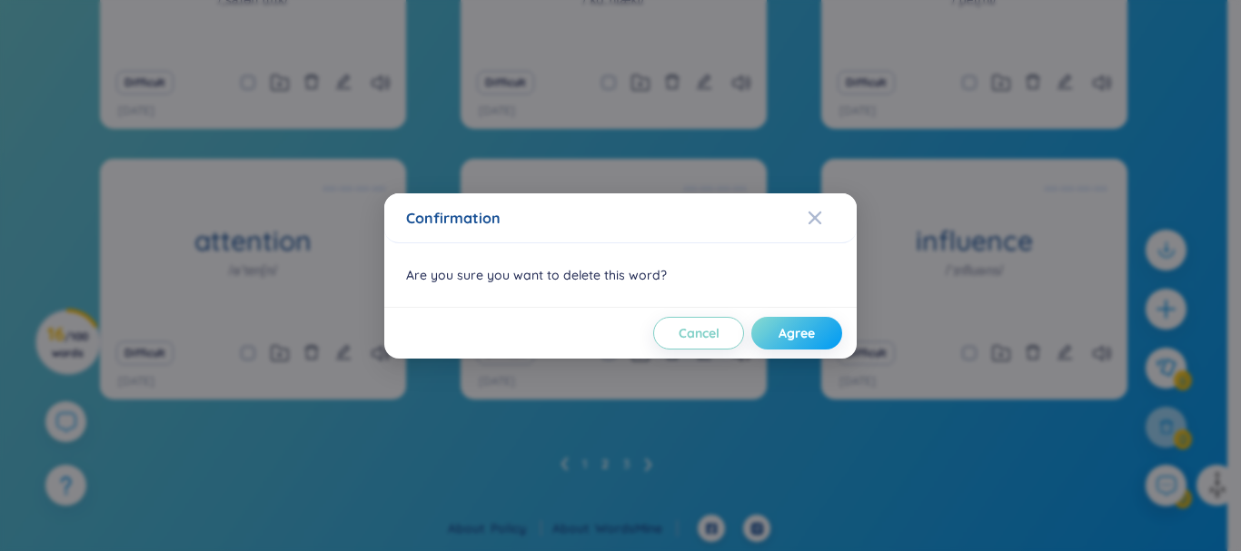
click at [827, 333] on button "Agree" at bounding box center [796, 333] width 91 height 33
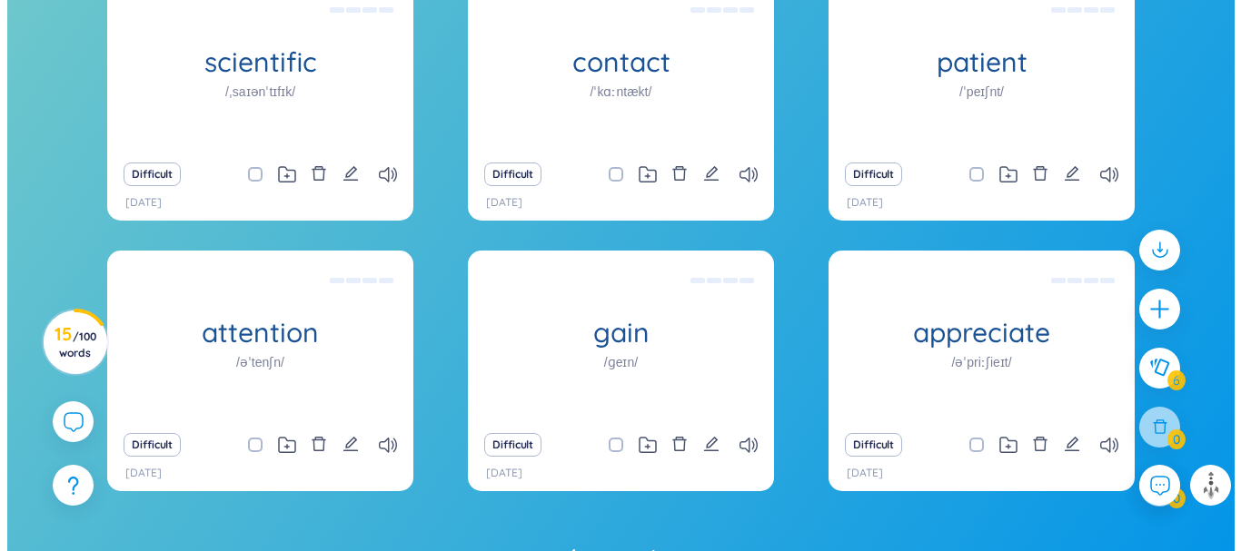
scroll to position [423, 0]
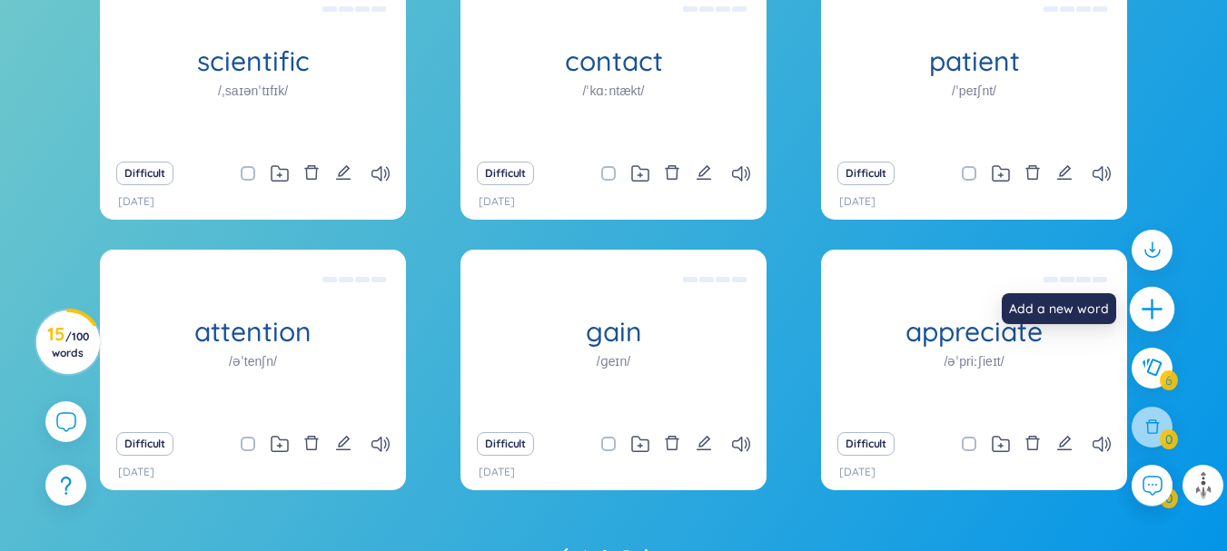
click at [1150, 310] on icon "plus" at bounding box center [1152, 309] width 20 height 2
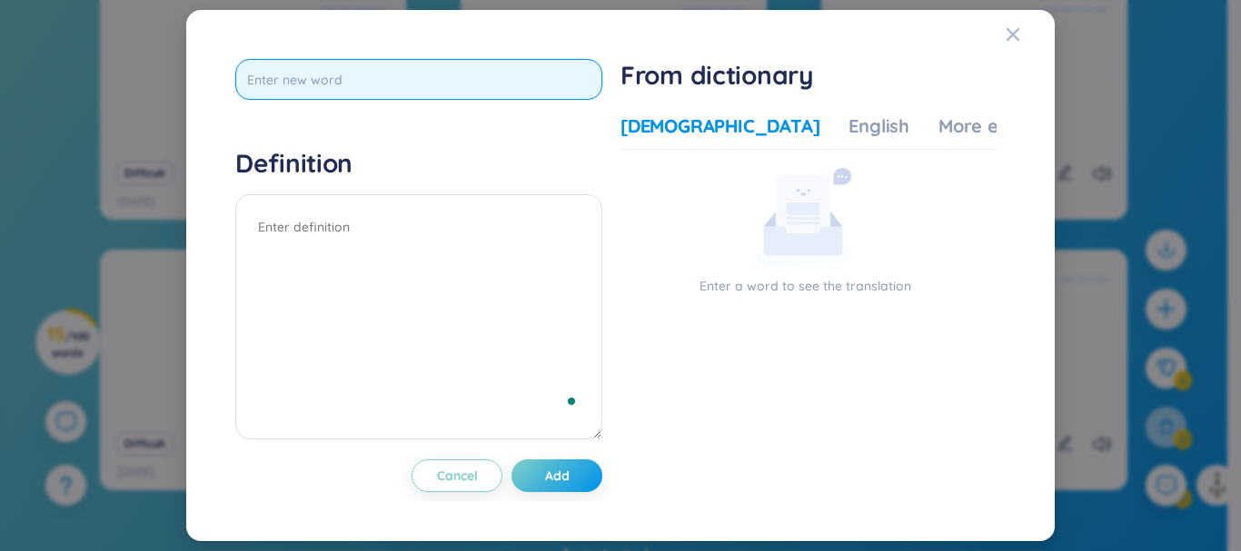
click at [559, 75] on input "text" at bounding box center [418, 79] width 367 height 41
type input "luxury"
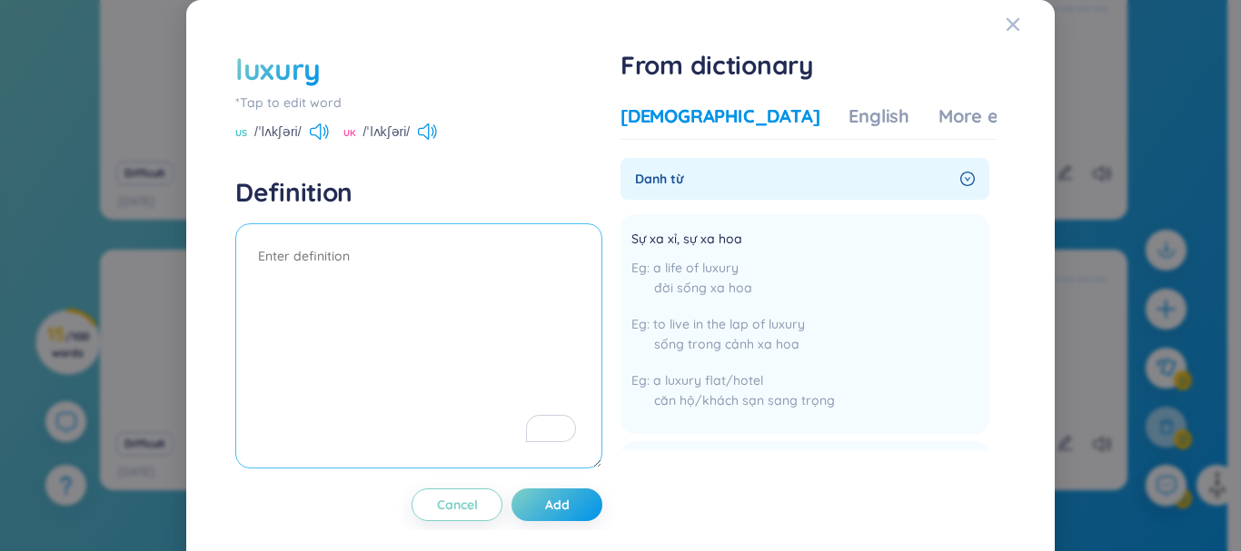
click at [482, 257] on textarea "To enrich screen reader interactions, please activate Accessibility in Grammarl…" at bounding box center [418, 345] width 367 height 245
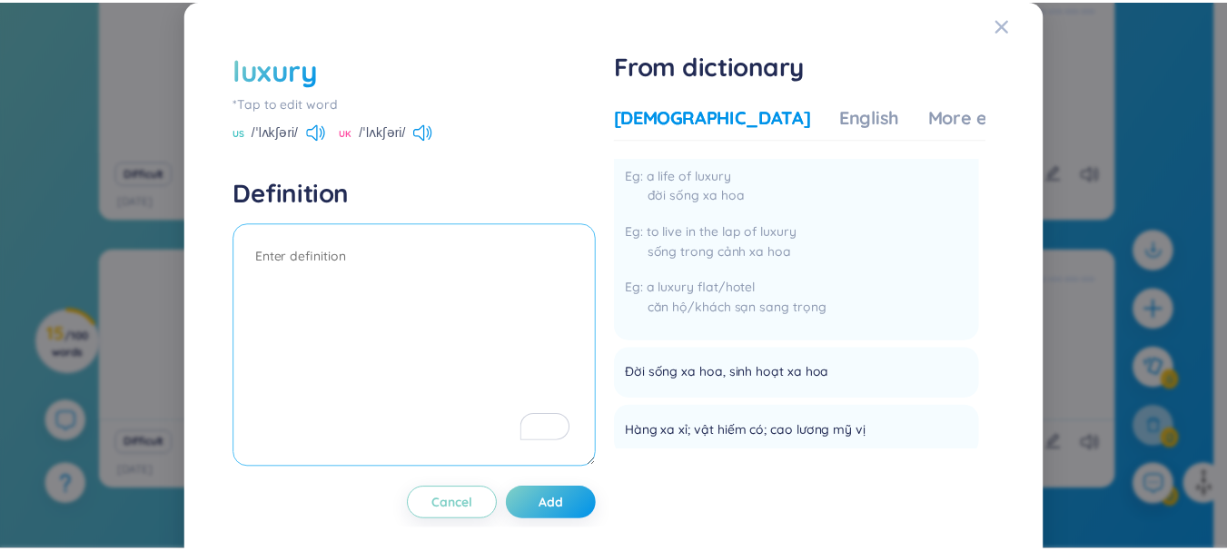
scroll to position [0, 0]
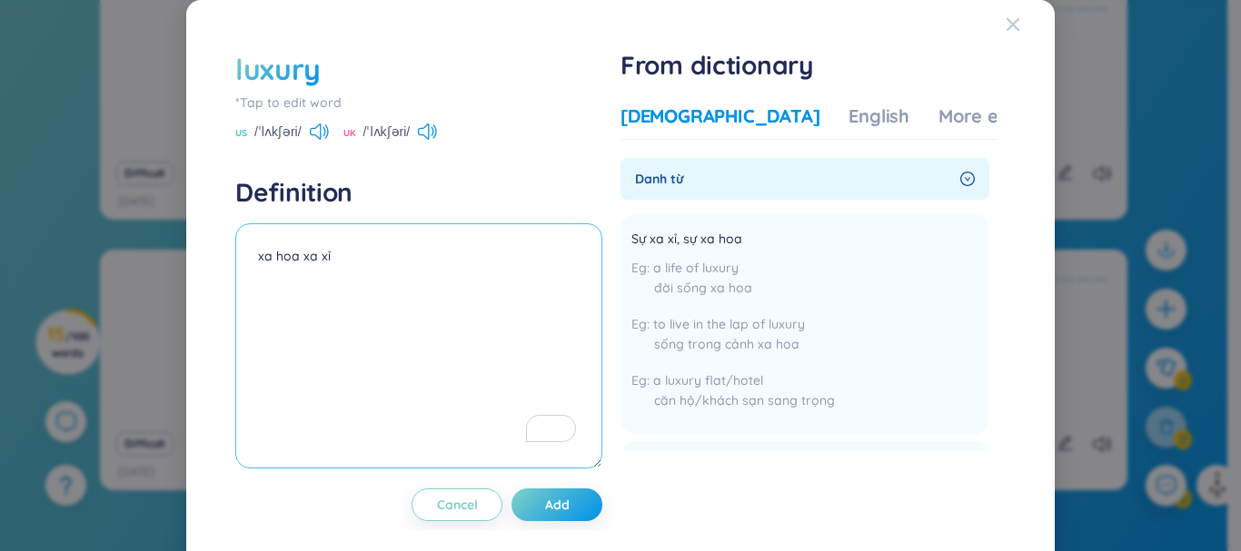
type textarea "xa hoa xa xỉ"
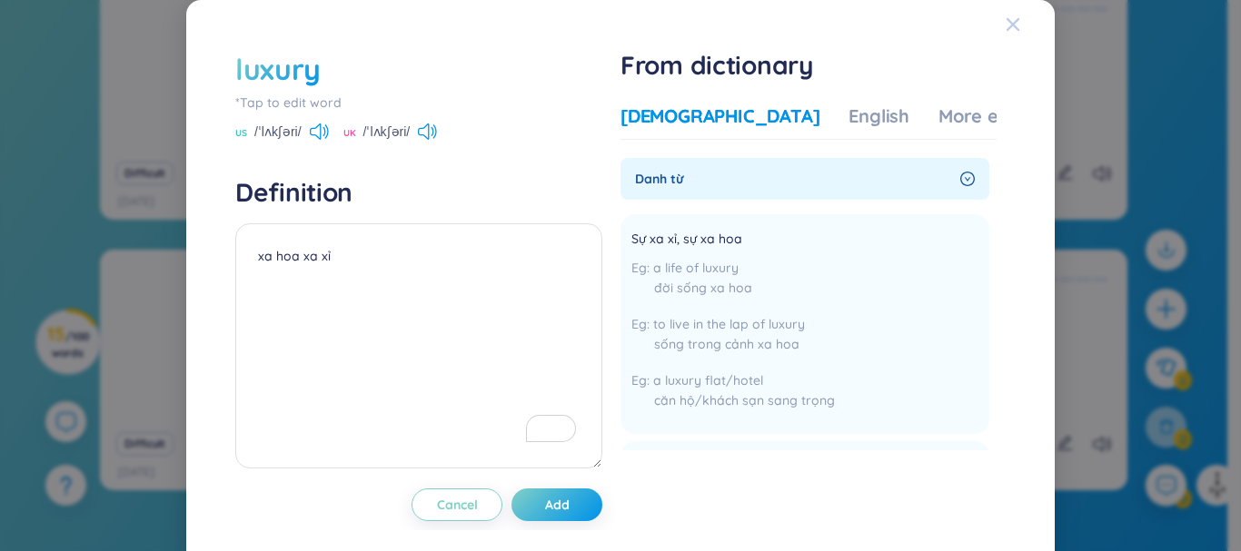
click at [1005, 24] on icon "Close" at bounding box center [1012, 24] width 15 height 15
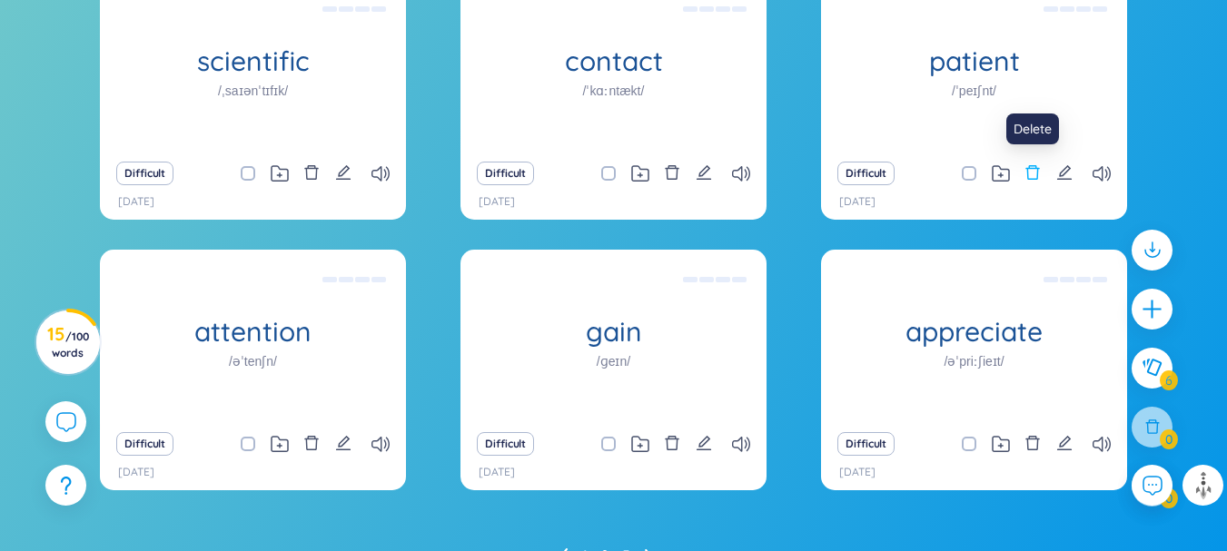
click at [1034, 171] on icon "delete" at bounding box center [1032, 172] width 16 height 16
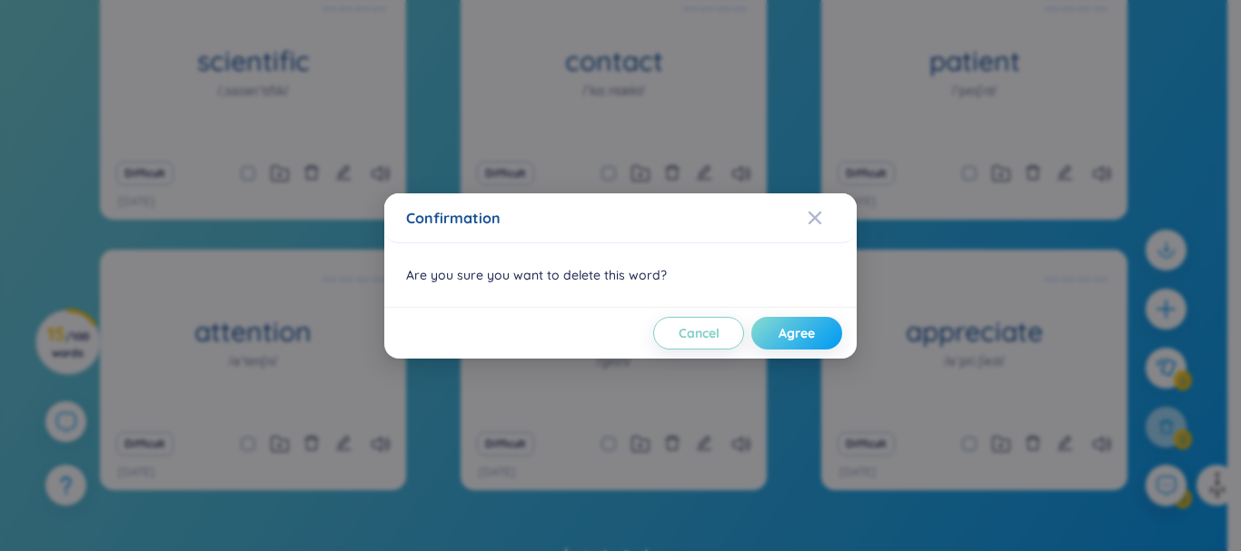
click at [798, 319] on button "Agree" at bounding box center [796, 333] width 91 height 33
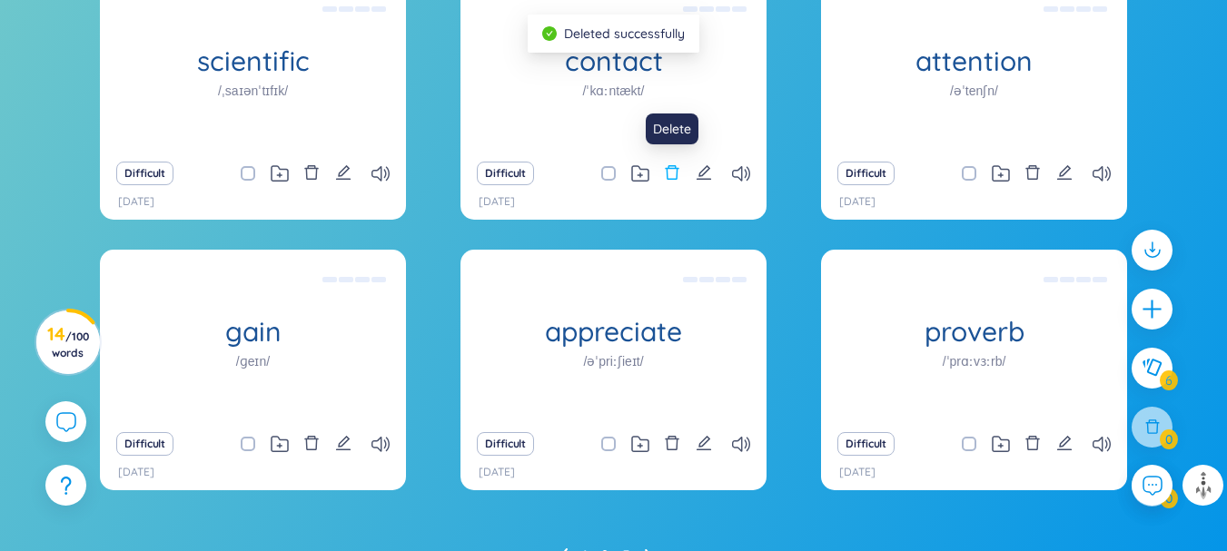
click at [678, 168] on icon "delete" at bounding box center [672, 172] width 16 height 16
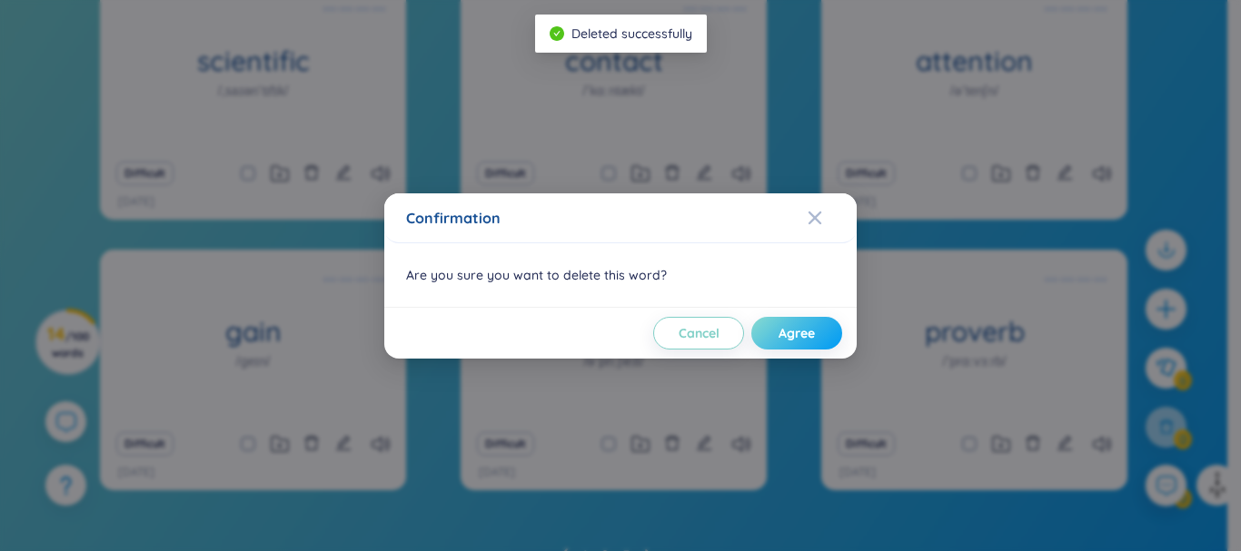
click at [775, 324] on button "Agree" at bounding box center [796, 333] width 91 height 33
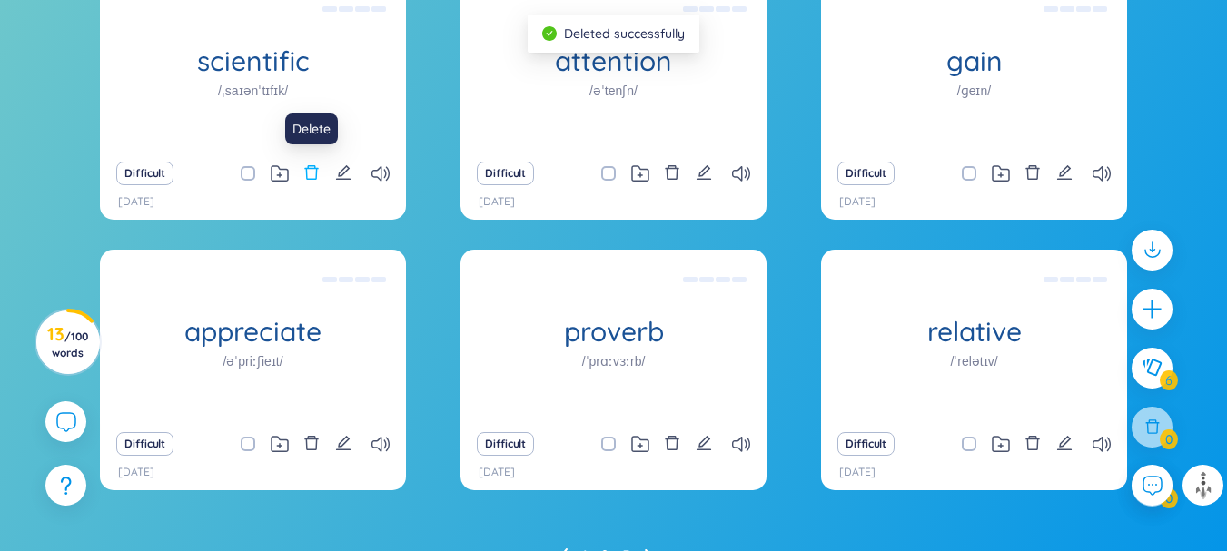
click at [314, 174] on icon "delete" at bounding box center [311, 172] width 16 height 16
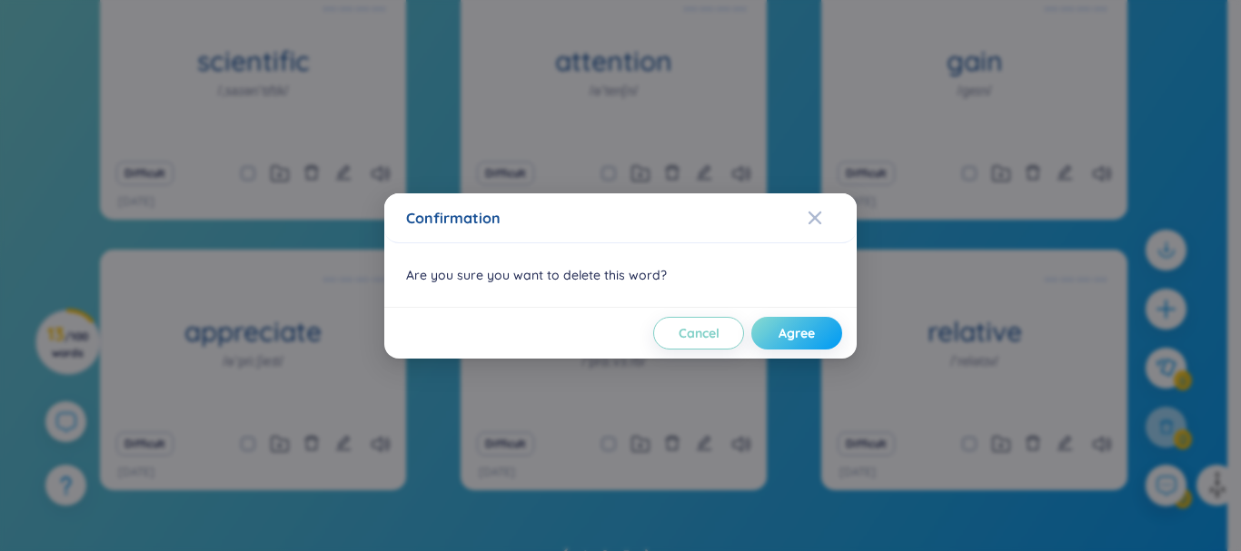
click at [773, 339] on button "Agree" at bounding box center [796, 333] width 91 height 33
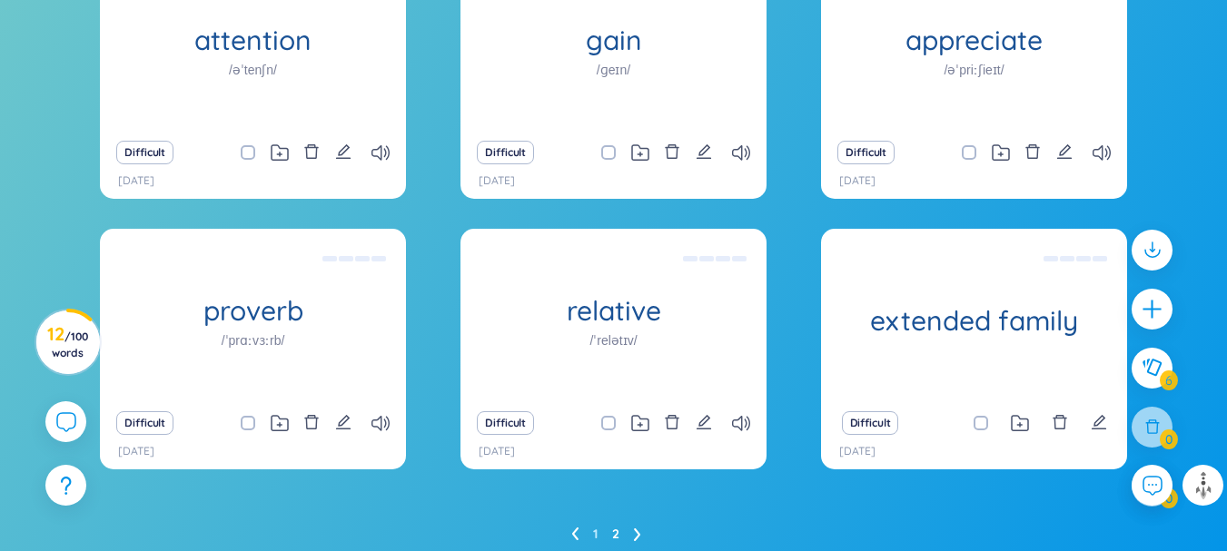
scroll to position [332, 0]
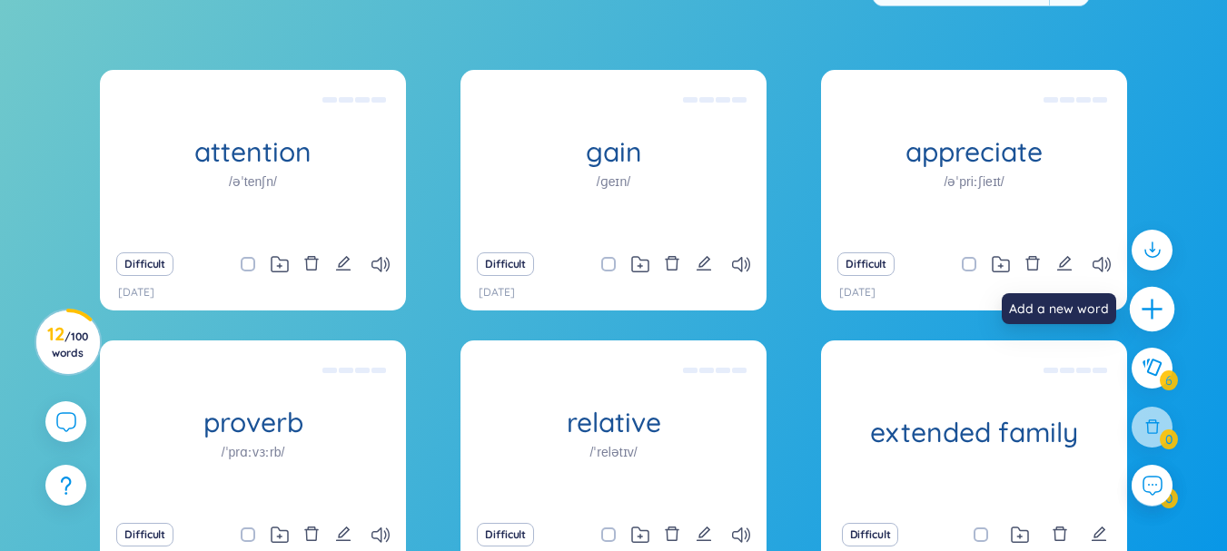
click at [1153, 305] on icon "plus" at bounding box center [1152, 309] width 2 height 20
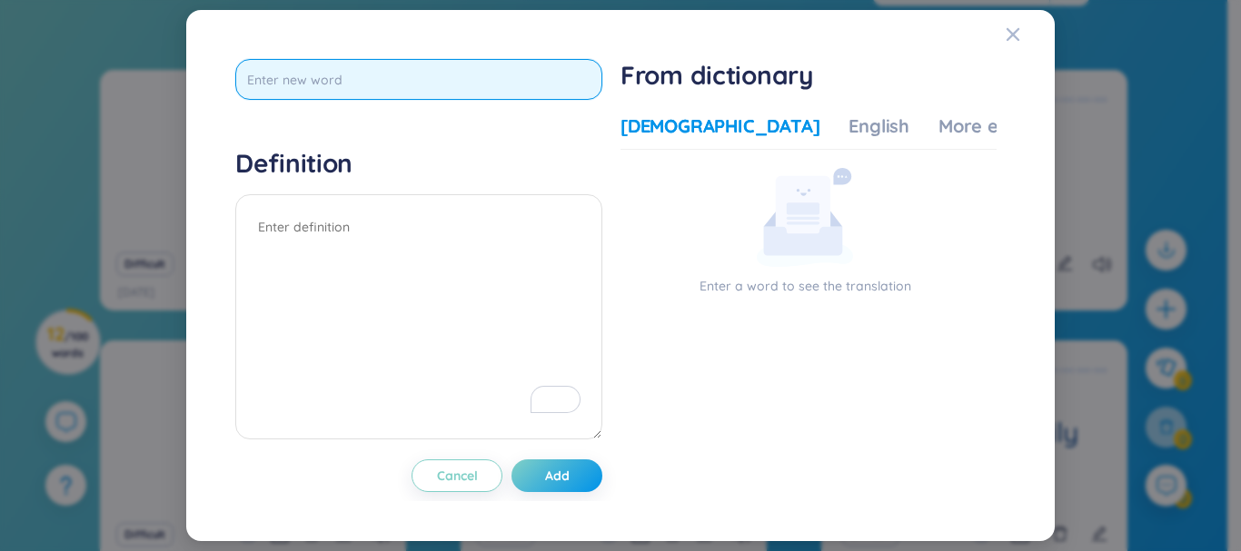
click at [563, 81] on input "text" at bounding box center [418, 79] width 367 height 41
type input "unfamilar"
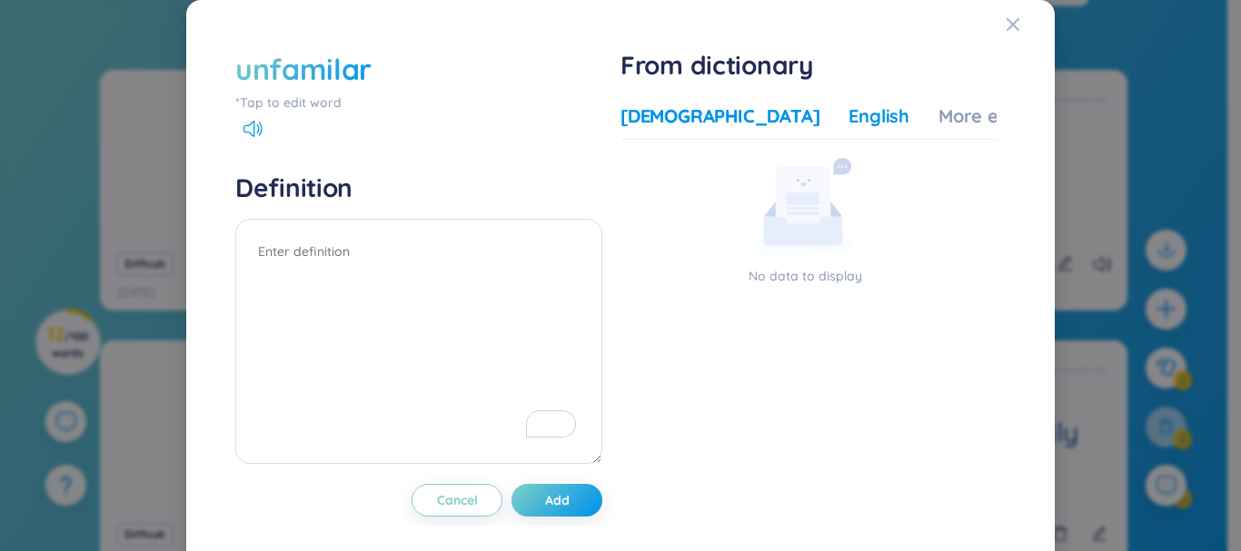
click at [848, 114] on div "English" at bounding box center [878, 116] width 61 height 25
click at [1005, 35] on div "Close" at bounding box center [1012, 24] width 15 height 49
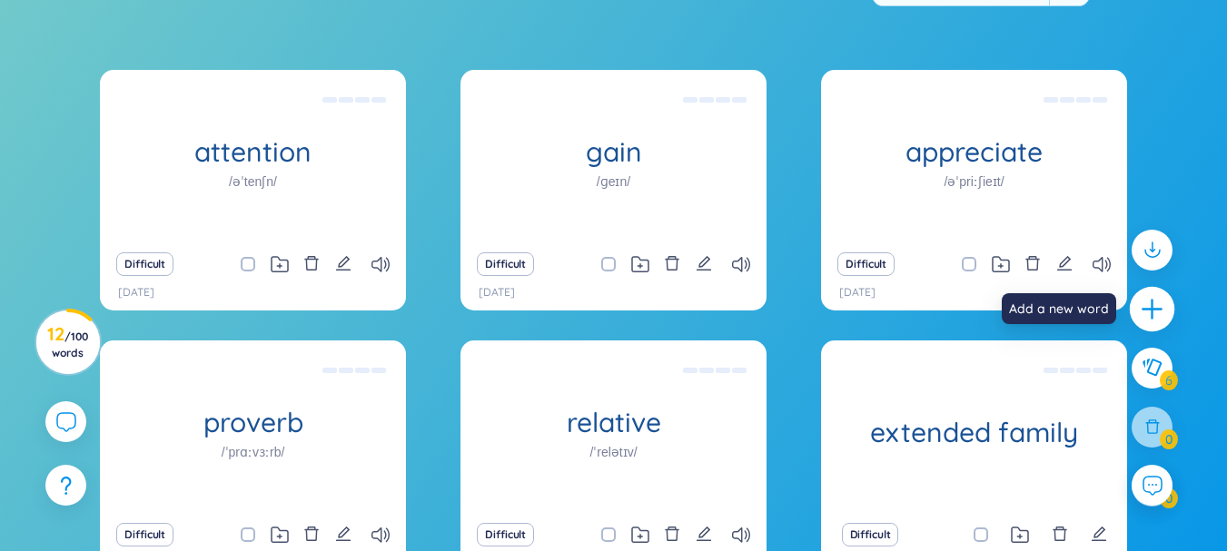
click at [1146, 314] on icon "plus" at bounding box center [1152, 309] width 25 height 25
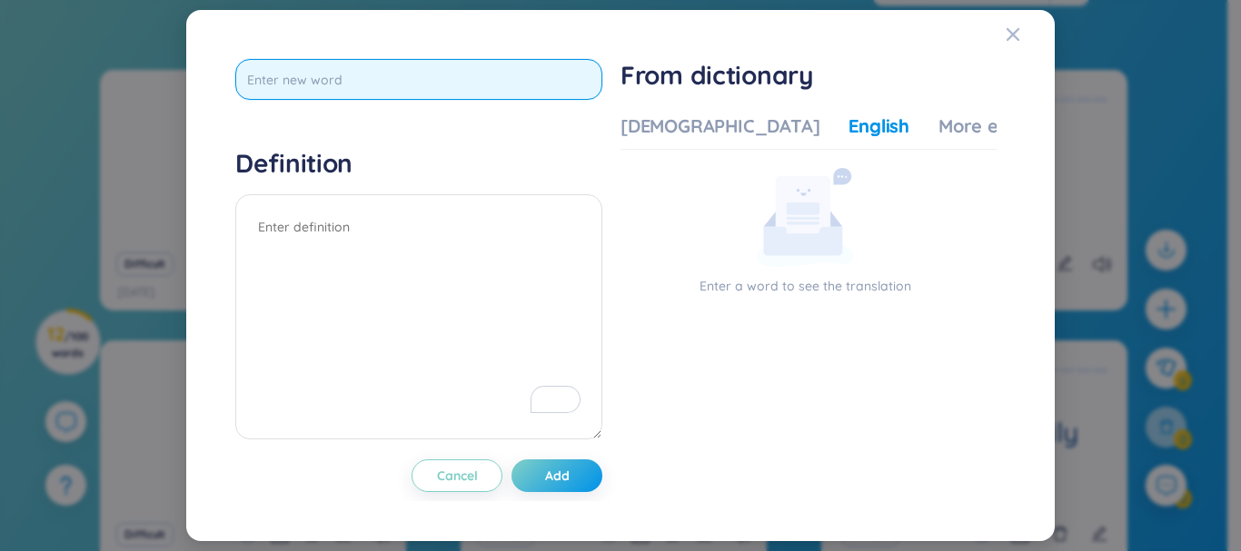
click at [518, 83] on input "text" at bounding box center [418, 79] width 367 height 41
type input "privacy"
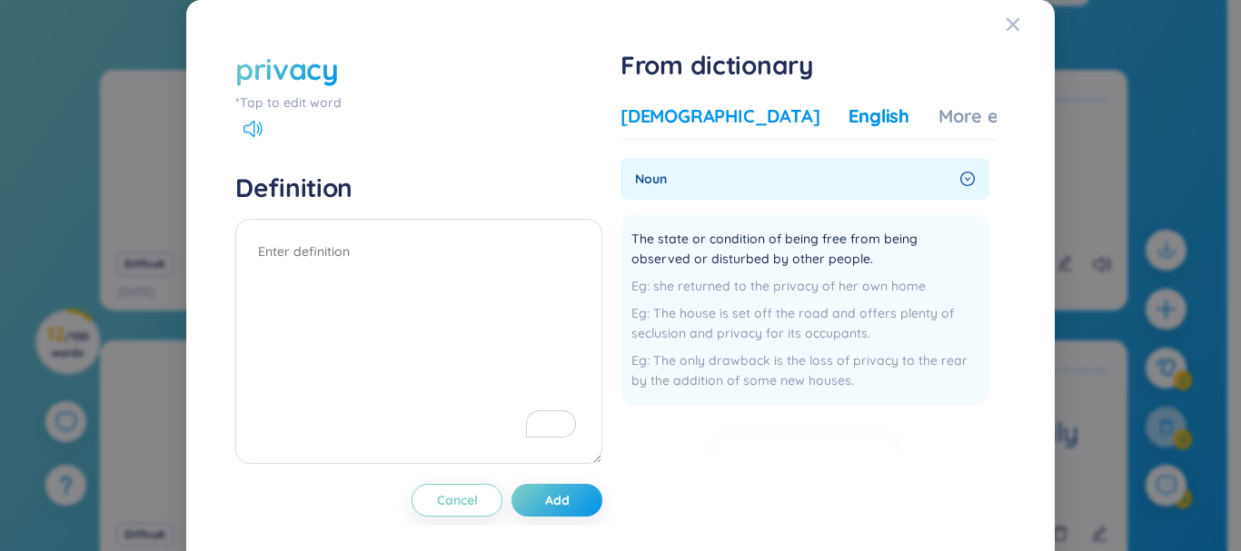
click at [678, 116] on div "Vietnamese" at bounding box center [719, 116] width 199 height 25
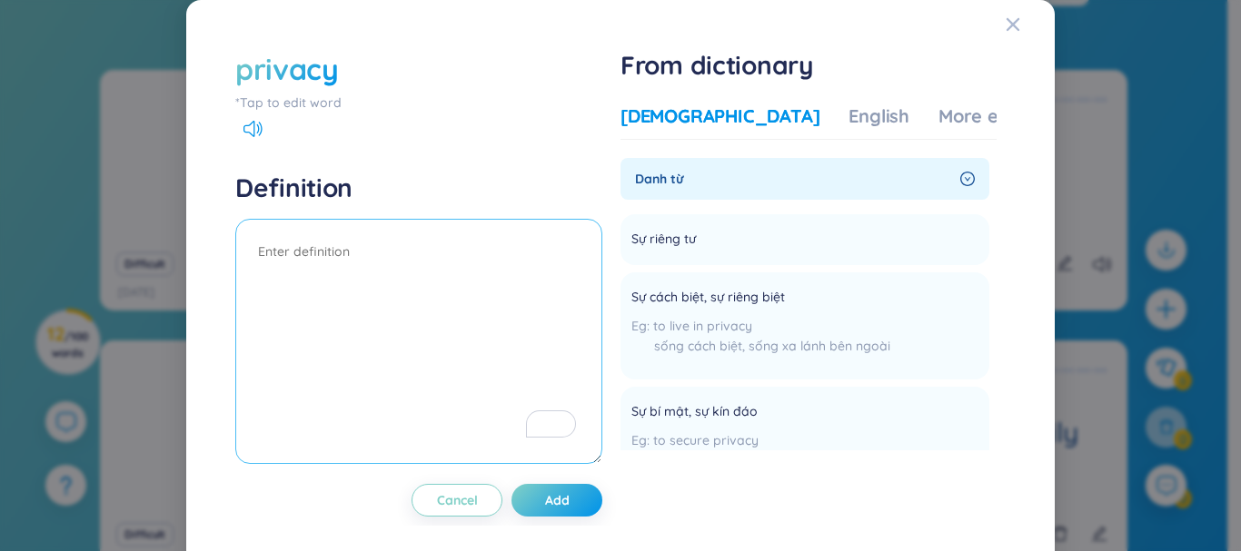
click at [536, 252] on textarea "To enrich screen reader interactions, please activate Accessibility in Grammarl…" at bounding box center [418, 341] width 367 height 245
click at [1005, 20] on icon "Close" at bounding box center [1012, 24] width 15 height 15
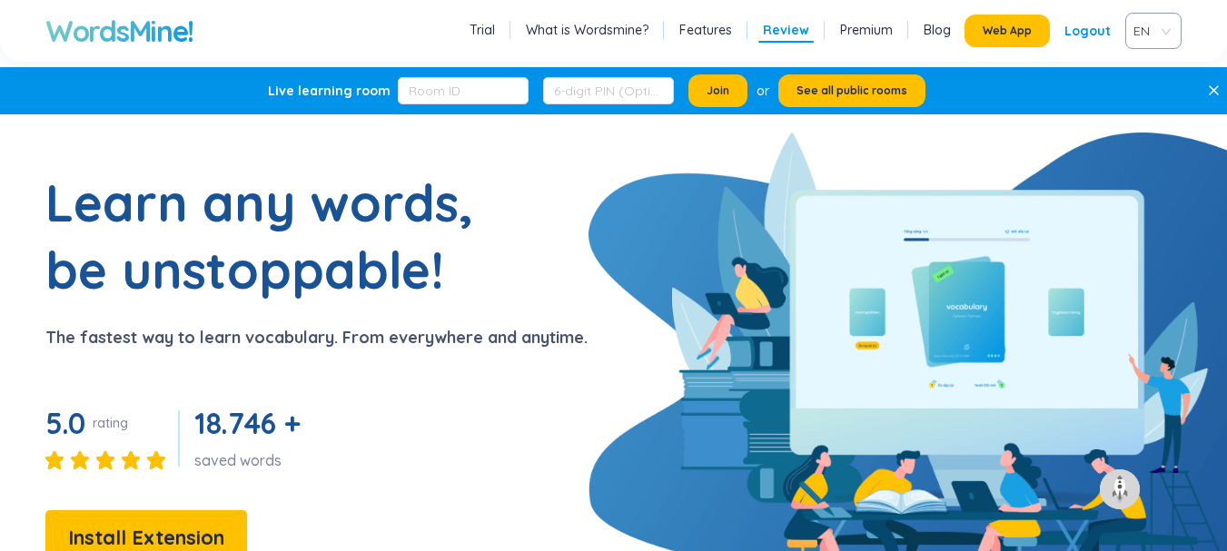
scroll to position [3455, 0]
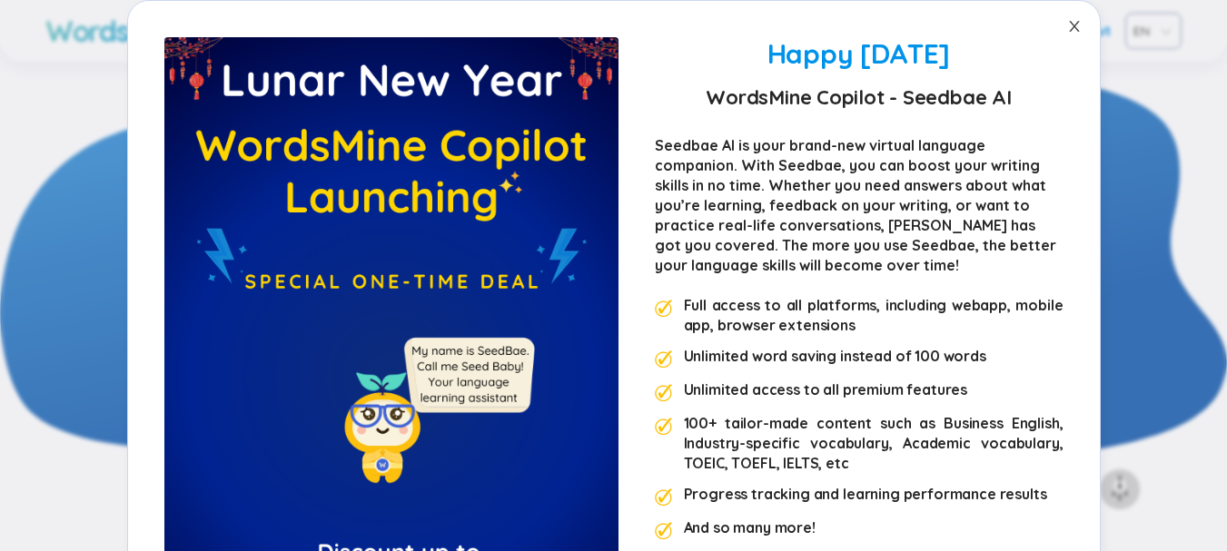
click at [1079, 24] on span "Close" at bounding box center [1074, 26] width 51 height 51
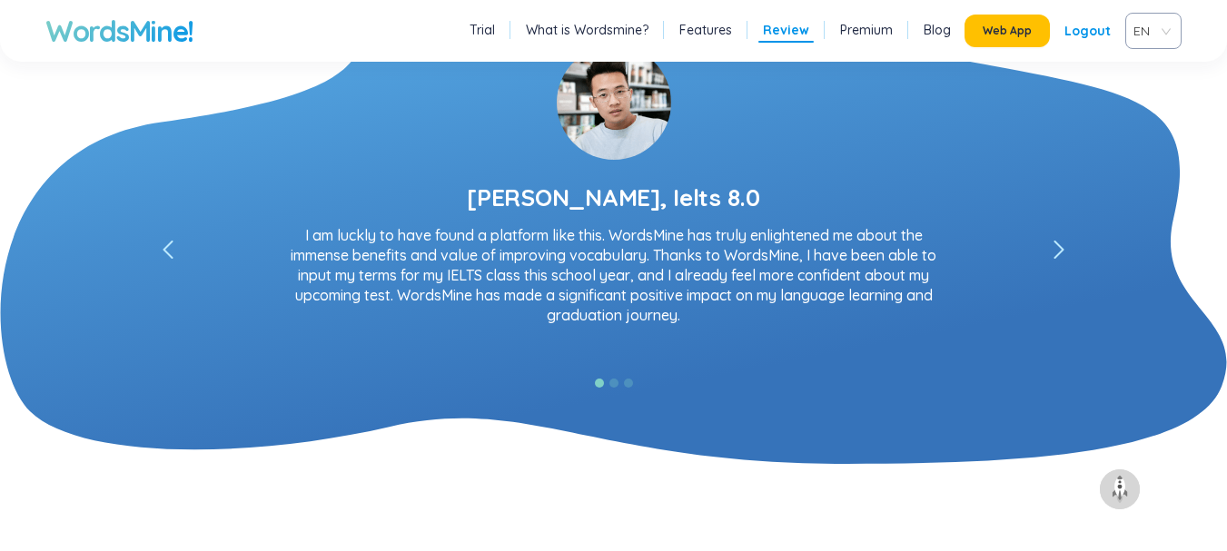
scroll to position [3364, 0]
